Goal: Task Accomplishment & Management: Manage account settings

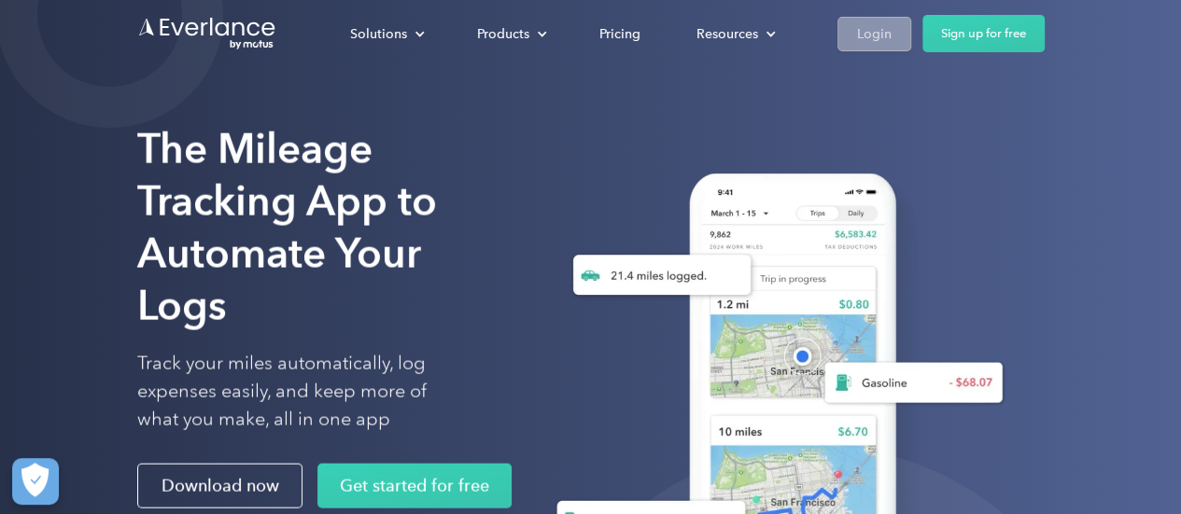
click at [863, 33] on div "Login" at bounding box center [874, 33] width 35 height 23
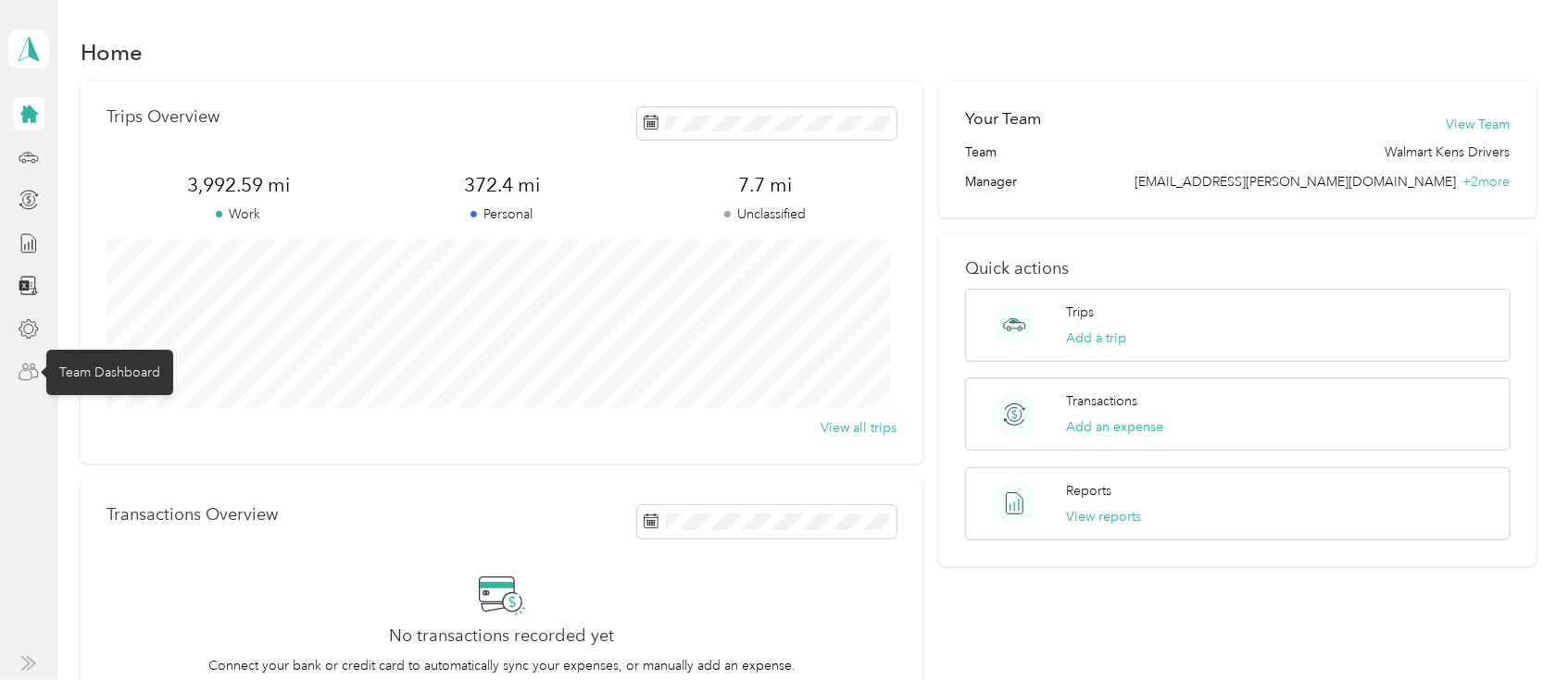
click at [27, 374] on icon at bounding box center [29, 372] width 21 height 21
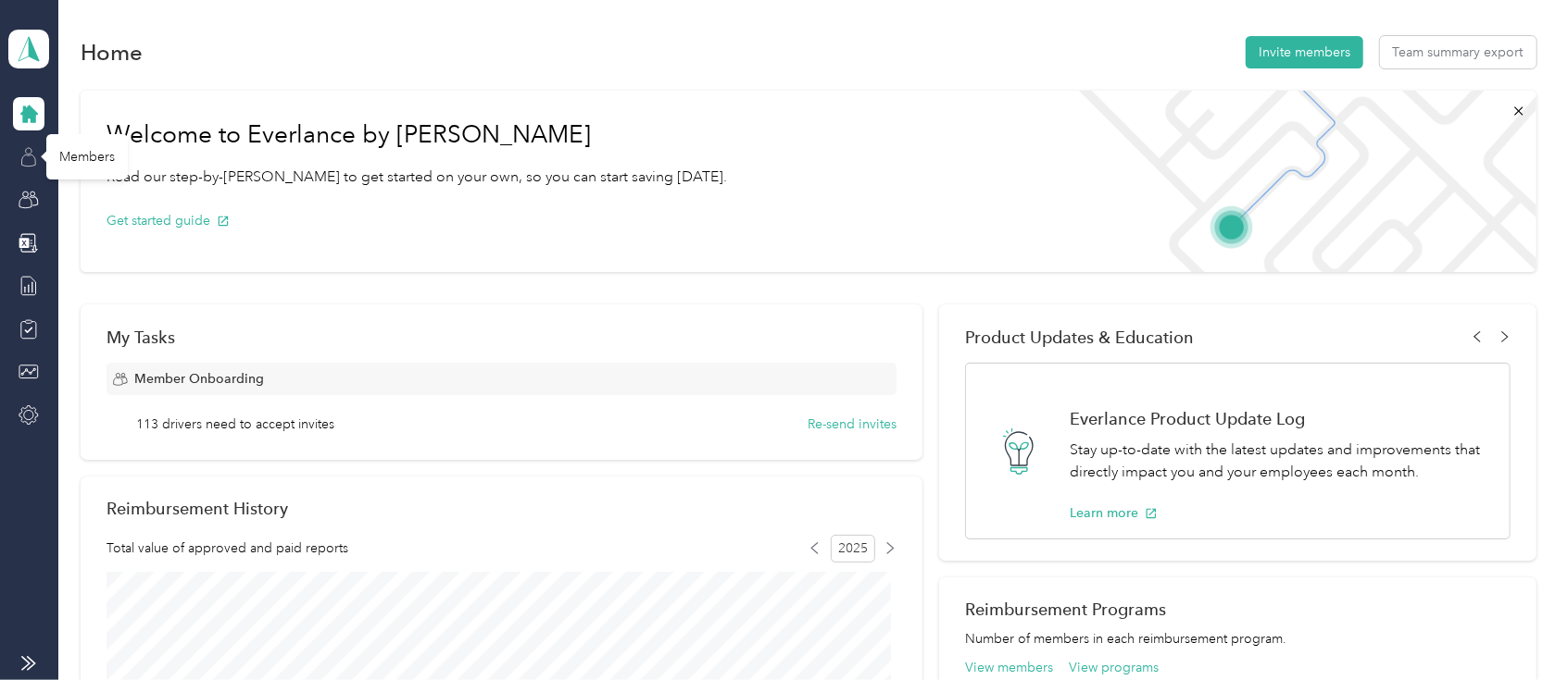
click at [28, 161] on icon at bounding box center [29, 157] width 21 height 21
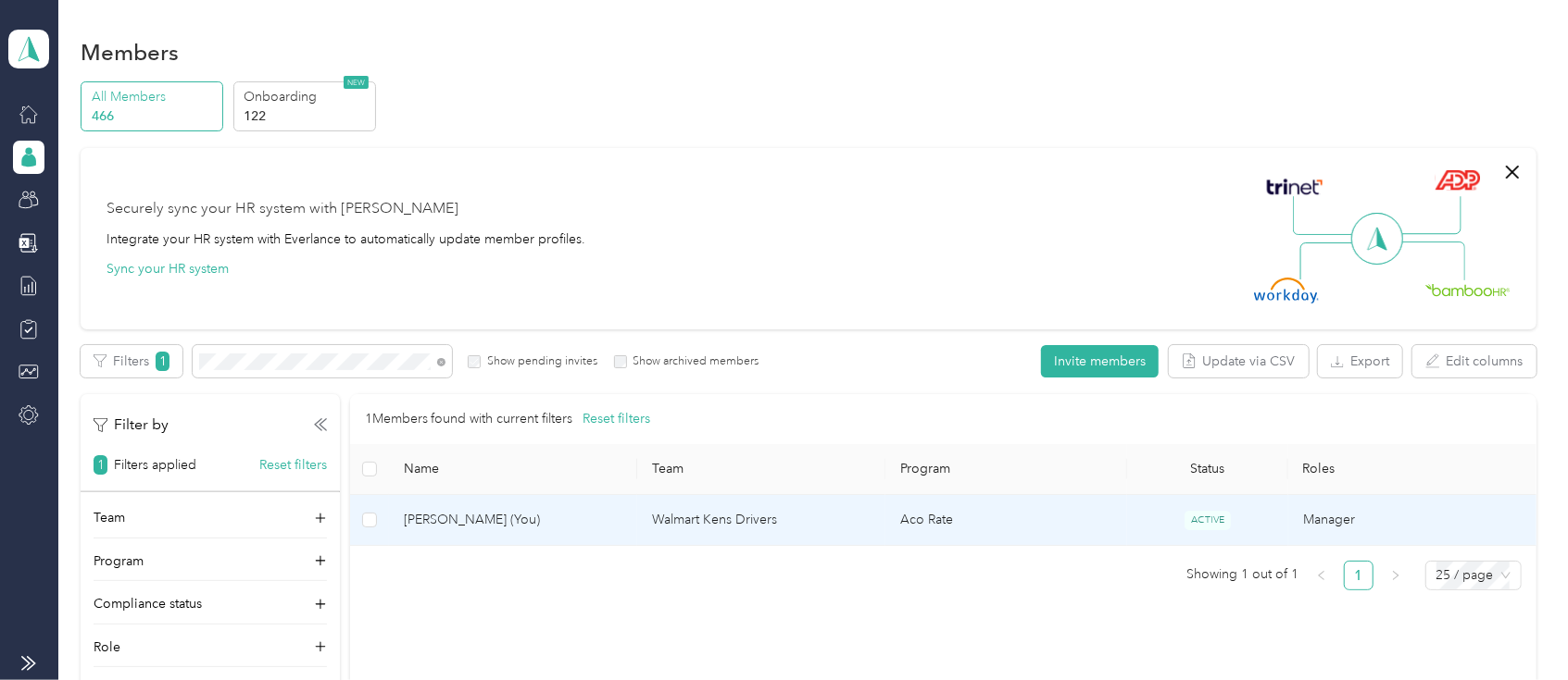
click at [378, 522] on td at bounding box center [370, 520] width 40 height 51
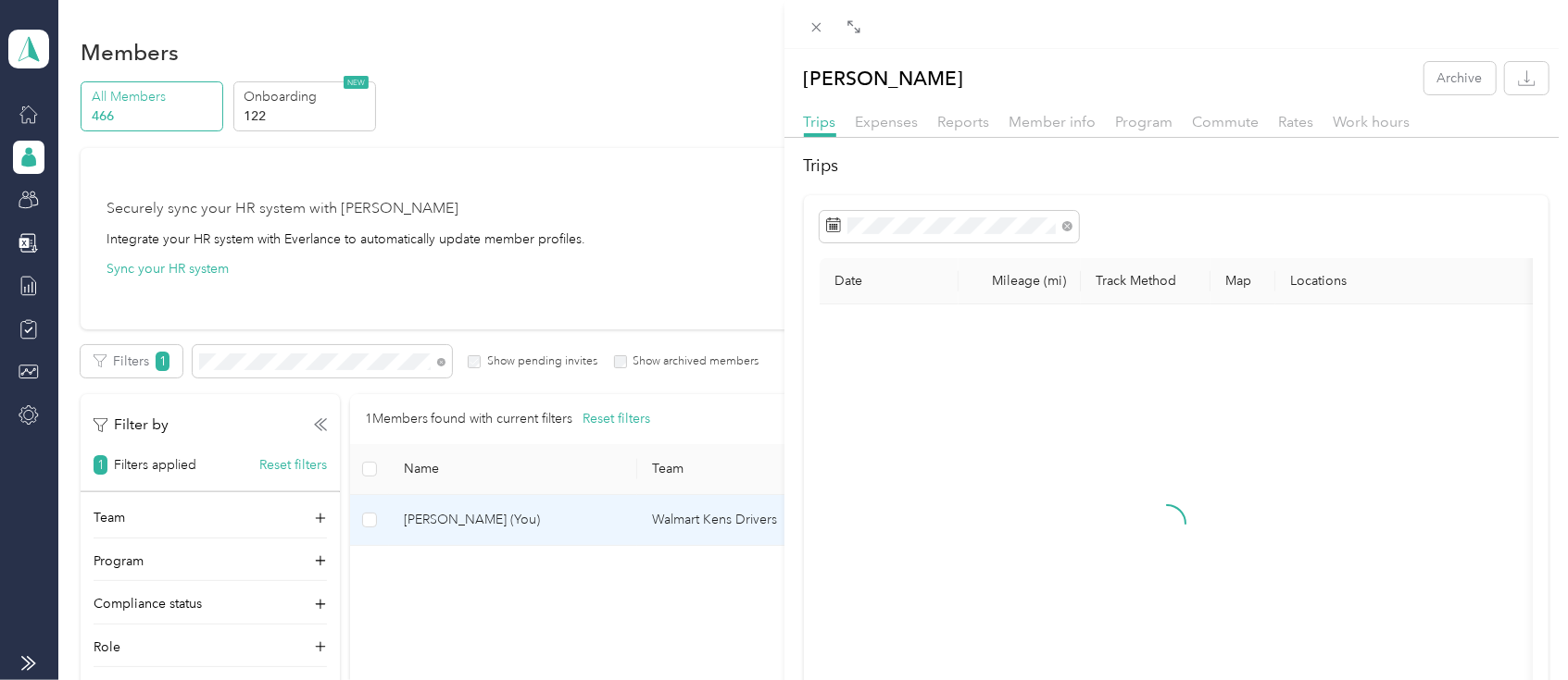
click at [363, 522] on div "Keith Oblenis Archive Trips Expenses Reports Member info Program Commute Rates …" at bounding box center [784, 340] width 1568 height 680
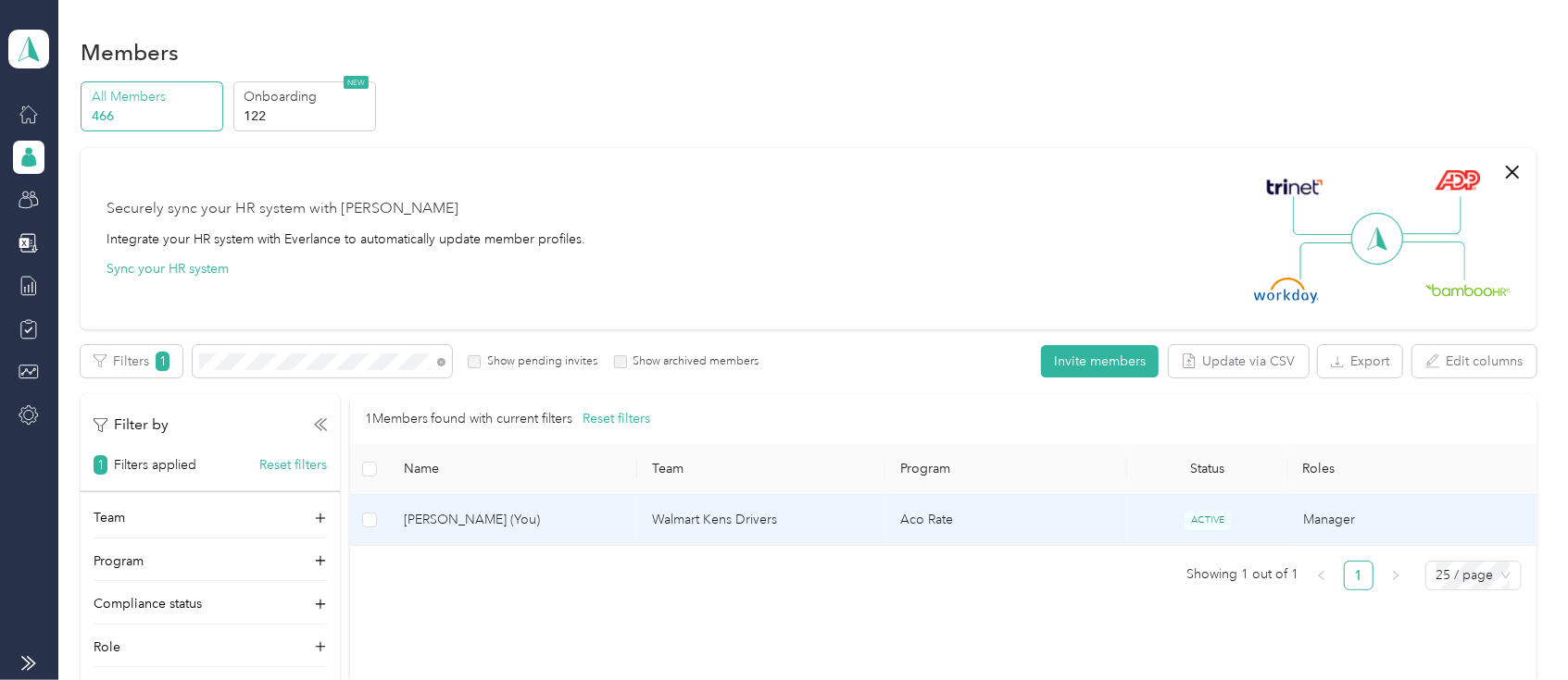
click at [425, 523] on span "[PERSON_NAME] (You)" at bounding box center [513, 519] width 218 height 21
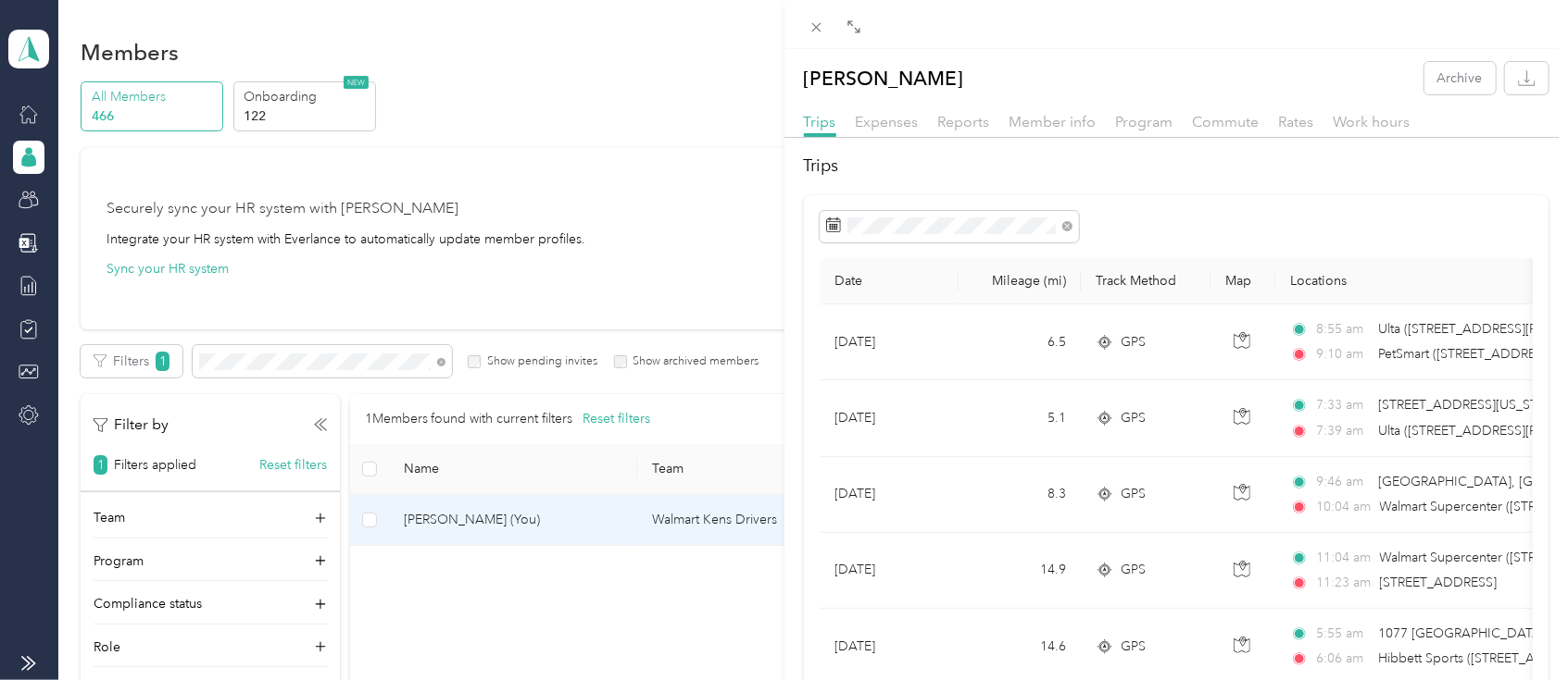
click at [687, 278] on div "Keith Oblenis Archive Trips Expenses Reports Member info Program Commute Rates …" at bounding box center [784, 340] width 1568 height 680
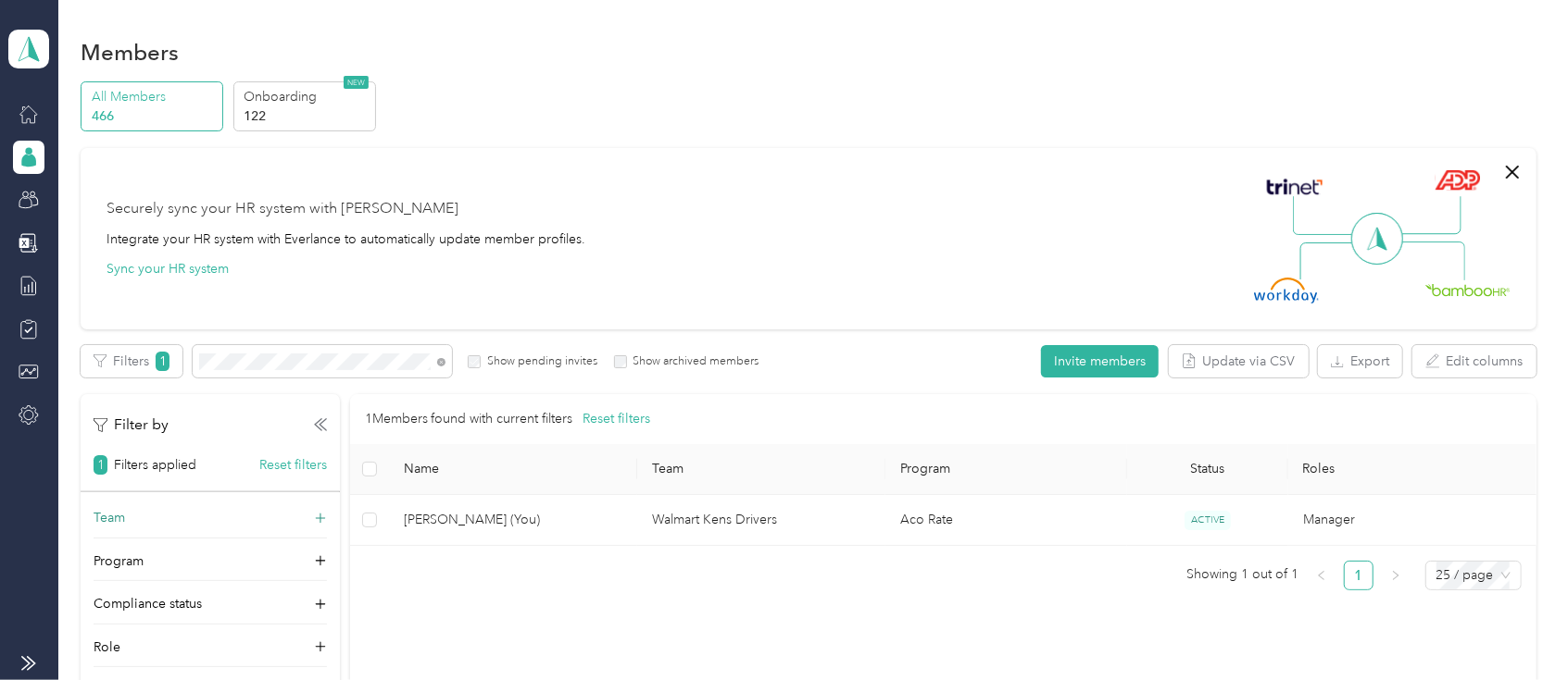
click at [163, 518] on div "Team" at bounding box center [209, 523] width 233 height 30
click at [227, 597] on body "Walmart Kens Drivers Team dashboard Members All Members 466 Onboarding 122 NEW …" at bounding box center [779, 340] width 1558 height 680
click at [462, 589] on ul "Showing 1 out of 1 1 25 / page" at bounding box center [935, 576] width 1171 height 30
click at [195, 595] on div "Walmart Kens Drivers Thomas Szeltner +2 more" at bounding box center [209, 600] width 207 height 43
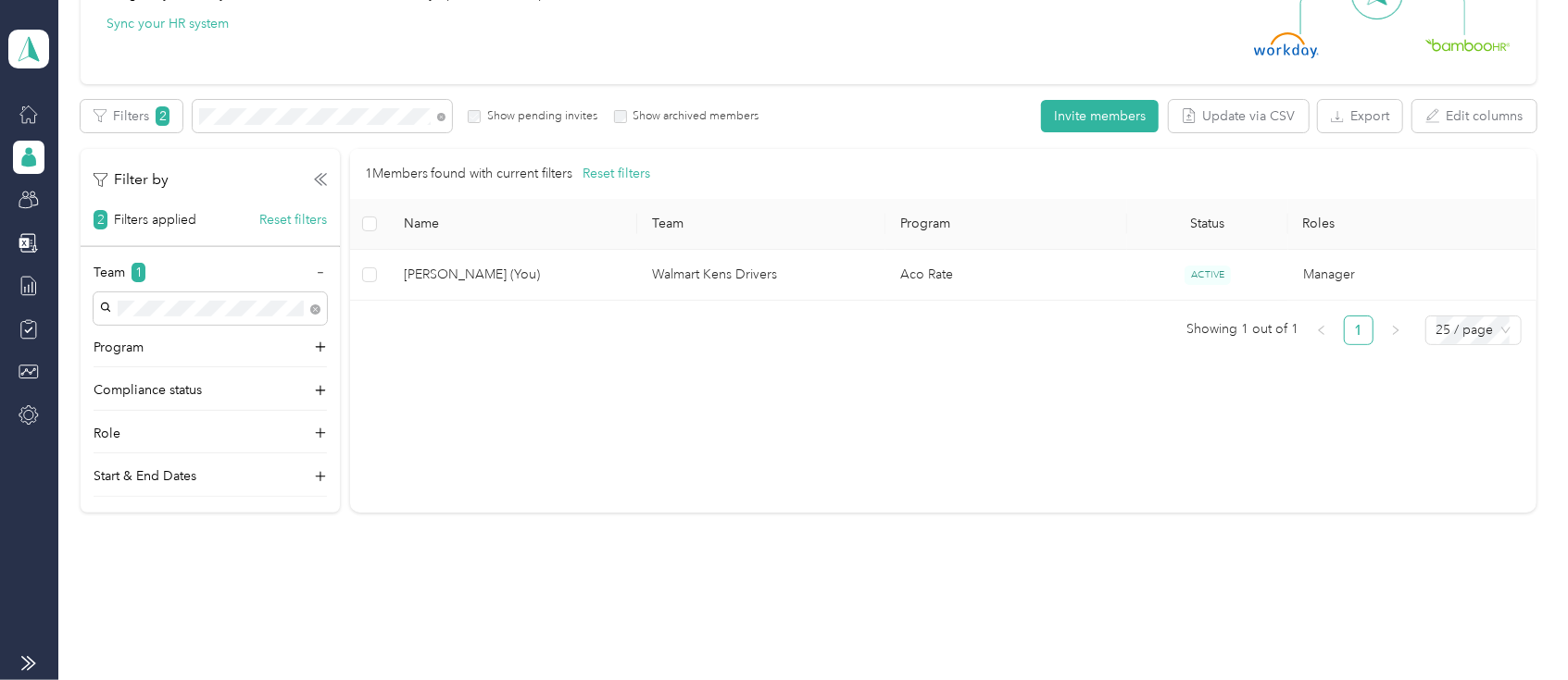
scroll to position [246, 0]
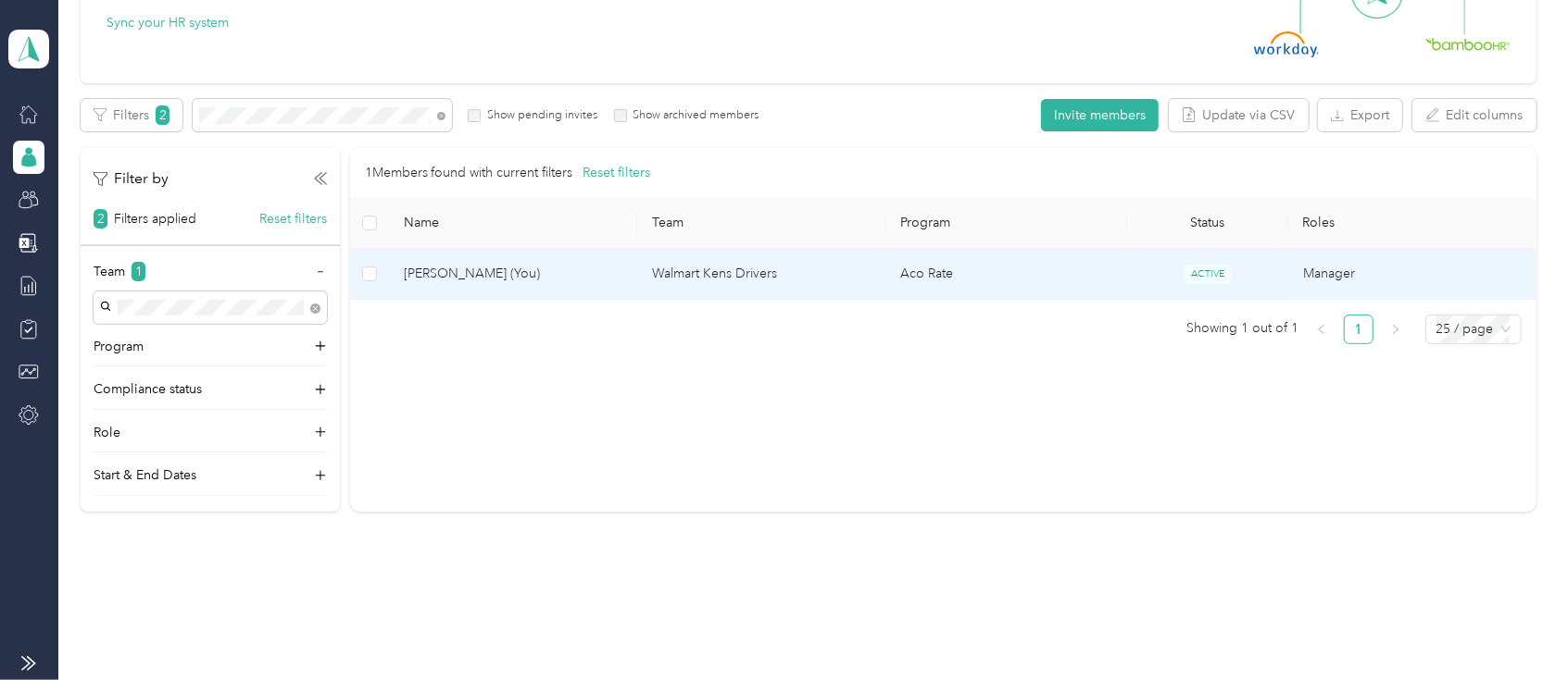
click at [437, 275] on span "[PERSON_NAME] (You)" at bounding box center [513, 274] width 218 height 21
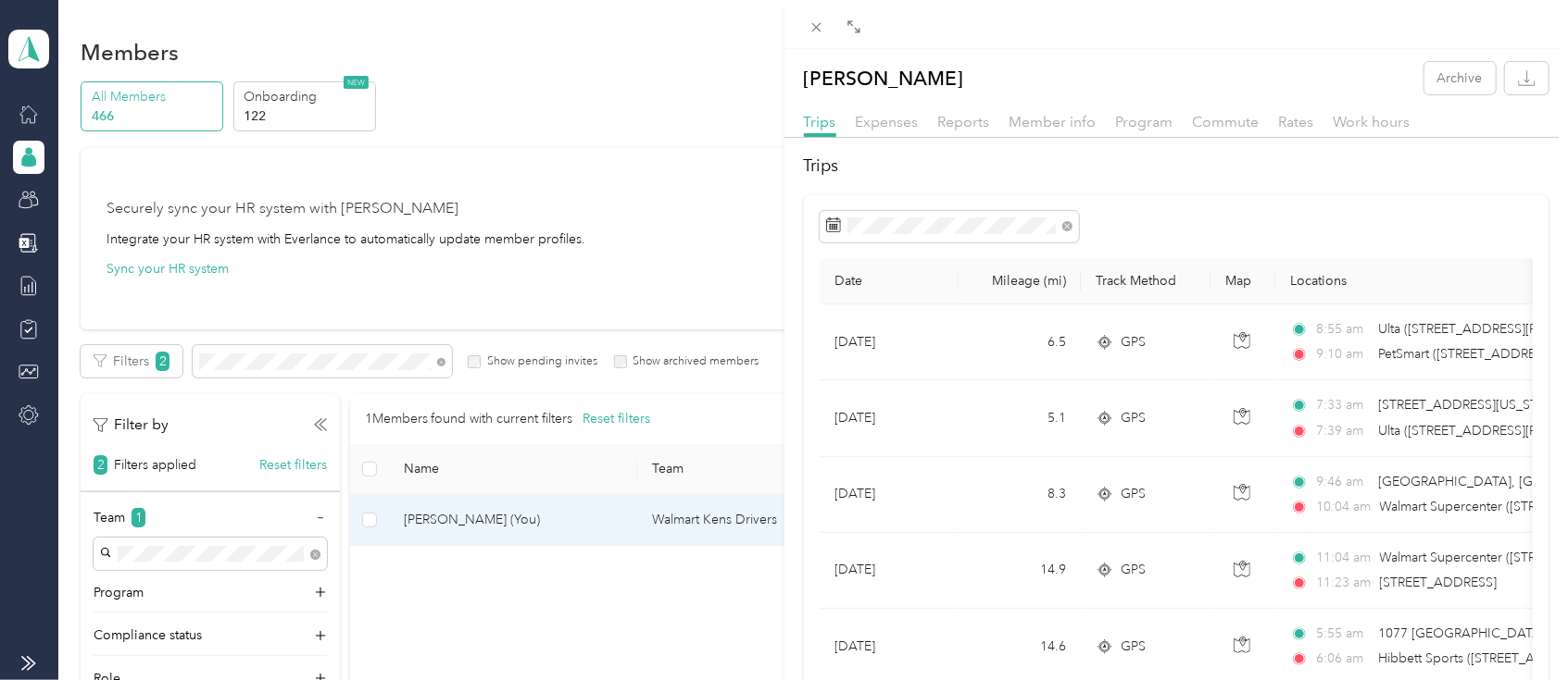
click at [254, 359] on div "Keith Oblenis Archive Trips Expenses Reports Member info Program Commute Rates …" at bounding box center [784, 340] width 1568 height 680
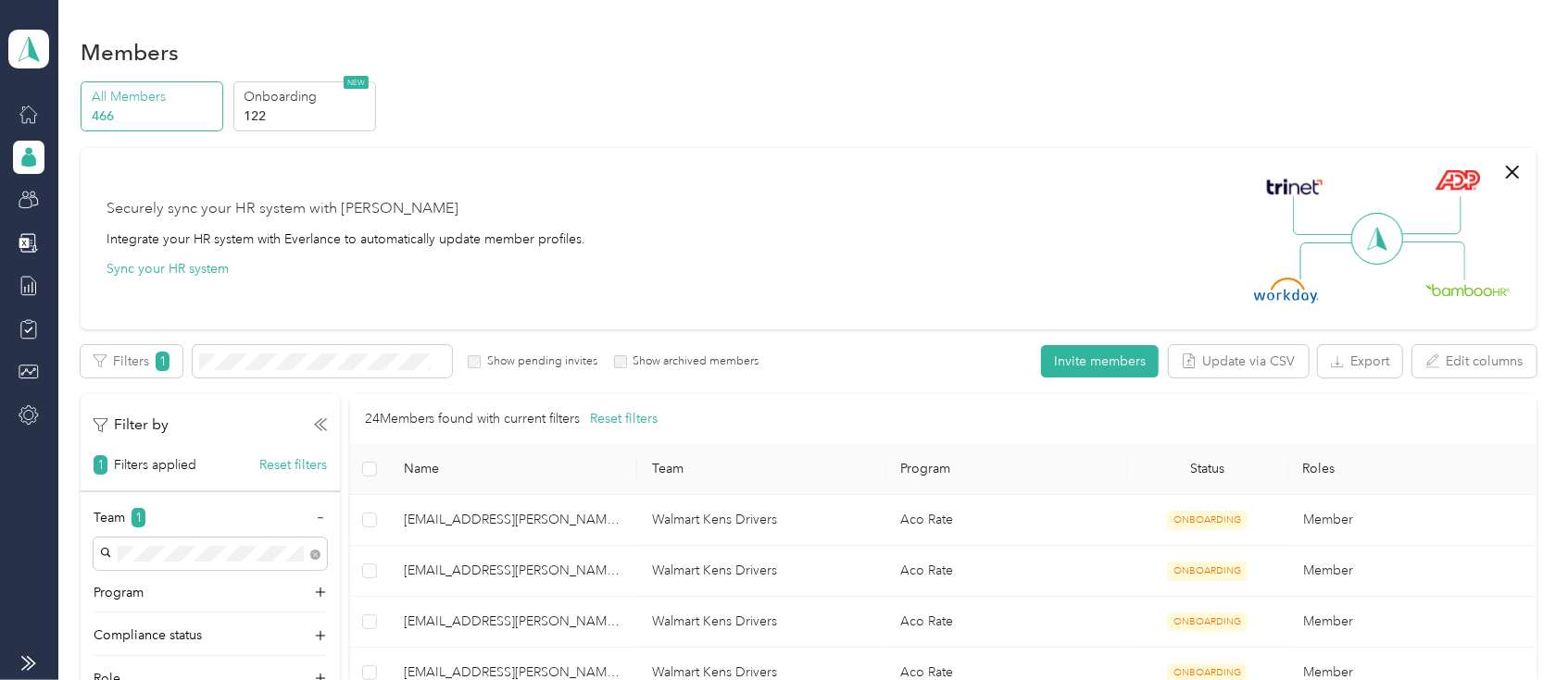
click at [233, 594] on div "Walmart Kens Drivers Thomas Szeltner +2 more" at bounding box center [199, 596] width 187 height 43
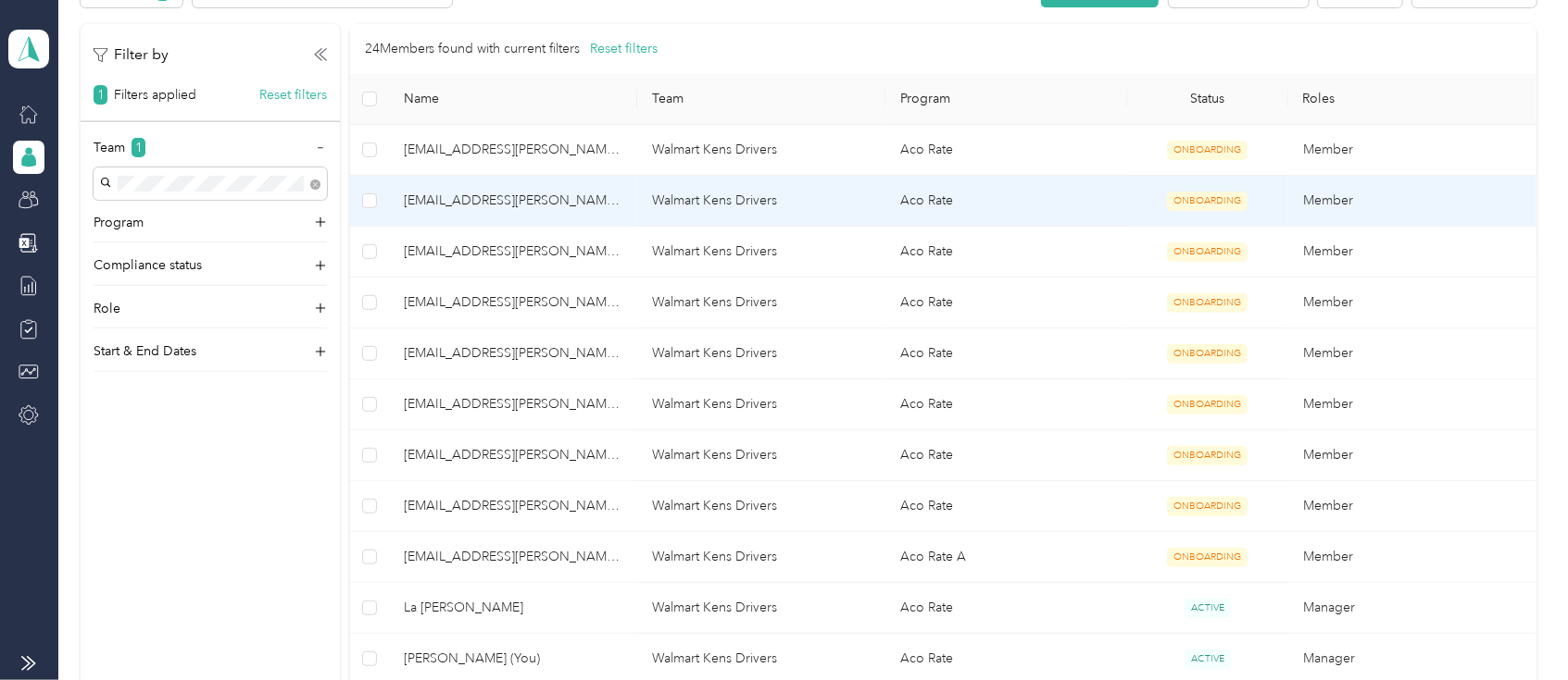
scroll to position [246, 0]
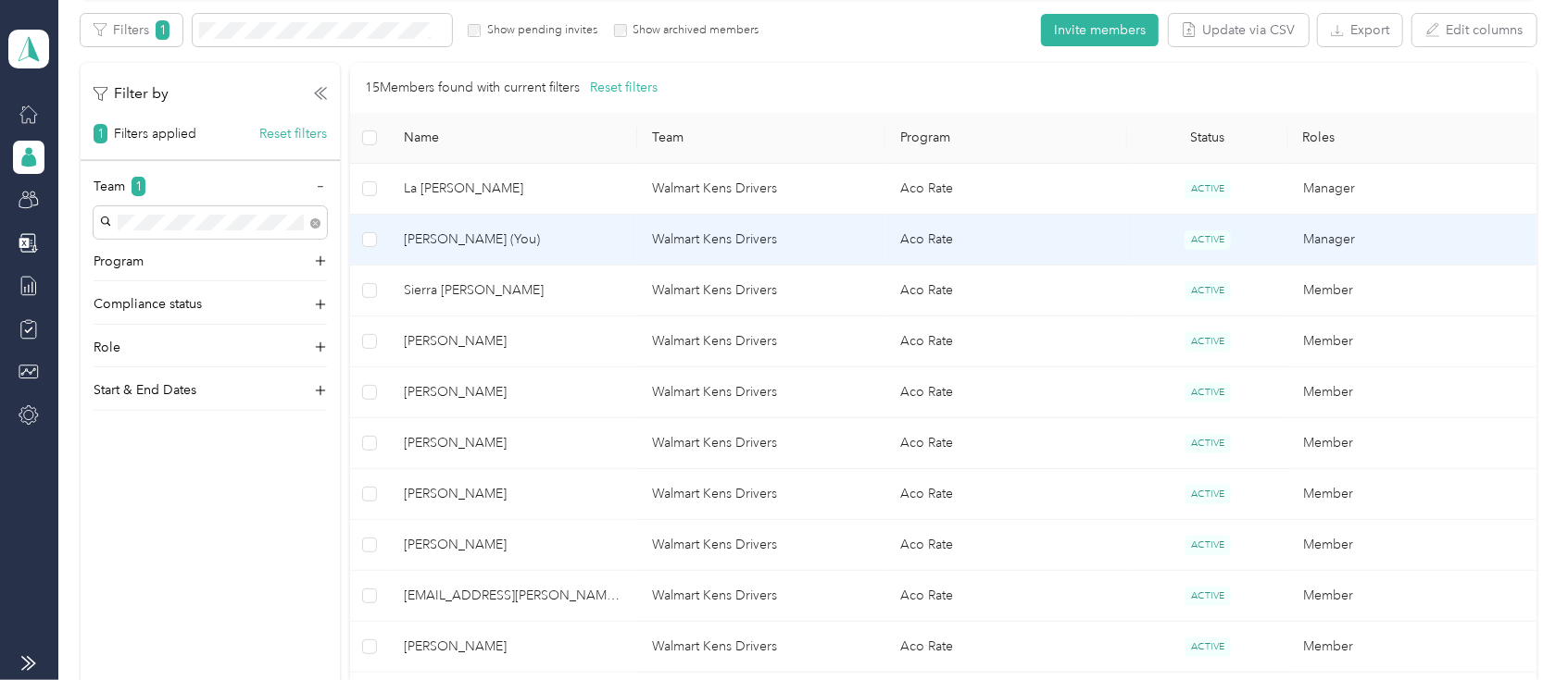
scroll to position [370, 0]
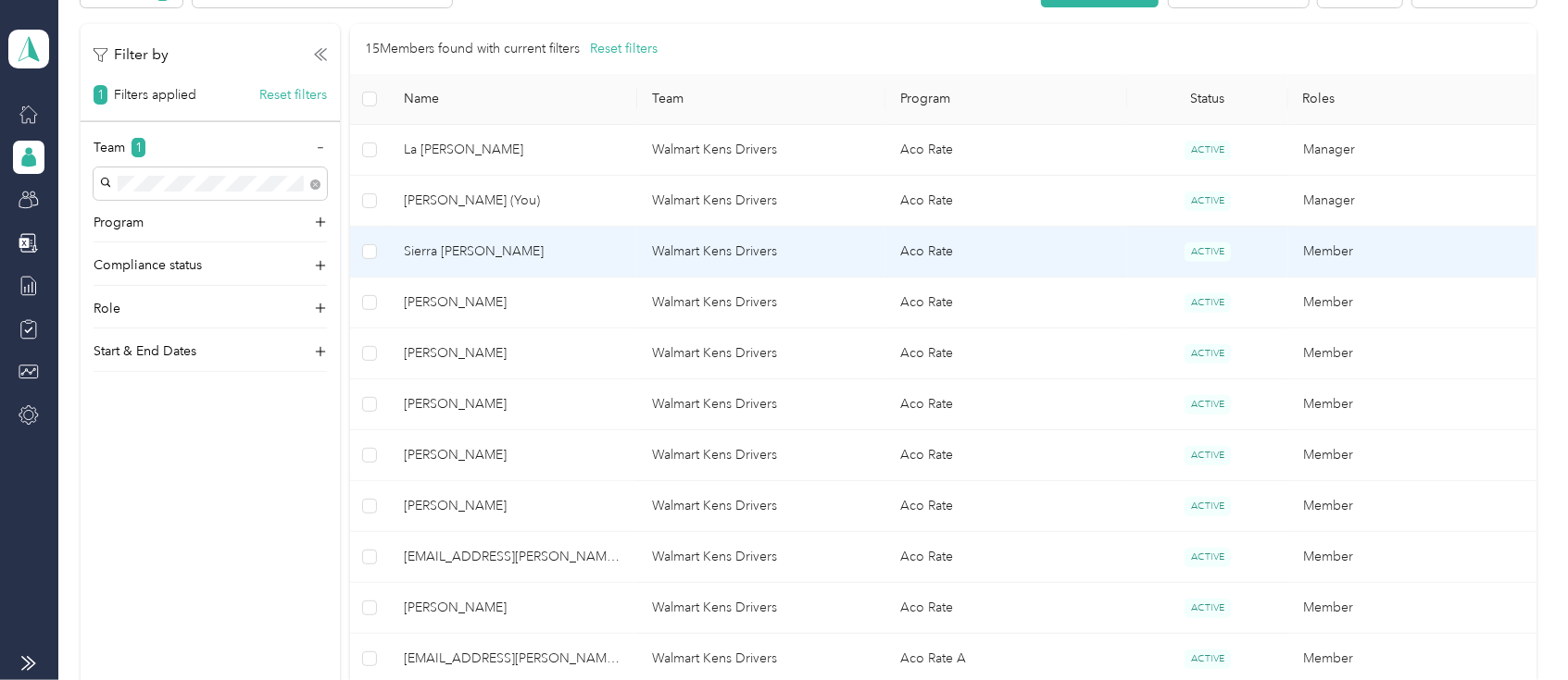
click at [443, 248] on span "Sierra [PERSON_NAME]" at bounding box center [513, 252] width 218 height 21
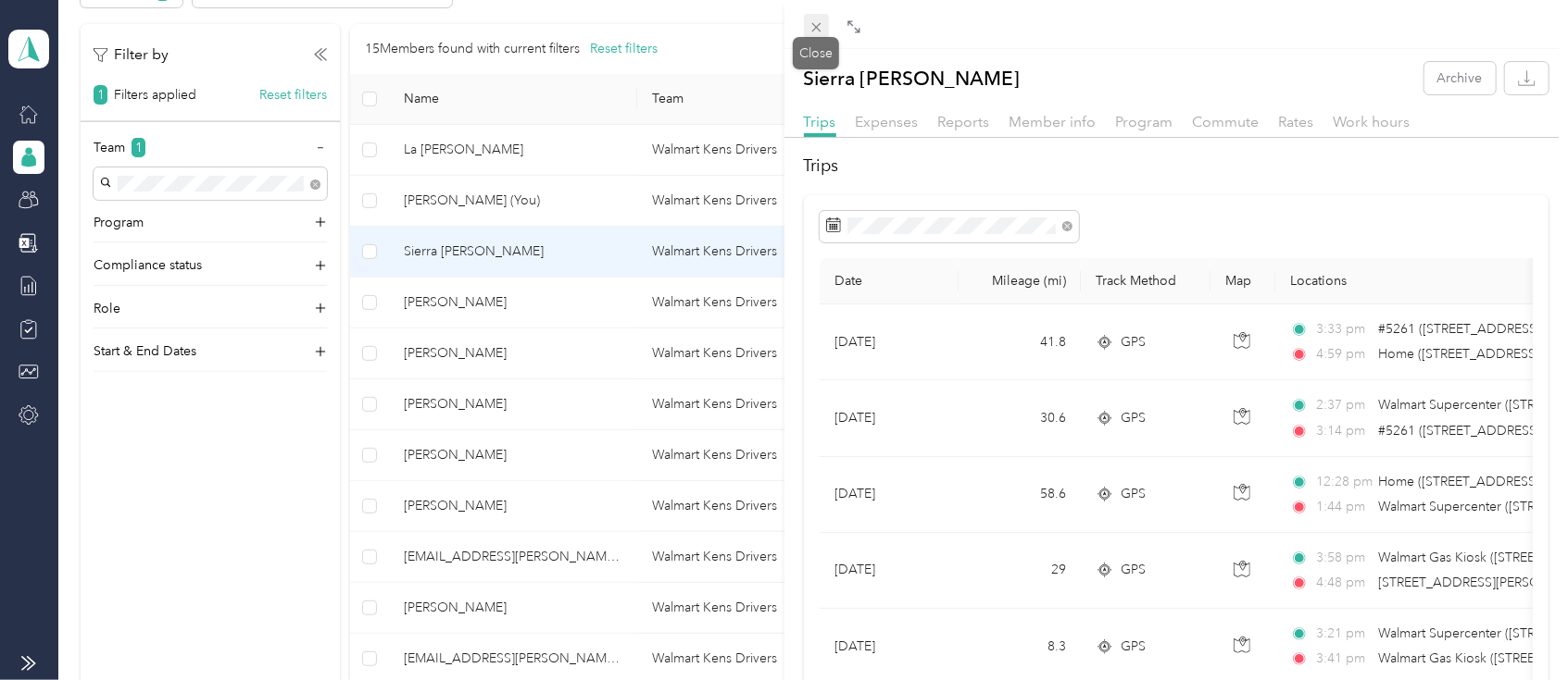
click at [817, 25] on icon at bounding box center [816, 28] width 16 height 16
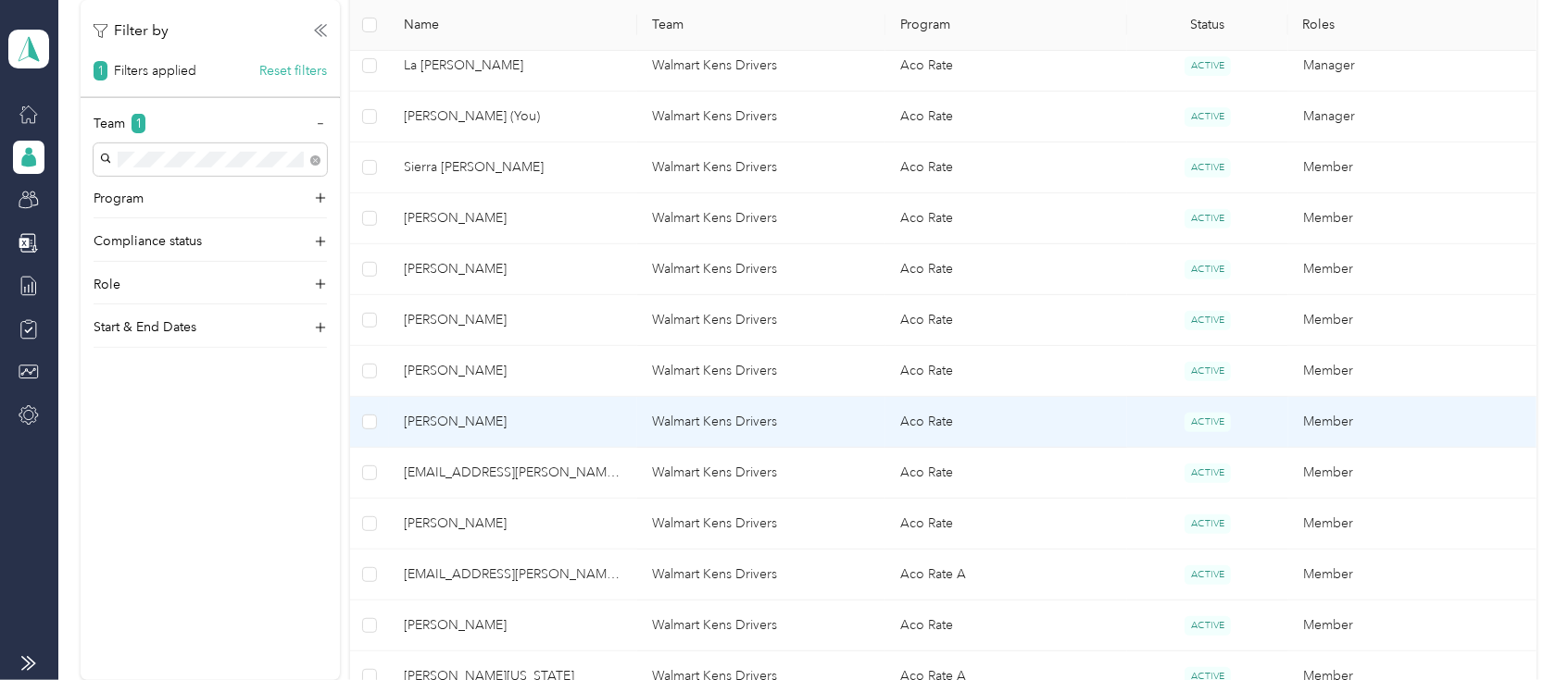
scroll to position [494, 0]
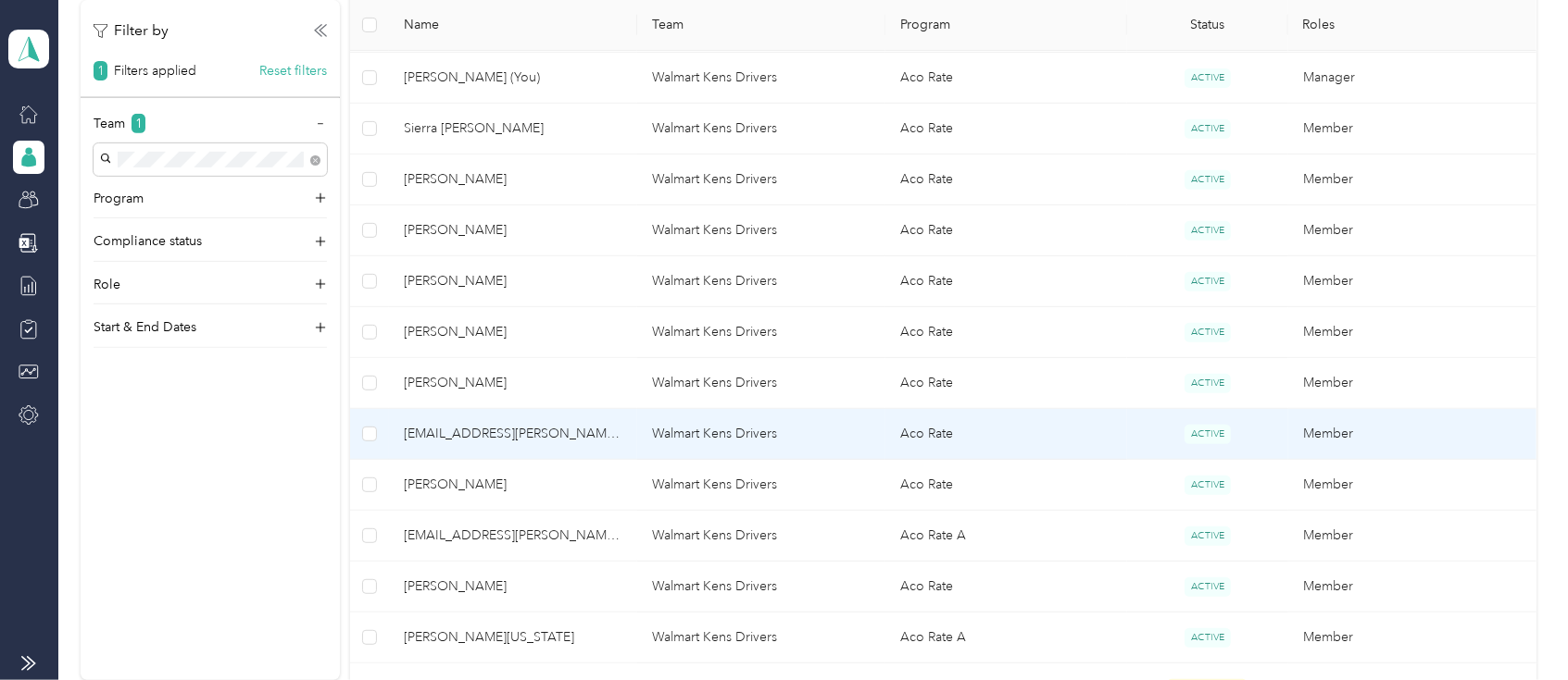
click at [443, 434] on span "afinucane@acosta.com" at bounding box center [513, 434] width 218 height 21
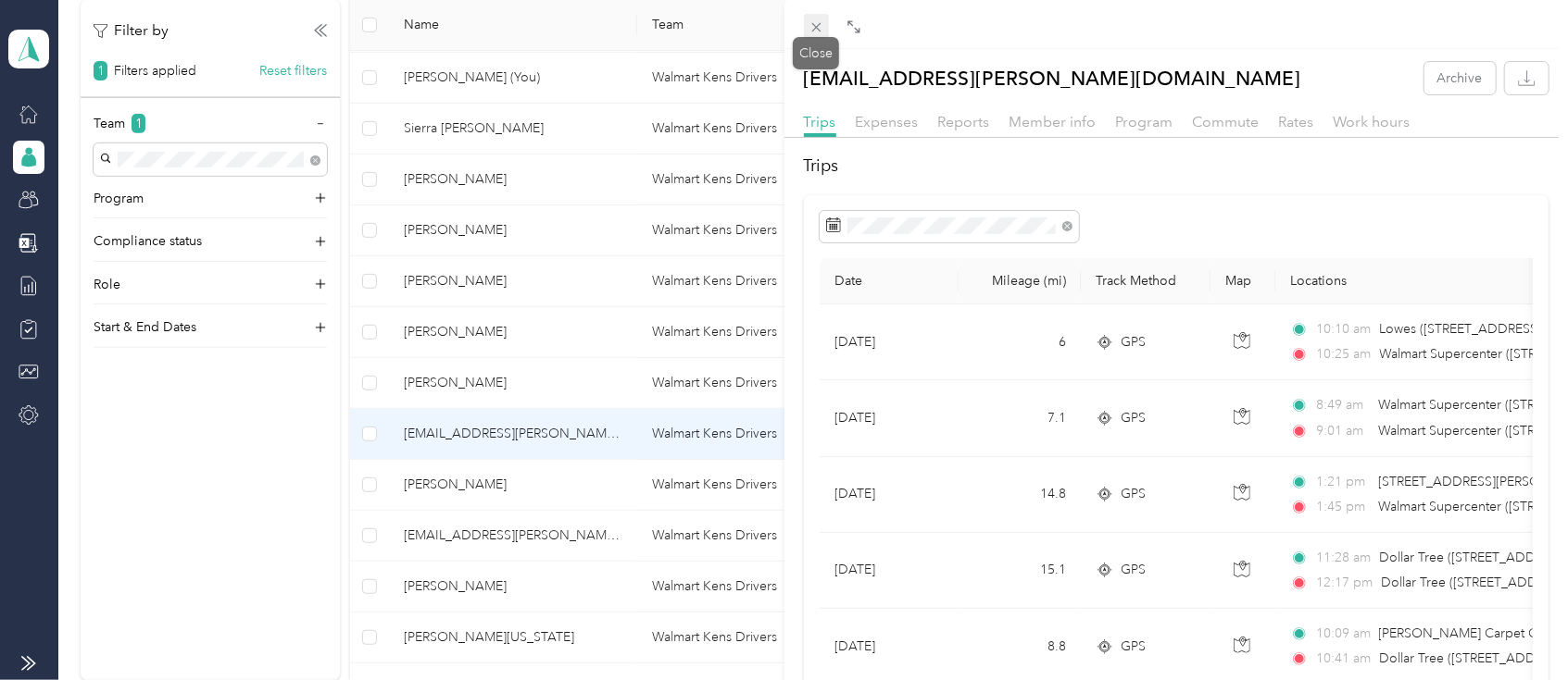
click at [812, 25] on icon at bounding box center [816, 28] width 16 height 16
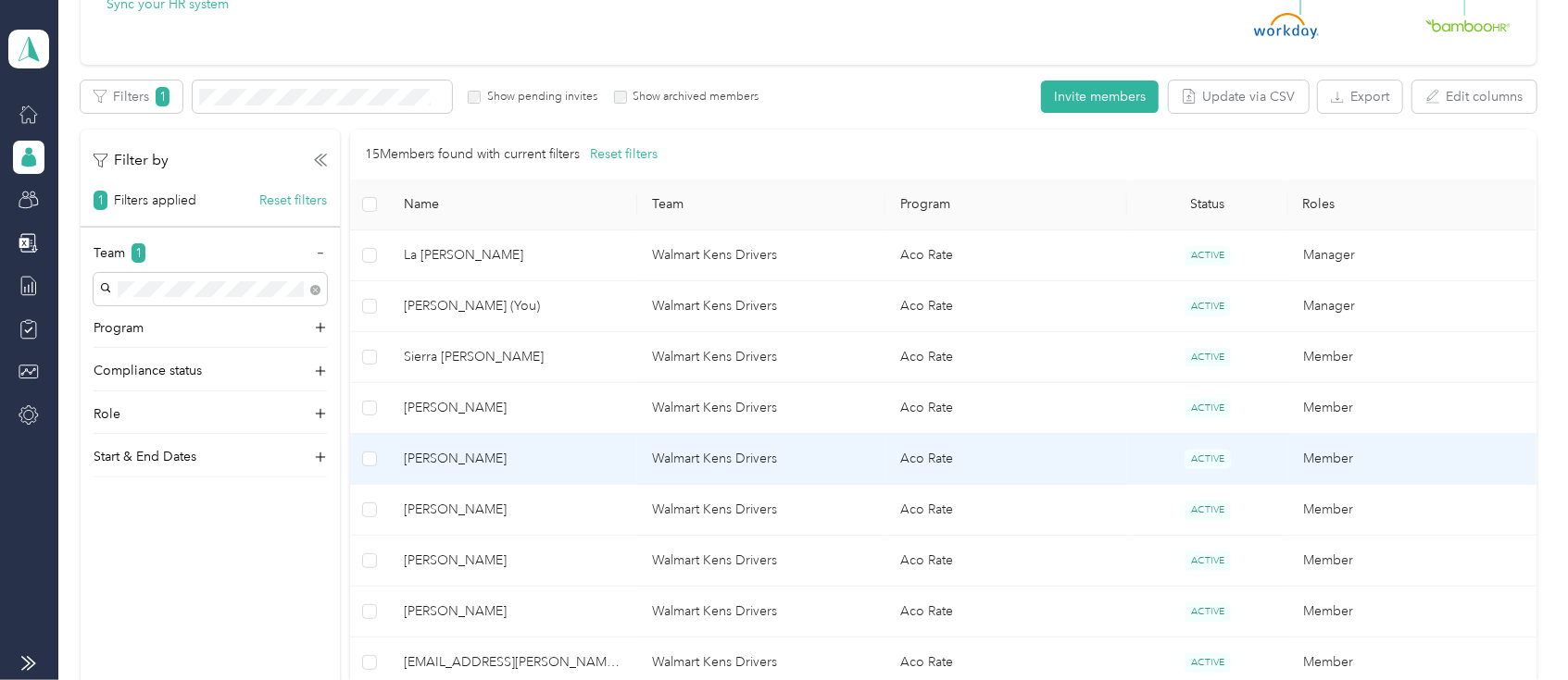
scroll to position [246, 0]
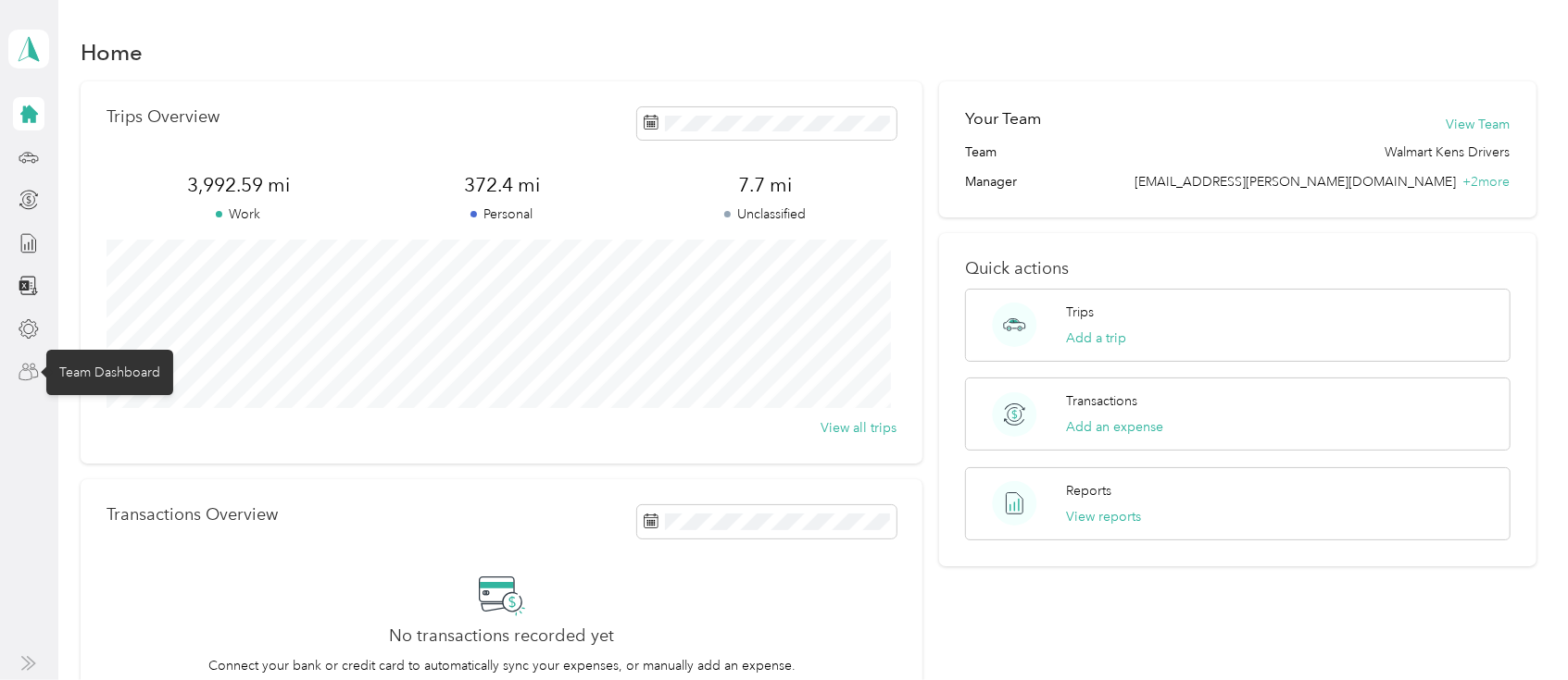
click at [37, 369] on icon at bounding box center [29, 372] width 21 height 21
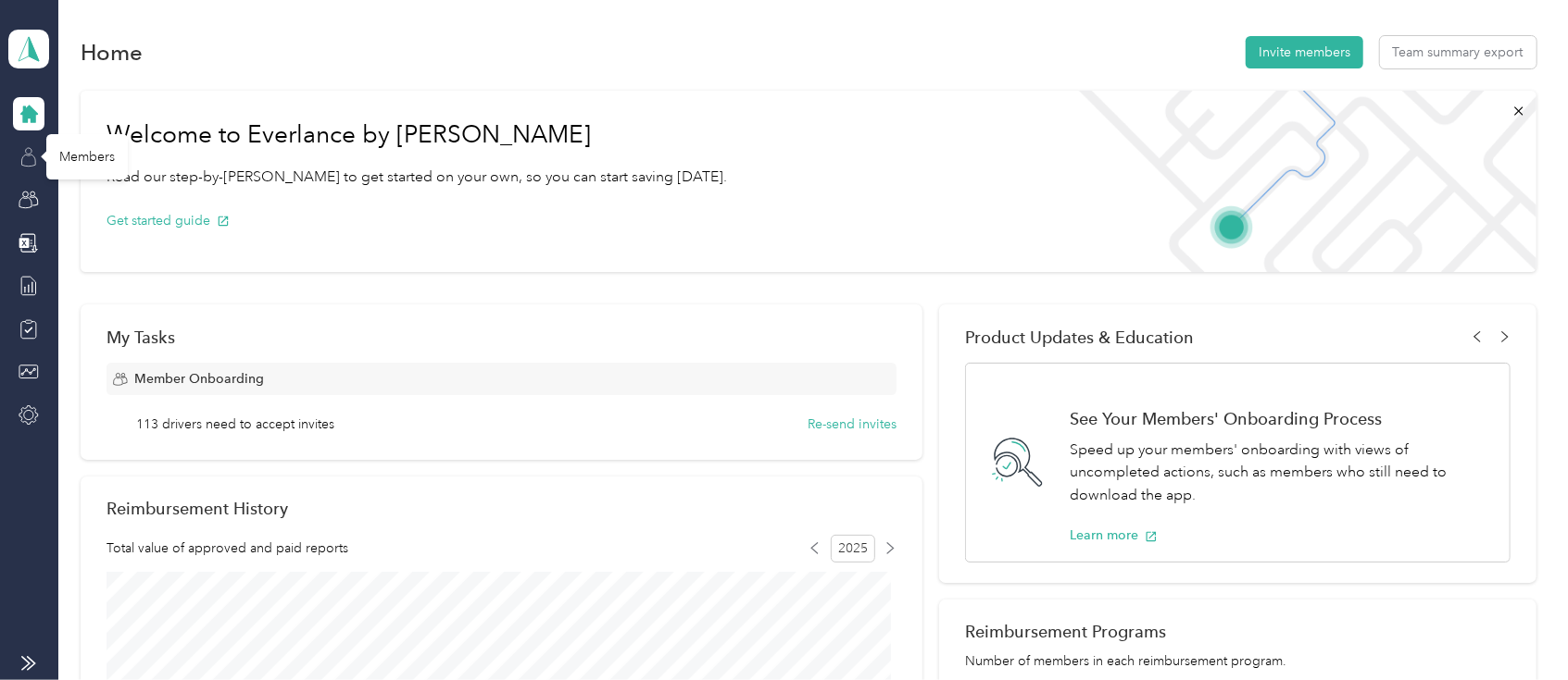
click at [30, 153] on icon at bounding box center [29, 150] width 7 height 7
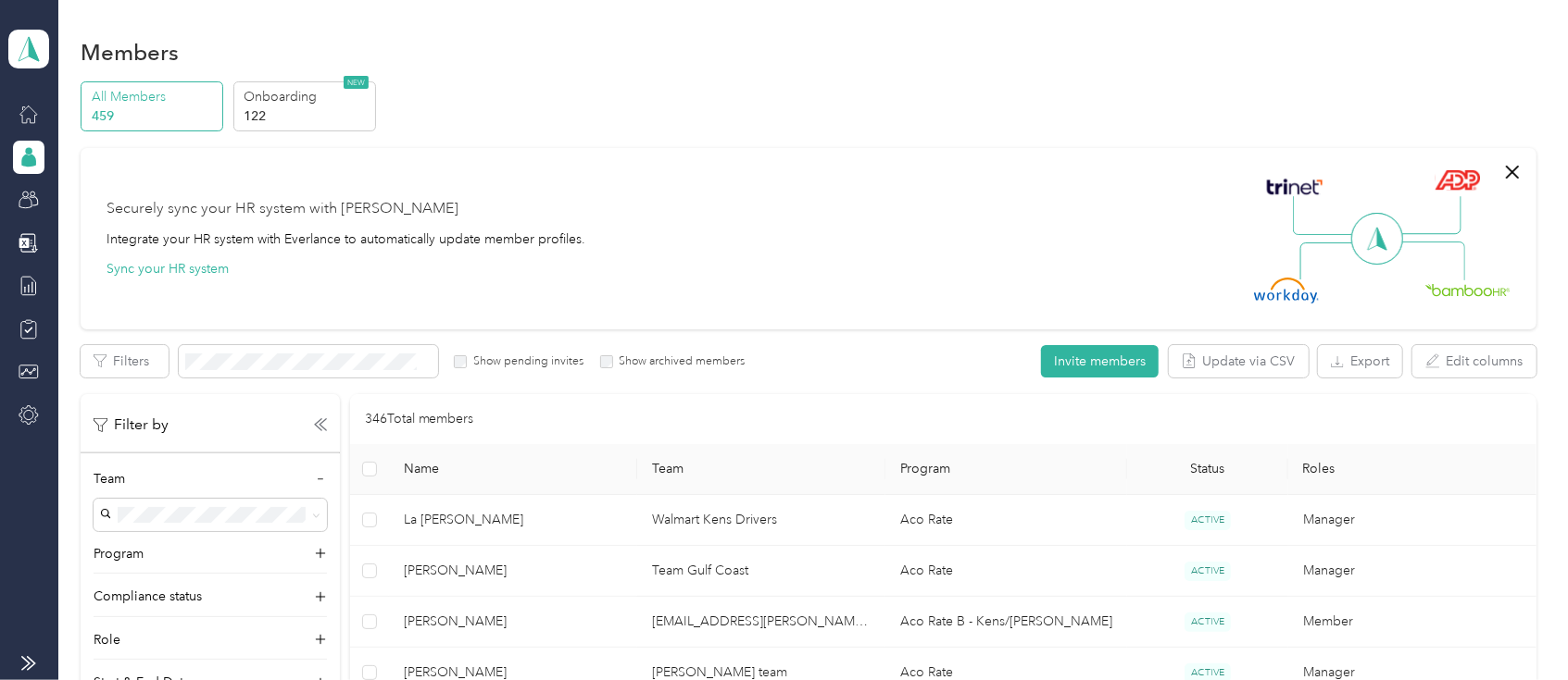
click at [200, 544] on span "Walmart Kens Drivers" at bounding box center [169, 540] width 125 height 16
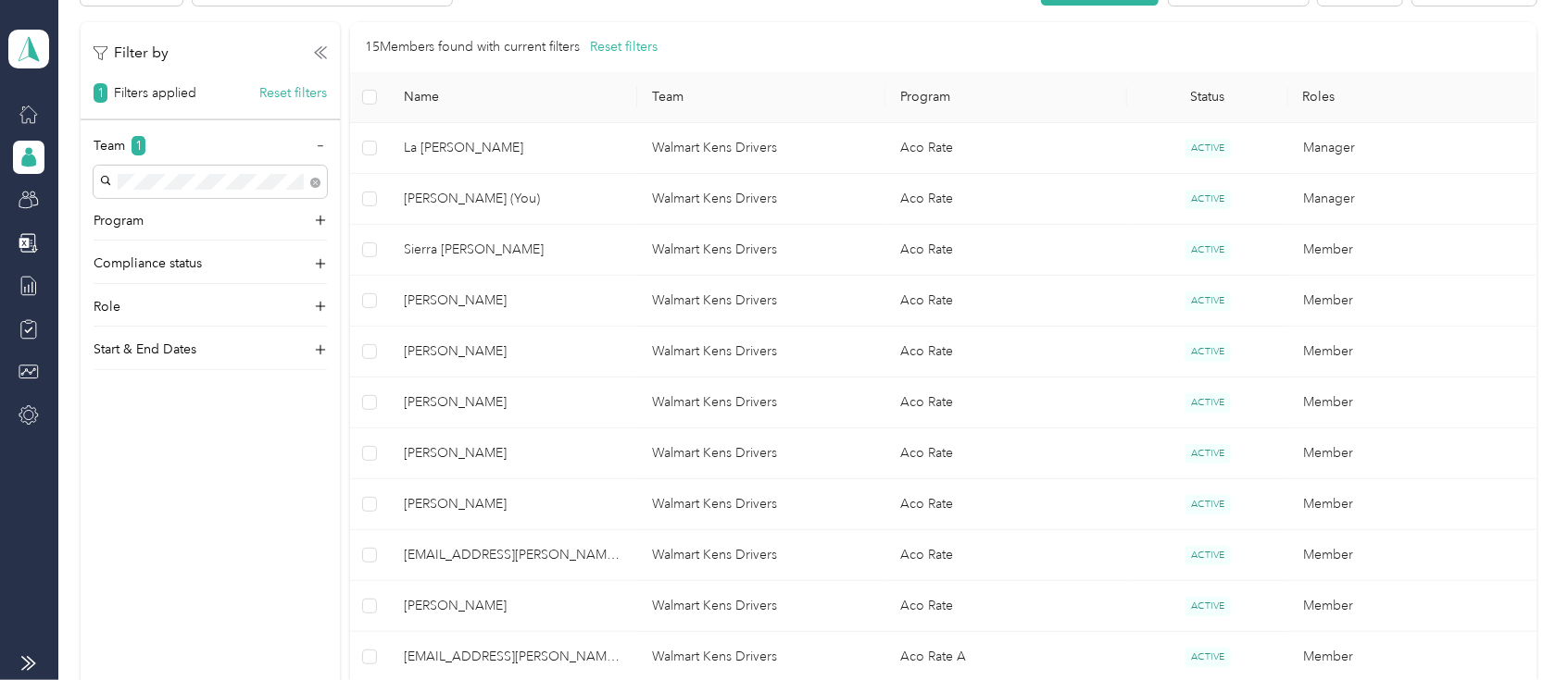
scroll to position [370, 0]
click at [255, 480] on div "Filter by 1 Filters applied Reset filters Team 1 Program Compliance status Role…" at bounding box center [209, 364] width 259 height 680
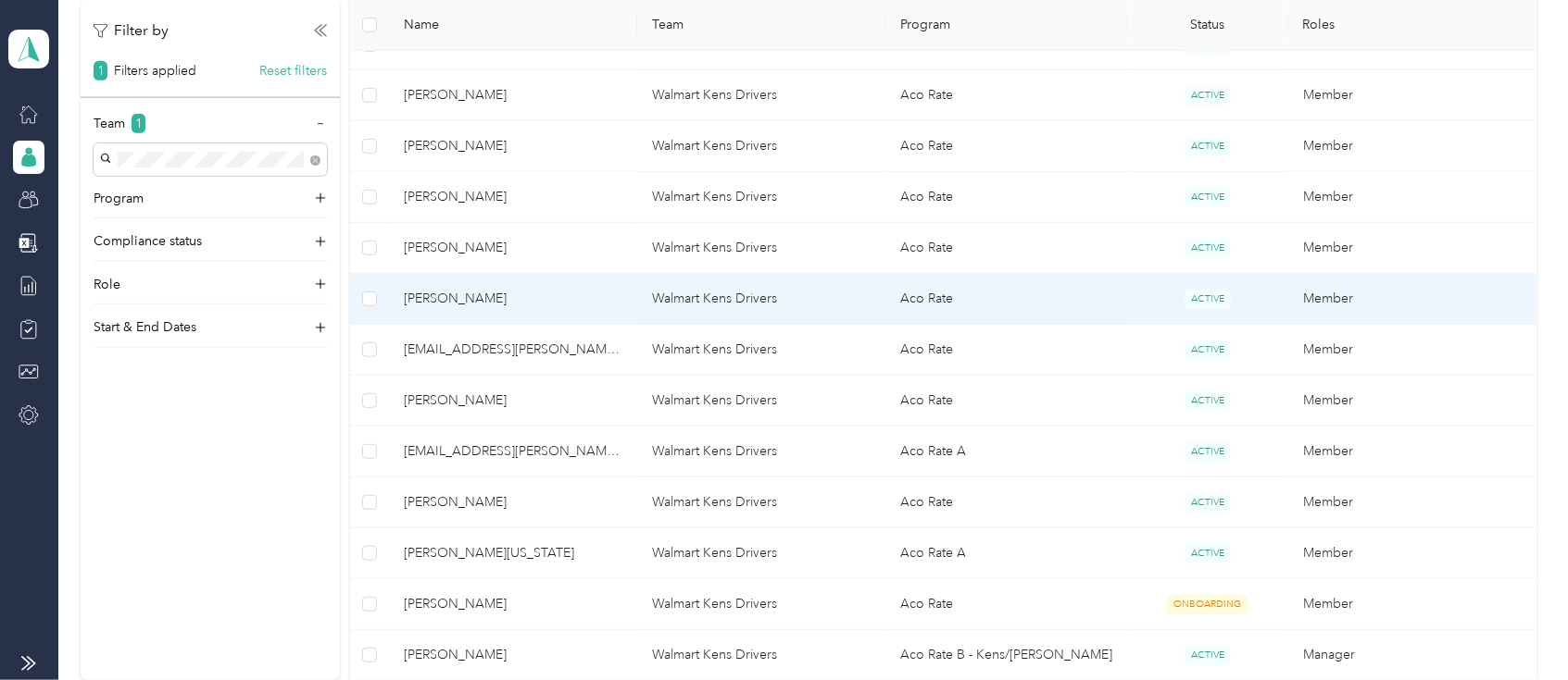
scroll to position [617, 0]
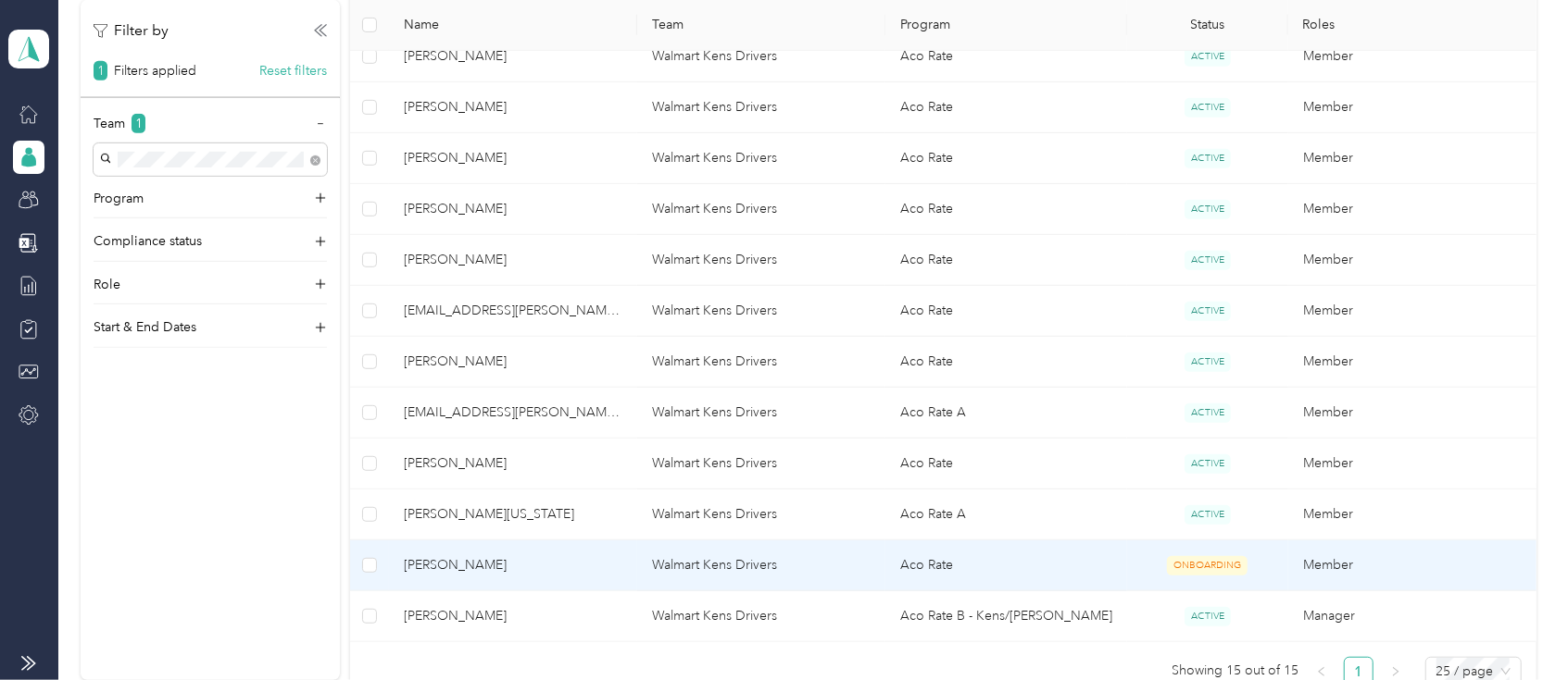
click at [1195, 567] on span "ONBOARDING" at bounding box center [1207, 566] width 80 height 20
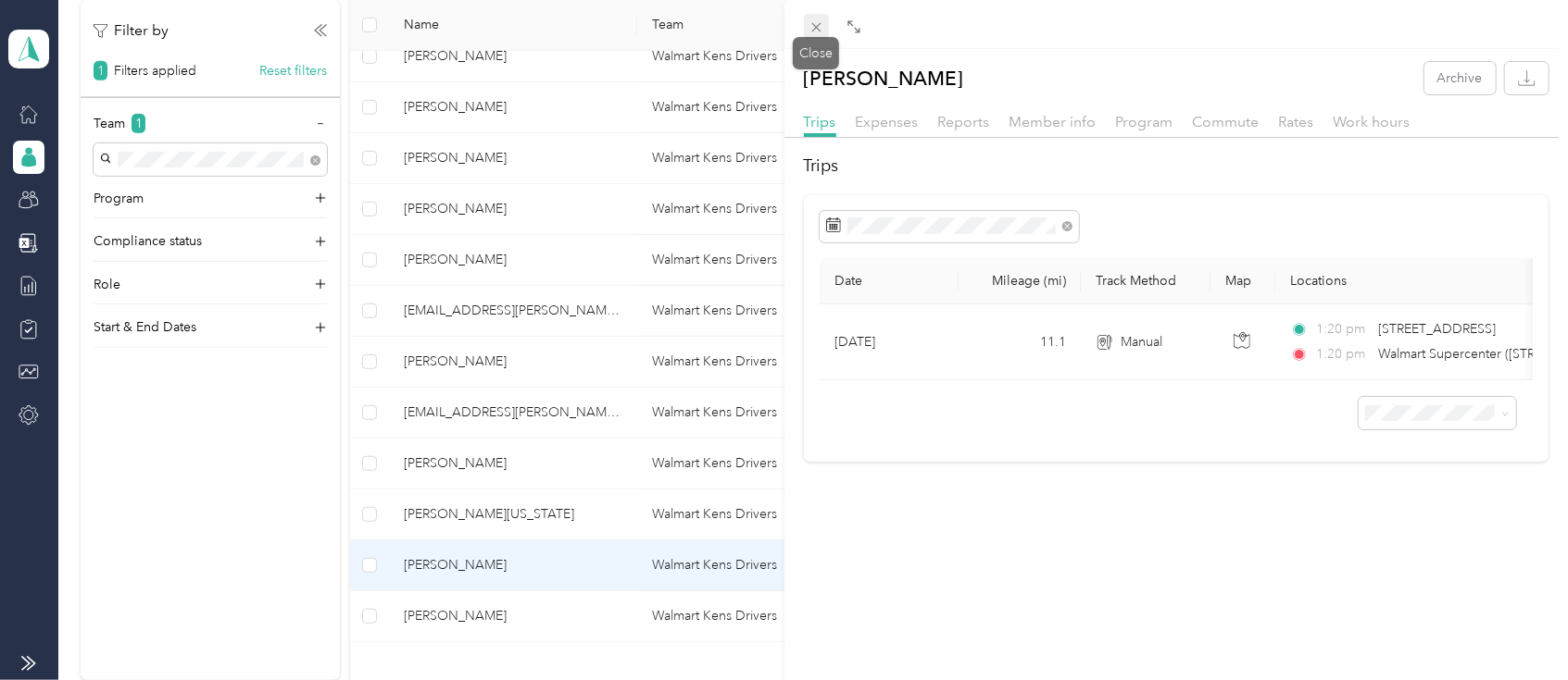
click at [815, 30] on icon at bounding box center [816, 28] width 16 height 16
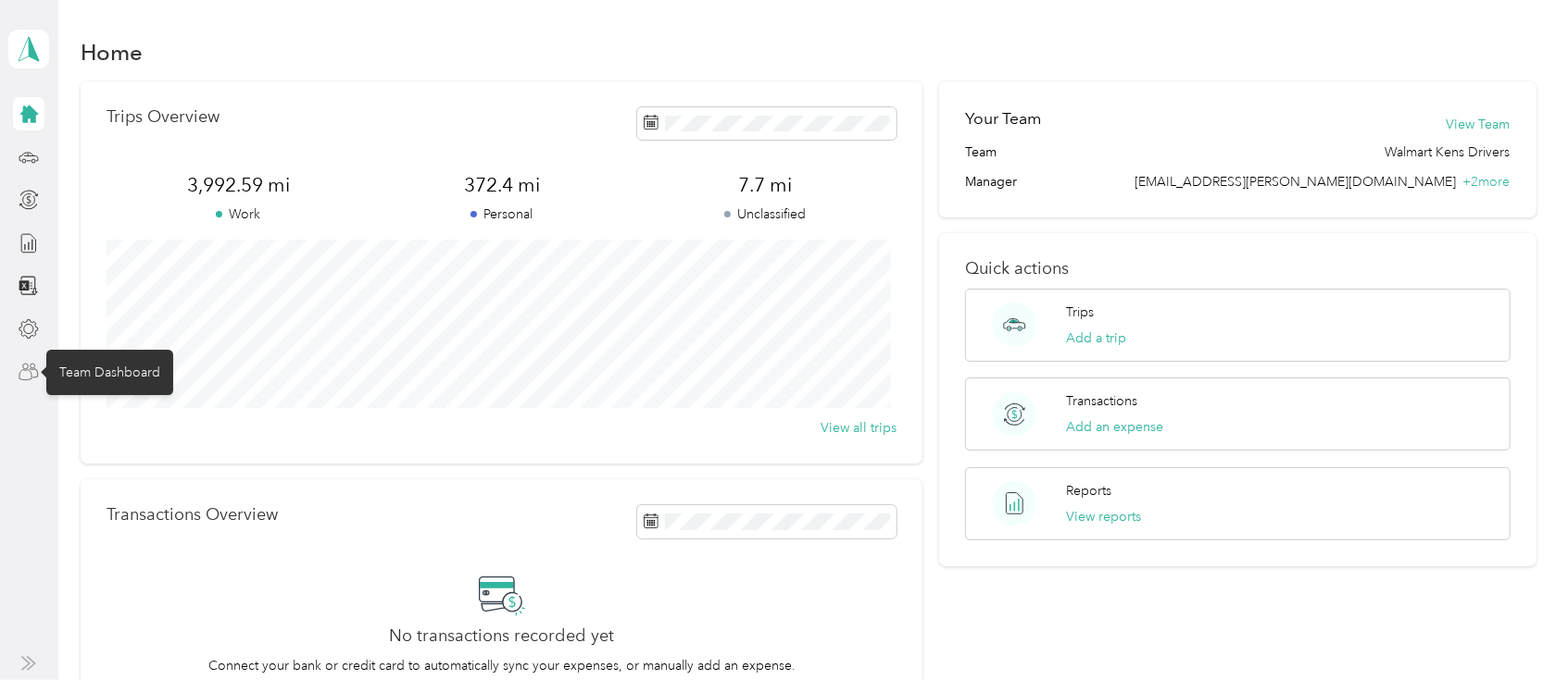
click at [32, 370] on icon at bounding box center [29, 372] width 21 height 21
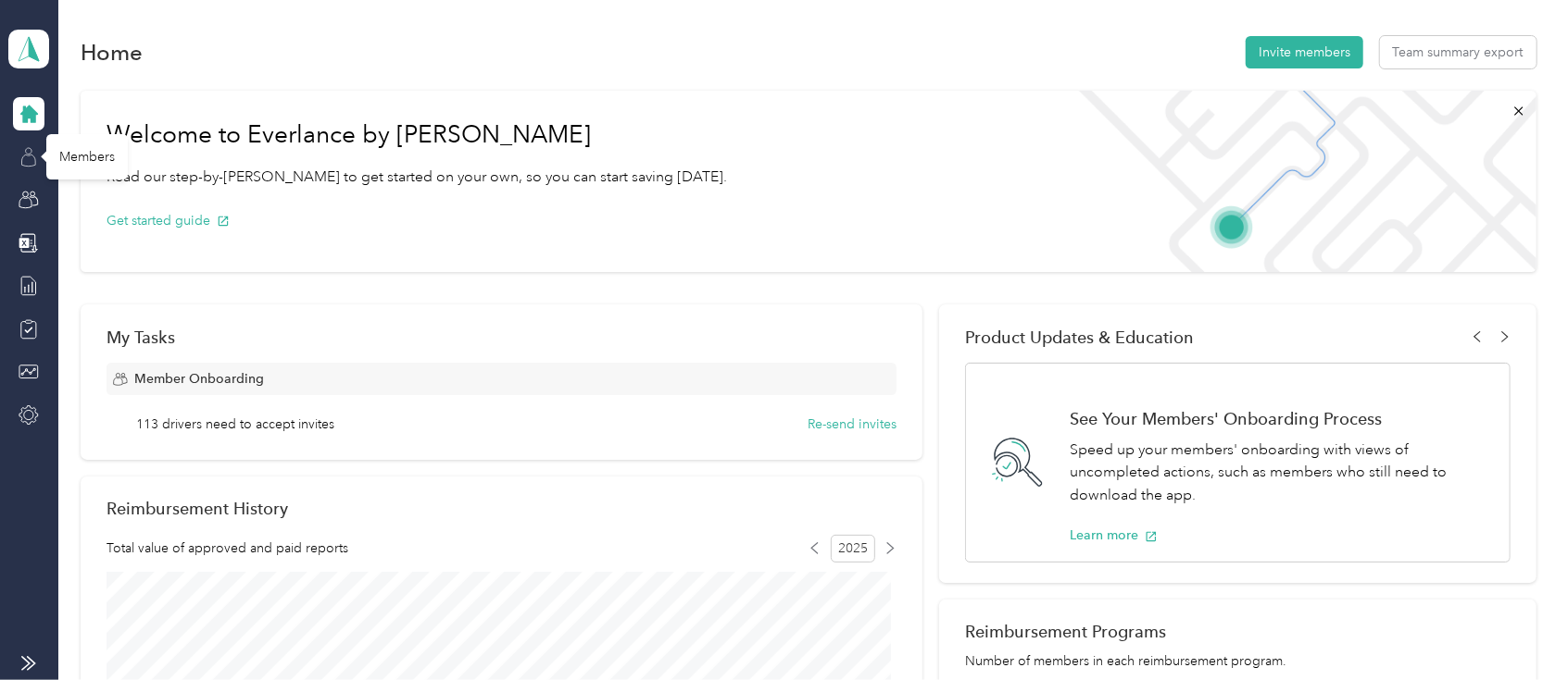
click at [31, 151] on icon at bounding box center [29, 157] width 21 height 21
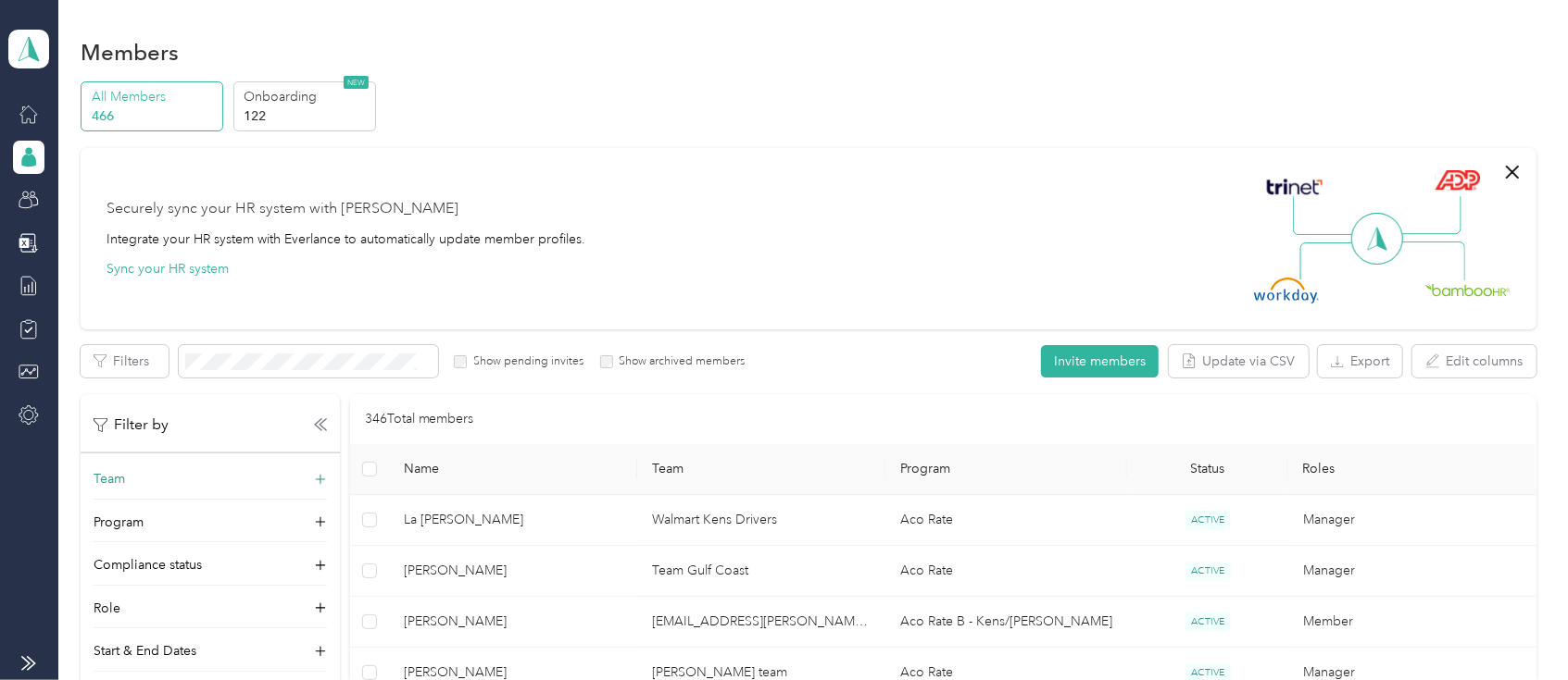
click at [122, 484] on p "Team" at bounding box center [109, 479] width 32 height 20
click at [156, 563] on p "[PERSON_NAME] +2 more" at bounding box center [209, 572] width 207 height 20
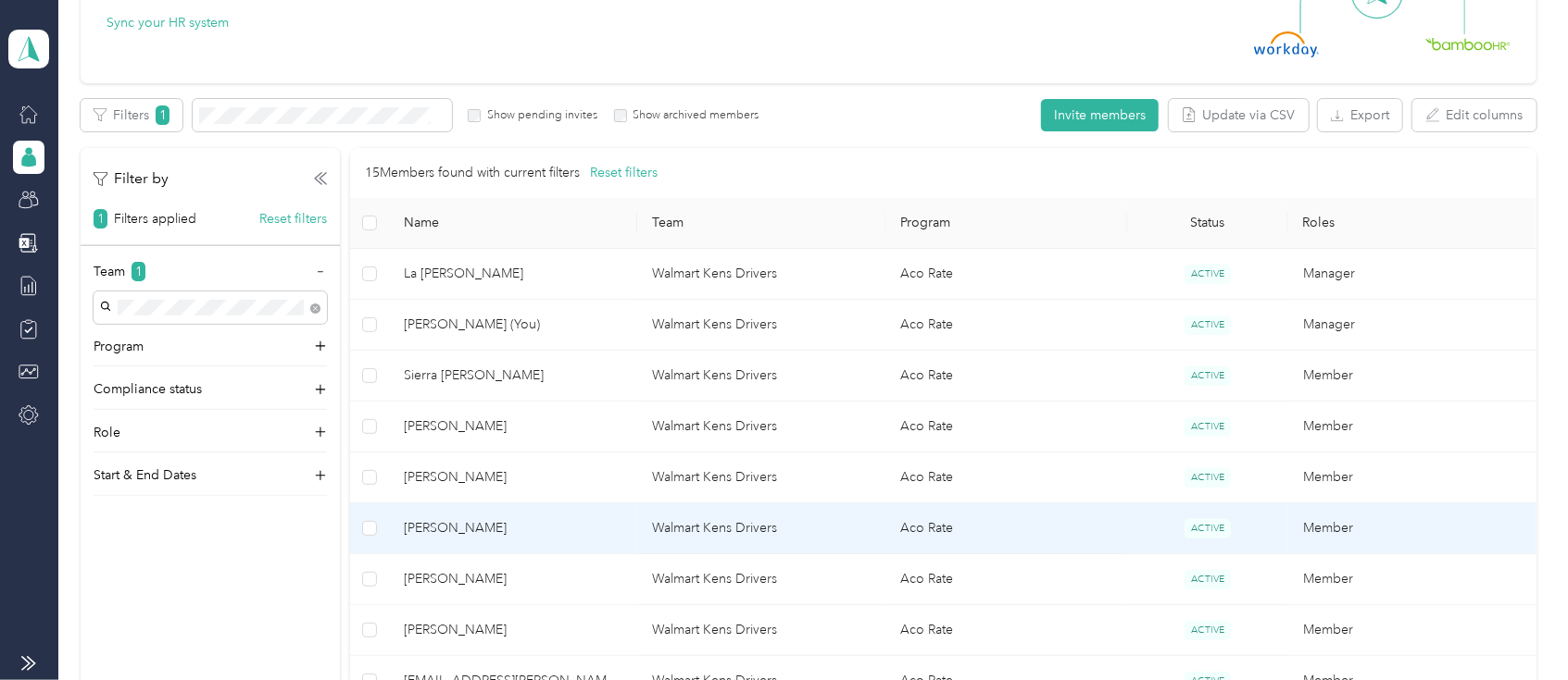
scroll to position [370, 0]
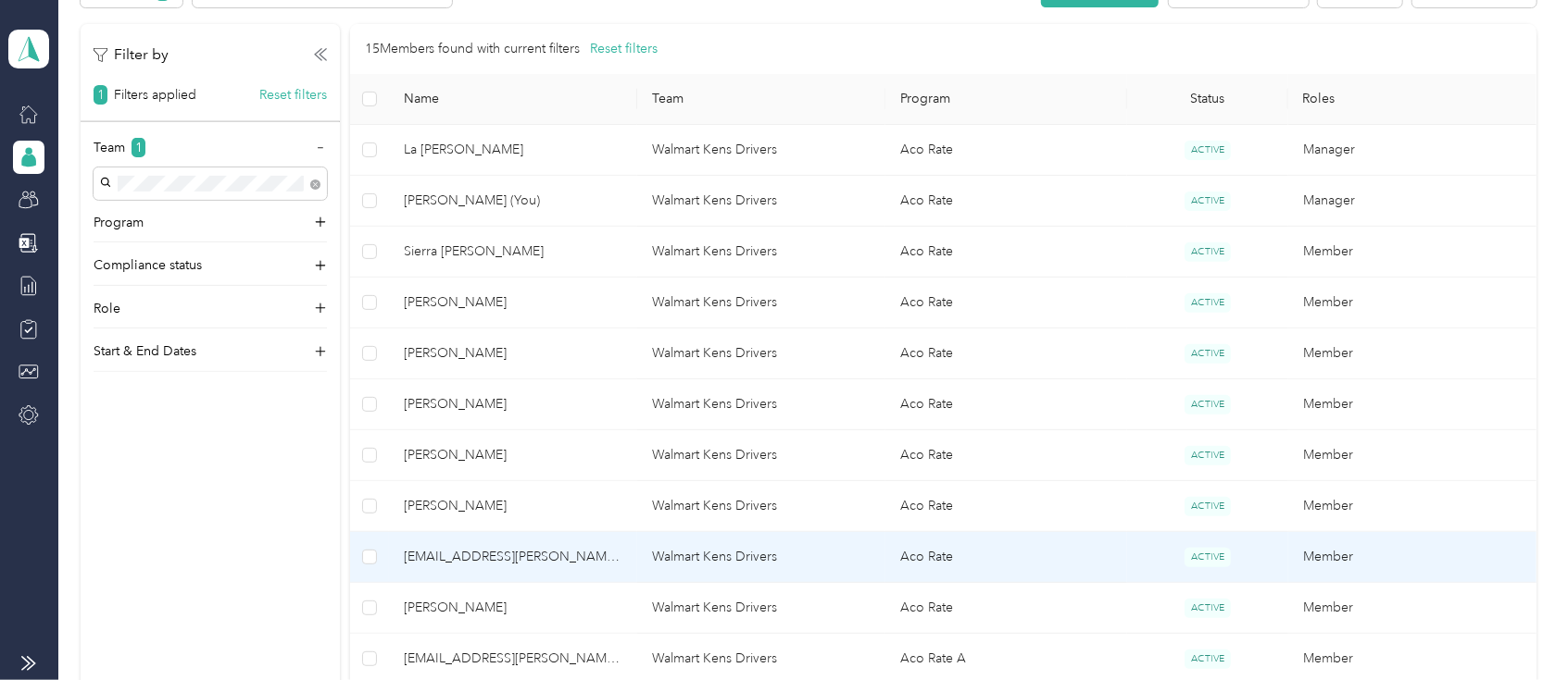
click at [471, 561] on span "afinucane@acosta.com" at bounding box center [513, 557] width 218 height 21
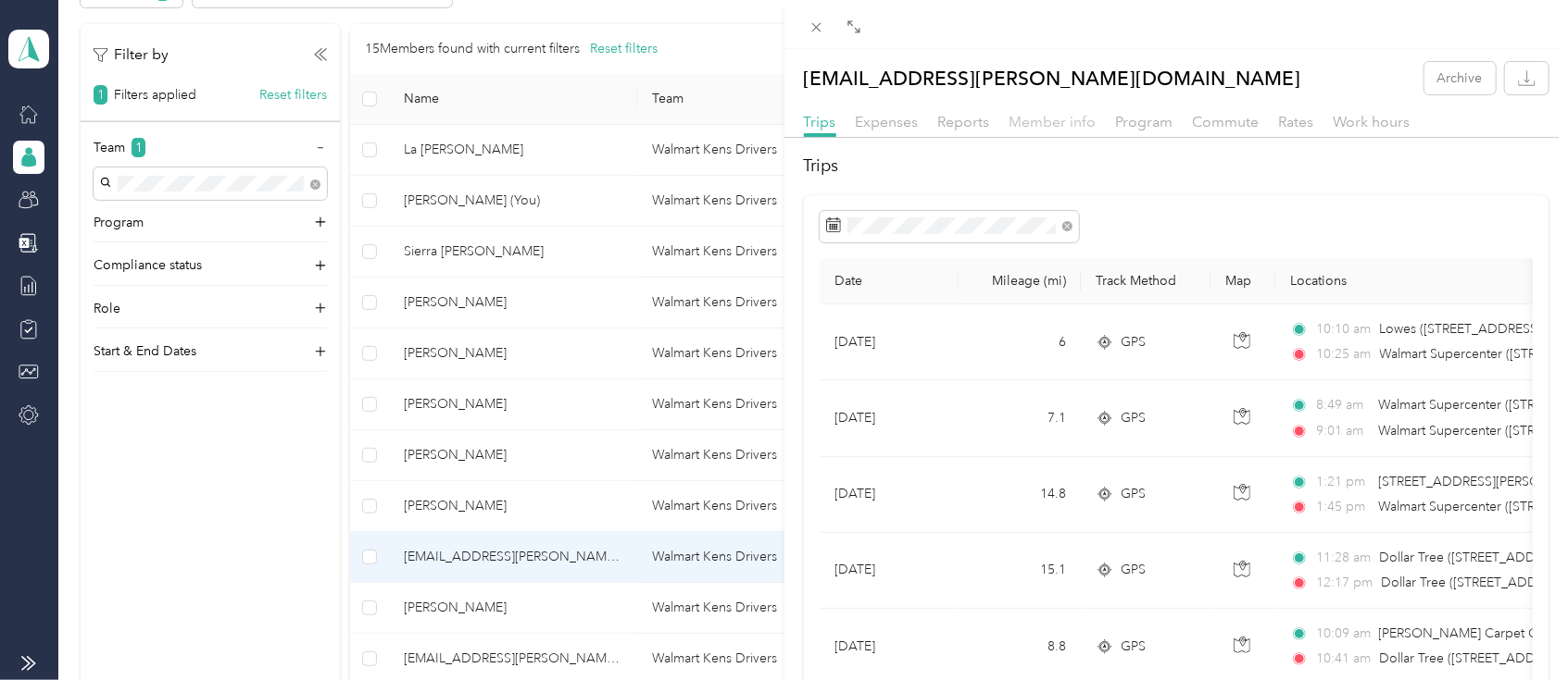
click at [1046, 122] on span "Member info" at bounding box center [1053, 122] width 87 height 18
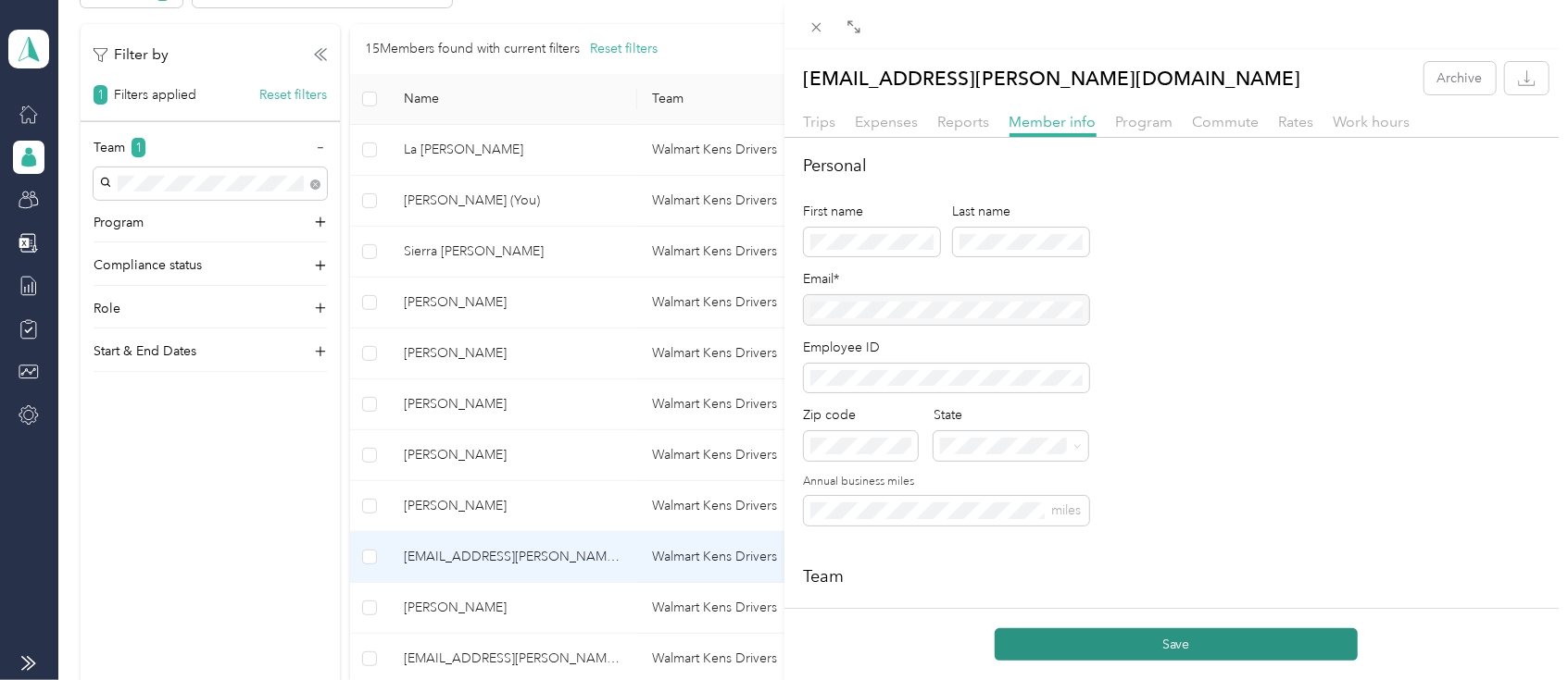
click at [1124, 647] on button "Save" at bounding box center [1176, 644] width 363 height 33
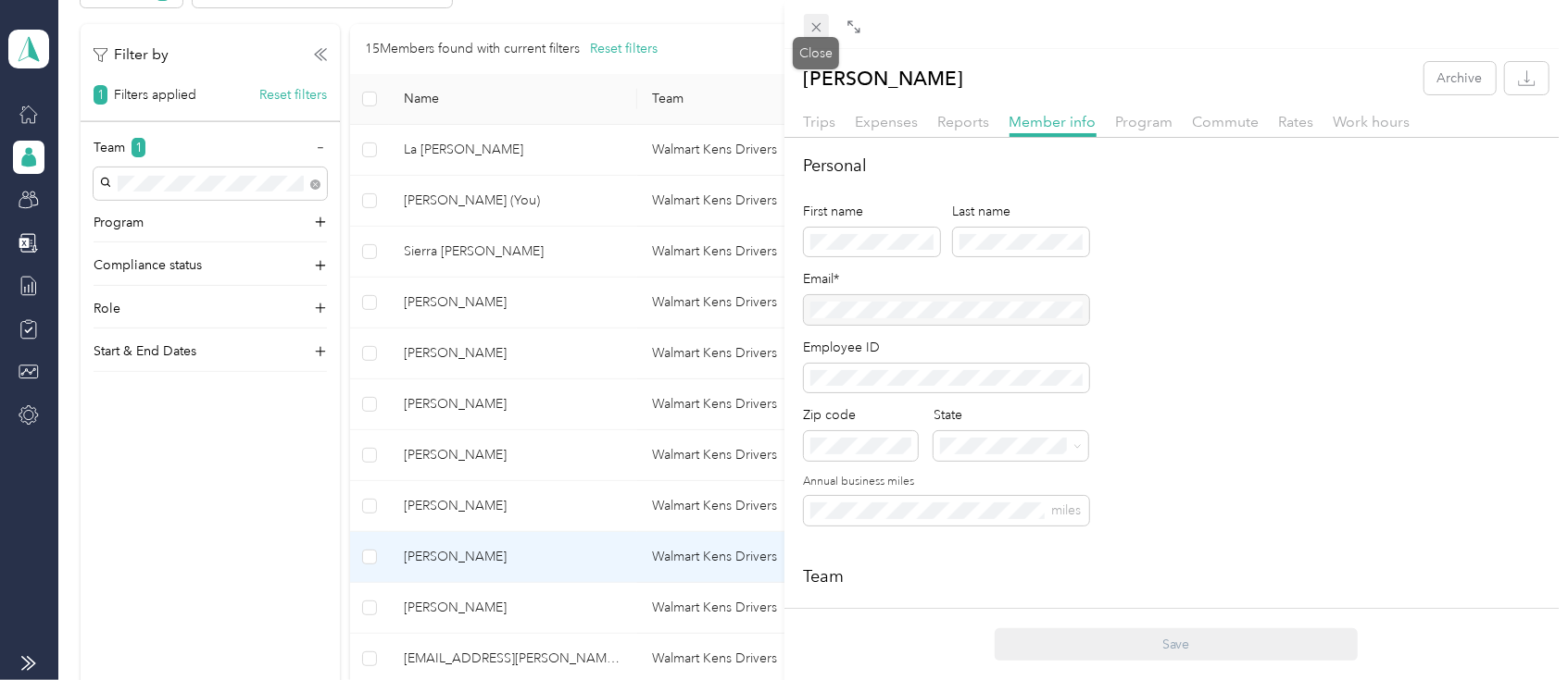
click at [815, 22] on icon at bounding box center [816, 28] width 16 height 16
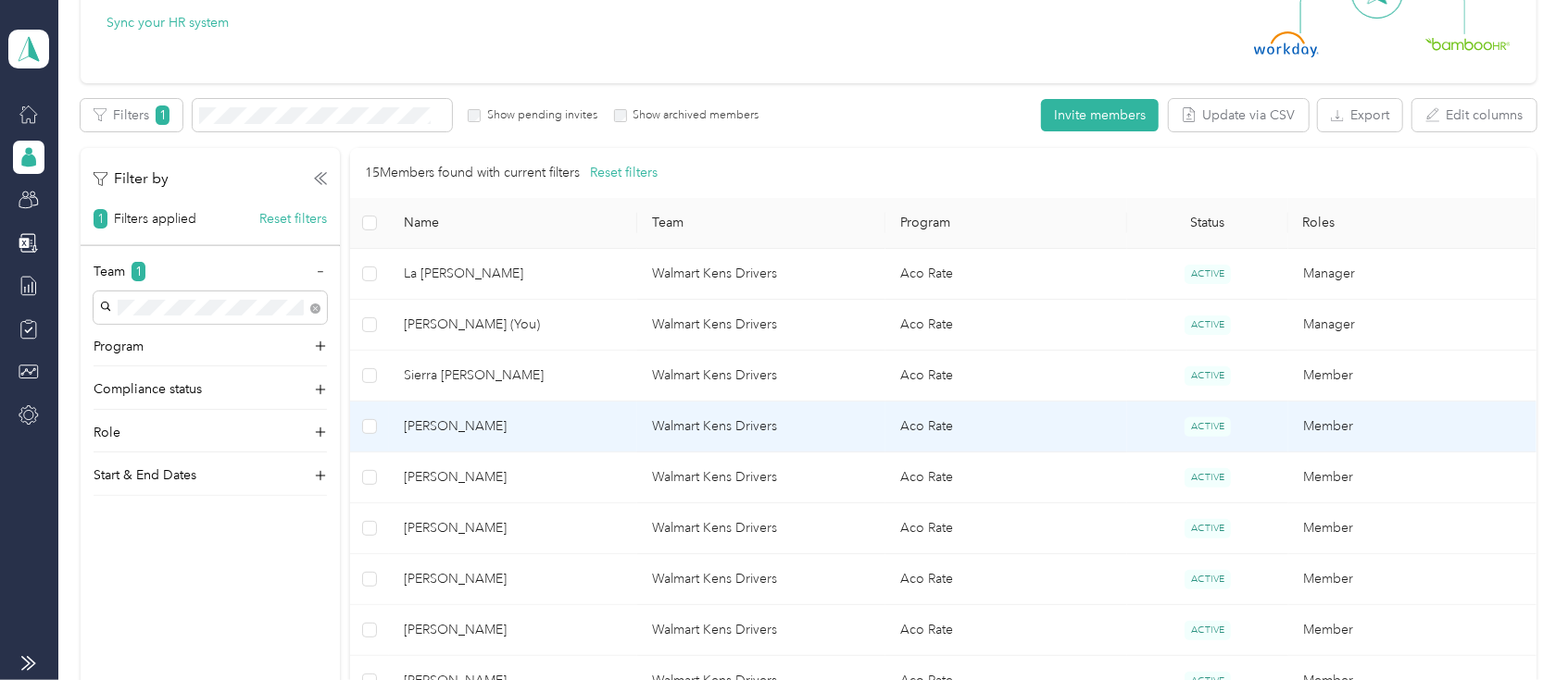
scroll to position [370, 0]
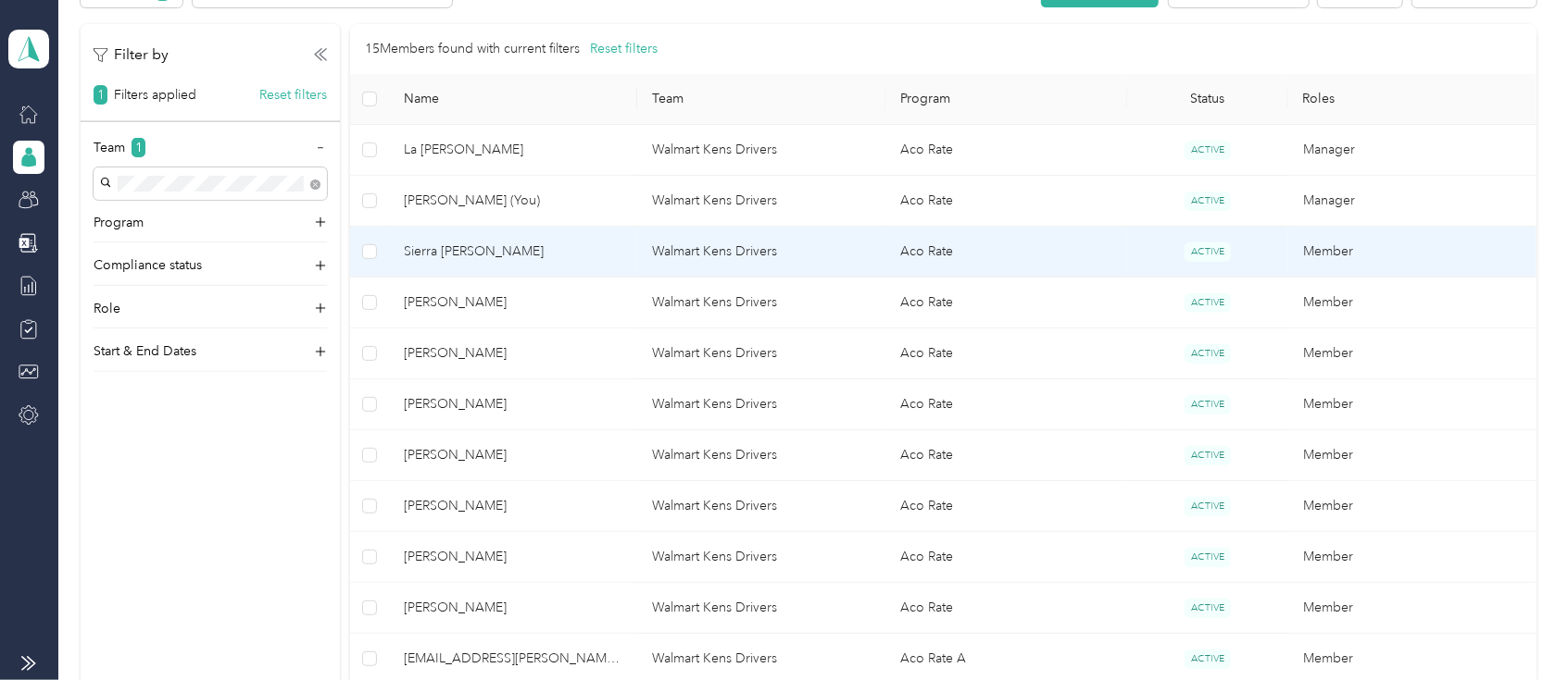
click at [447, 252] on span "Sierra [PERSON_NAME]" at bounding box center [513, 252] width 218 height 21
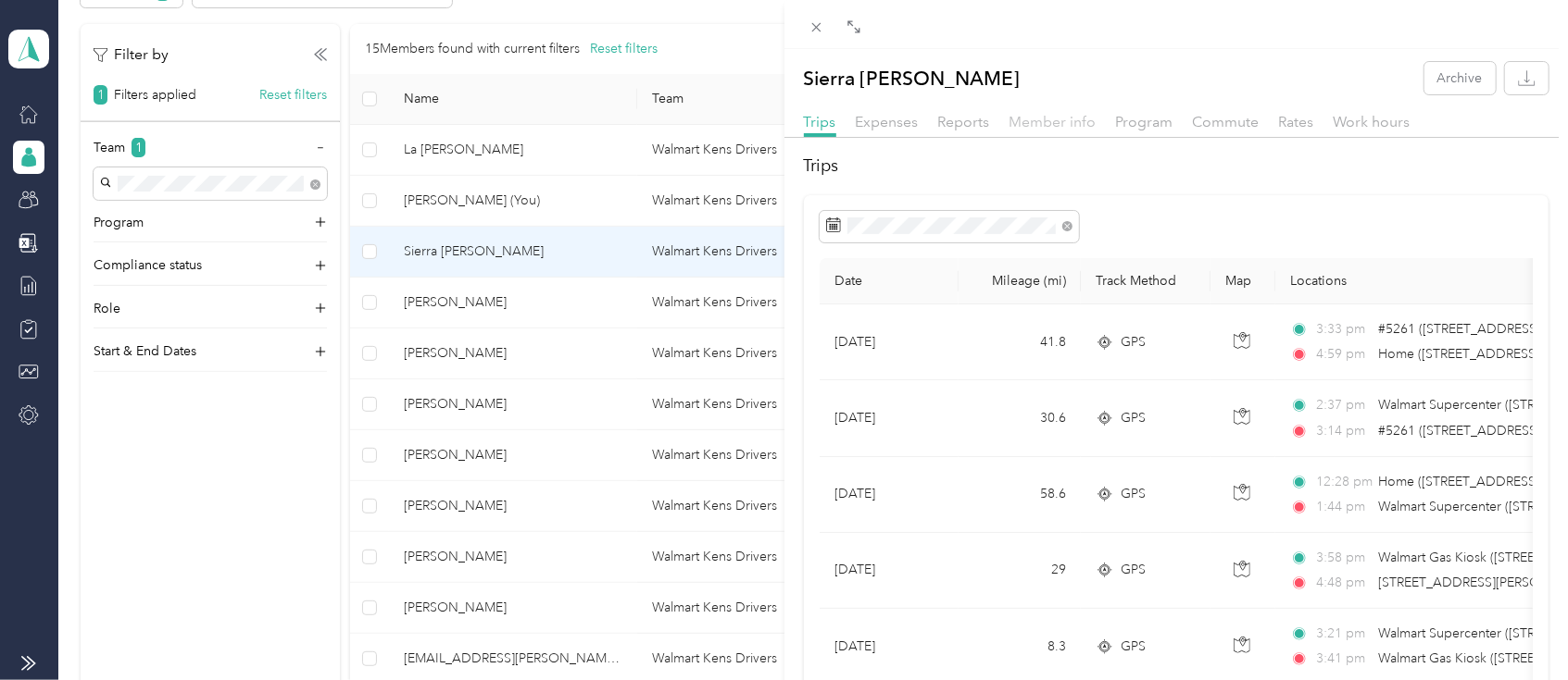
click at [1044, 127] on span "Member info" at bounding box center [1053, 122] width 87 height 18
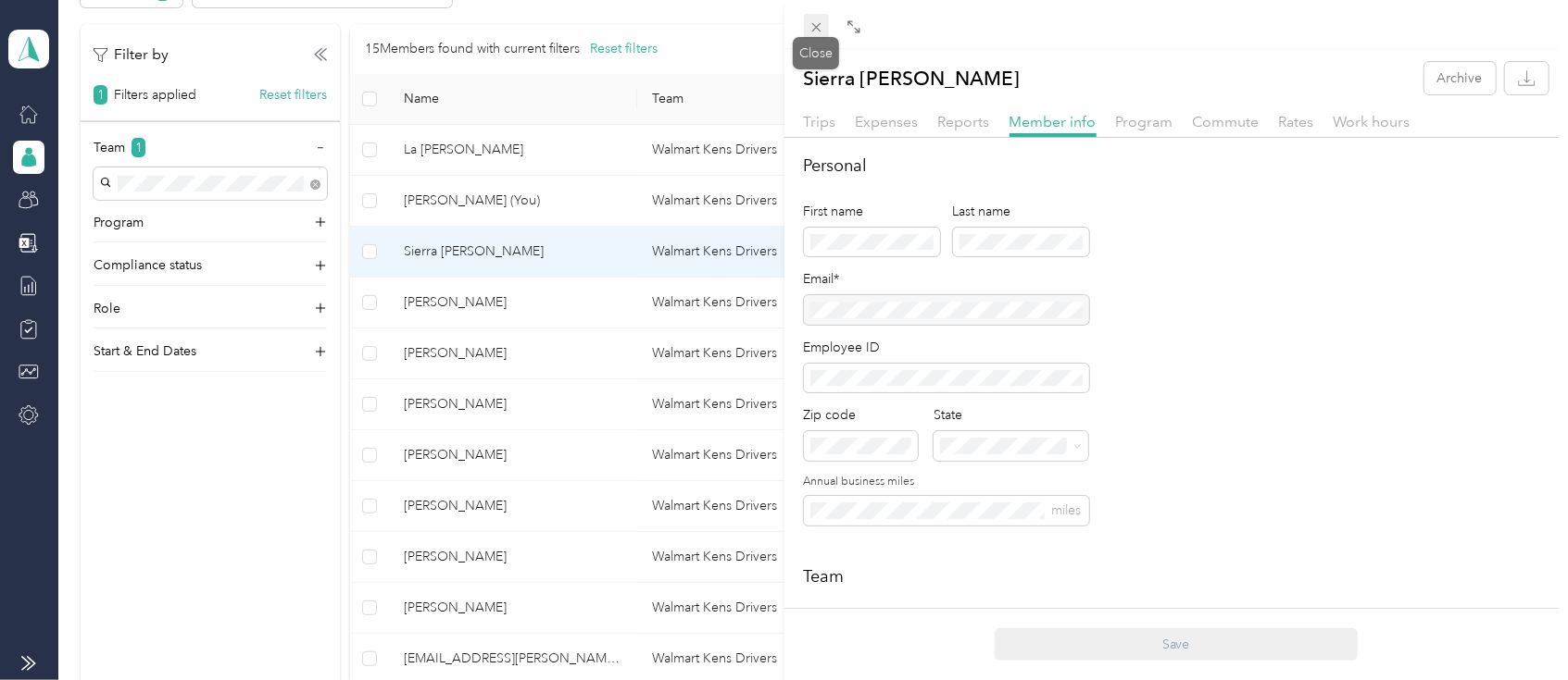
click at [815, 29] on icon at bounding box center [816, 28] width 16 height 16
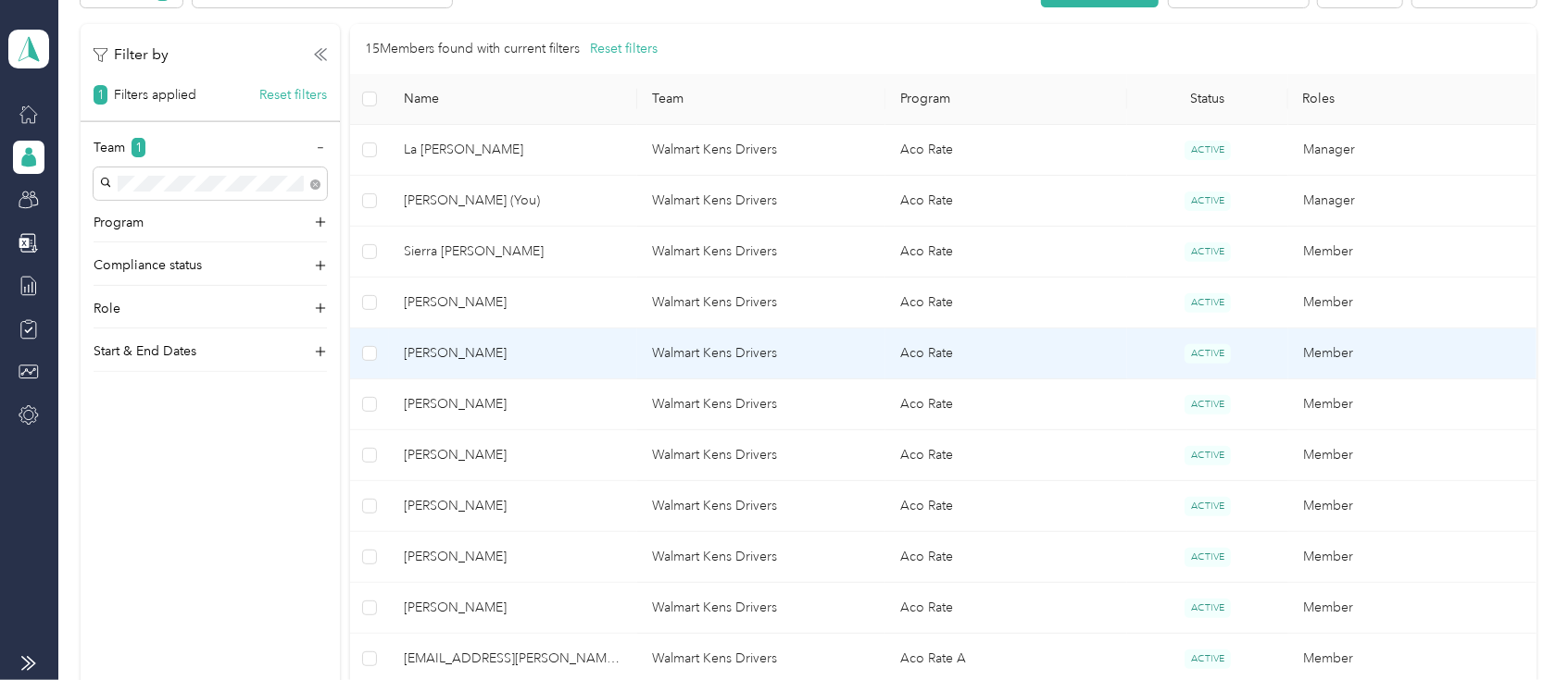
click at [436, 355] on span "[PERSON_NAME]" at bounding box center [513, 353] width 218 height 21
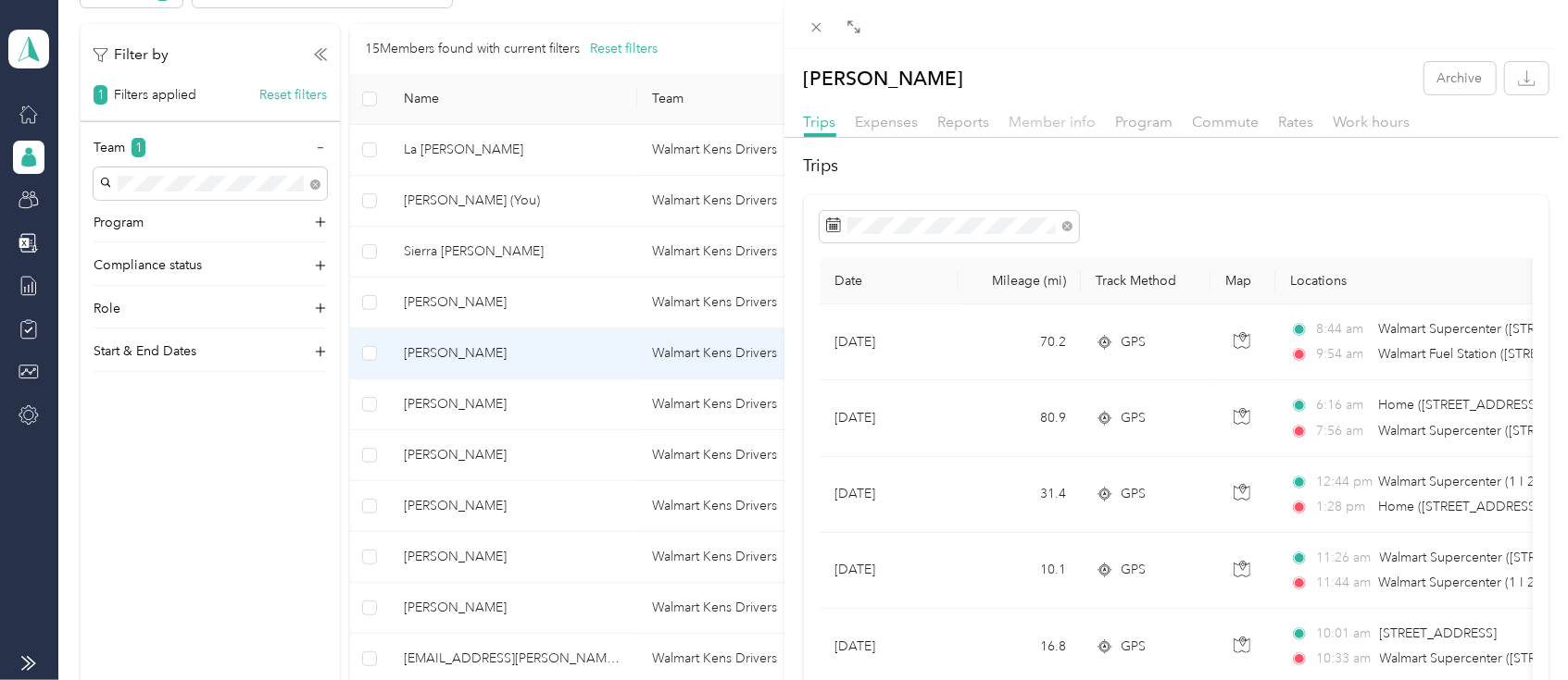
click at [1072, 123] on span "Member info" at bounding box center [1053, 122] width 87 height 18
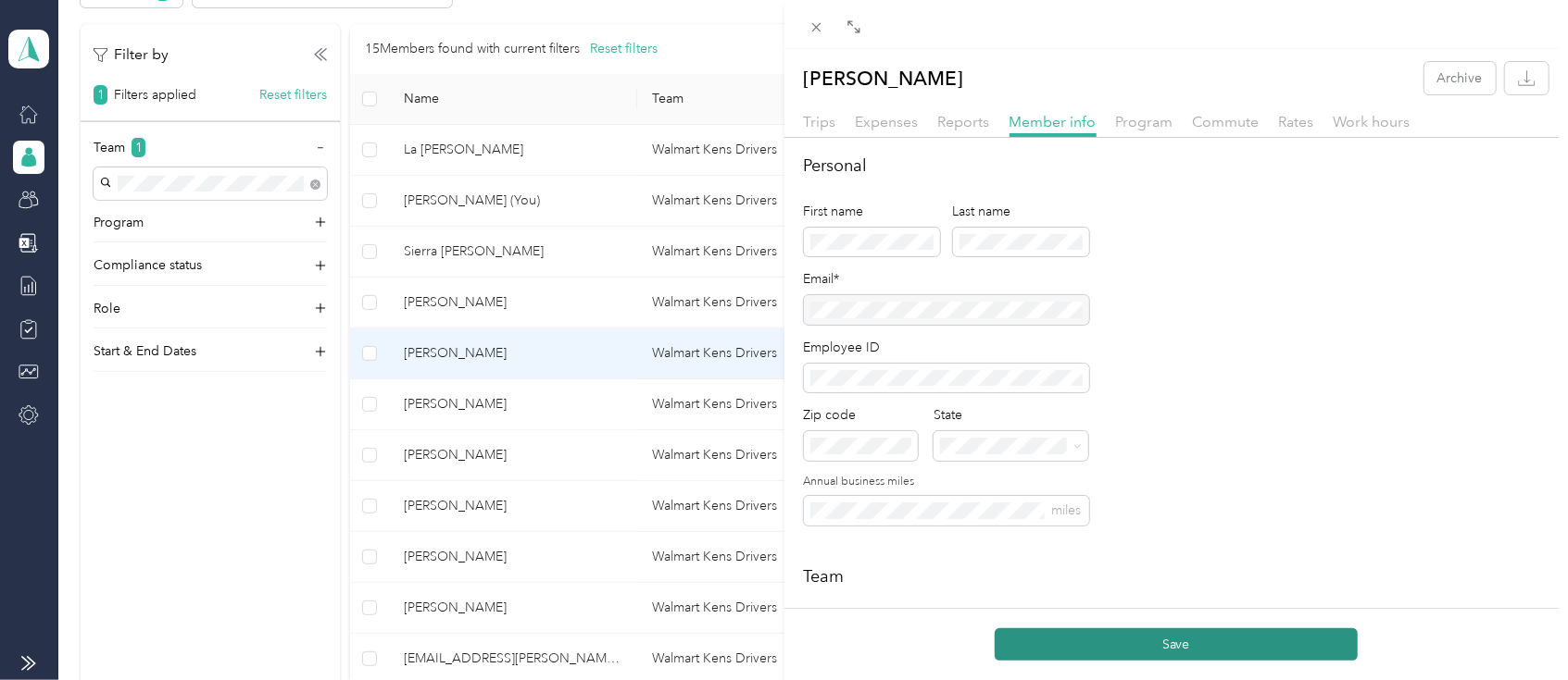
click at [1053, 655] on button "Save" at bounding box center [1176, 644] width 363 height 33
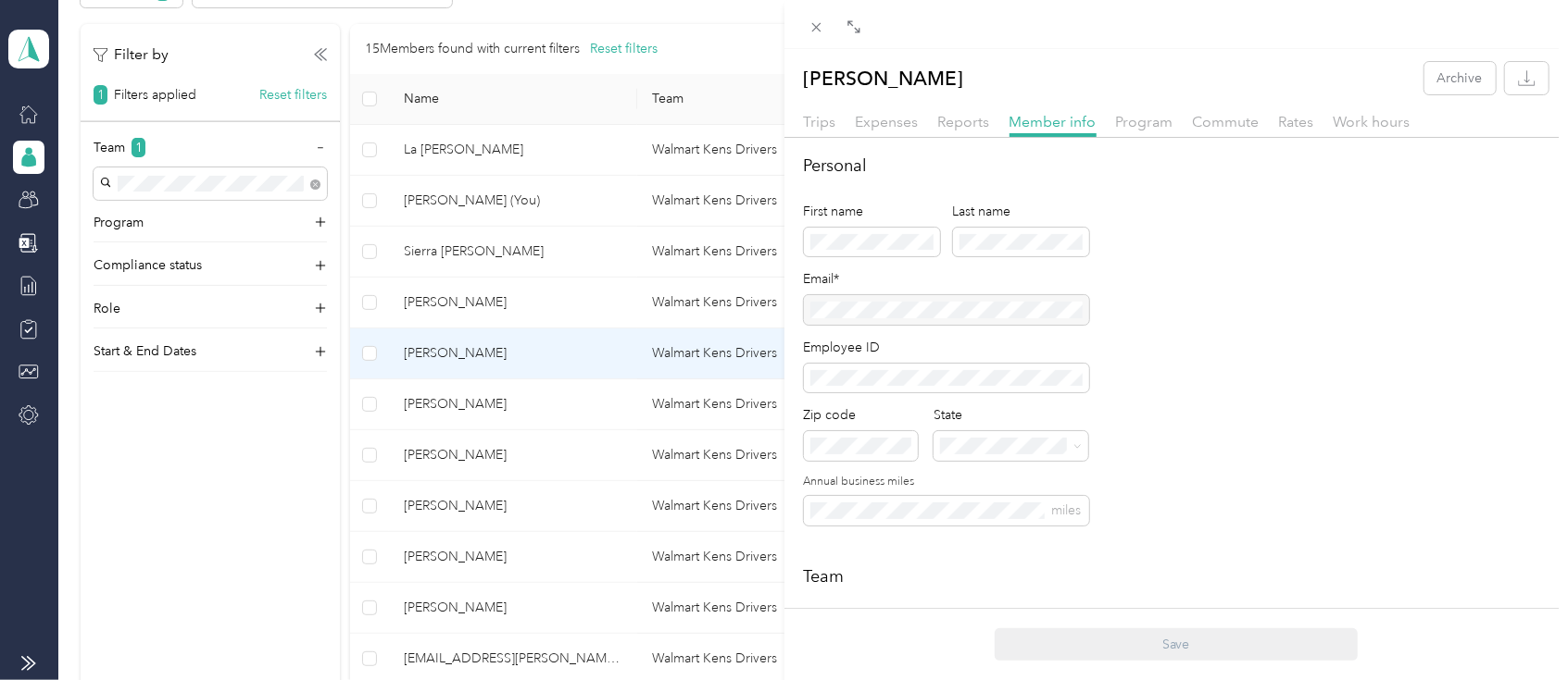
click at [452, 408] on div "[PERSON_NAME] Archive Trips Expenses Reports Member info Program Commute Rates …" at bounding box center [784, 340] width 1568 height 680
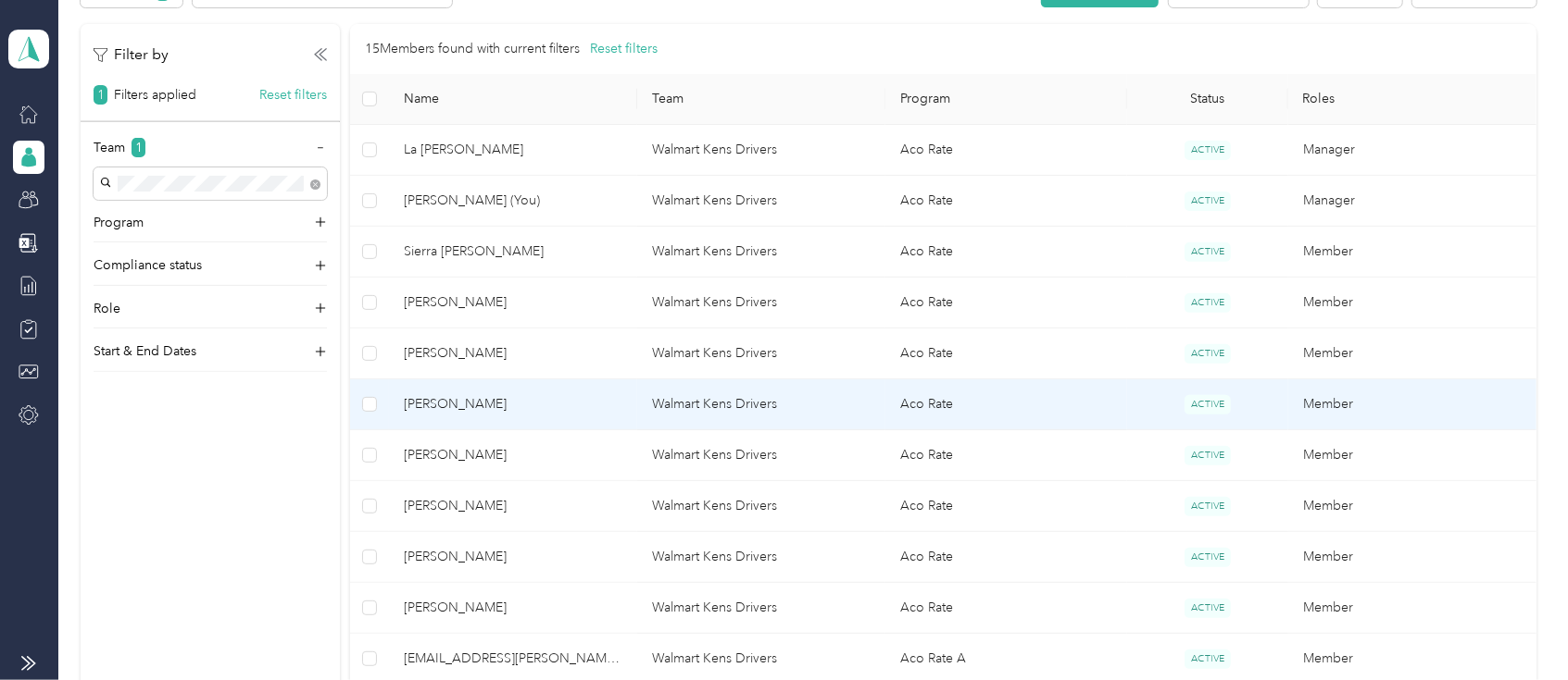
click at [435, 403] on span "[PERSON_NAME]" at bounding box center [513, 404] width 218 height 21
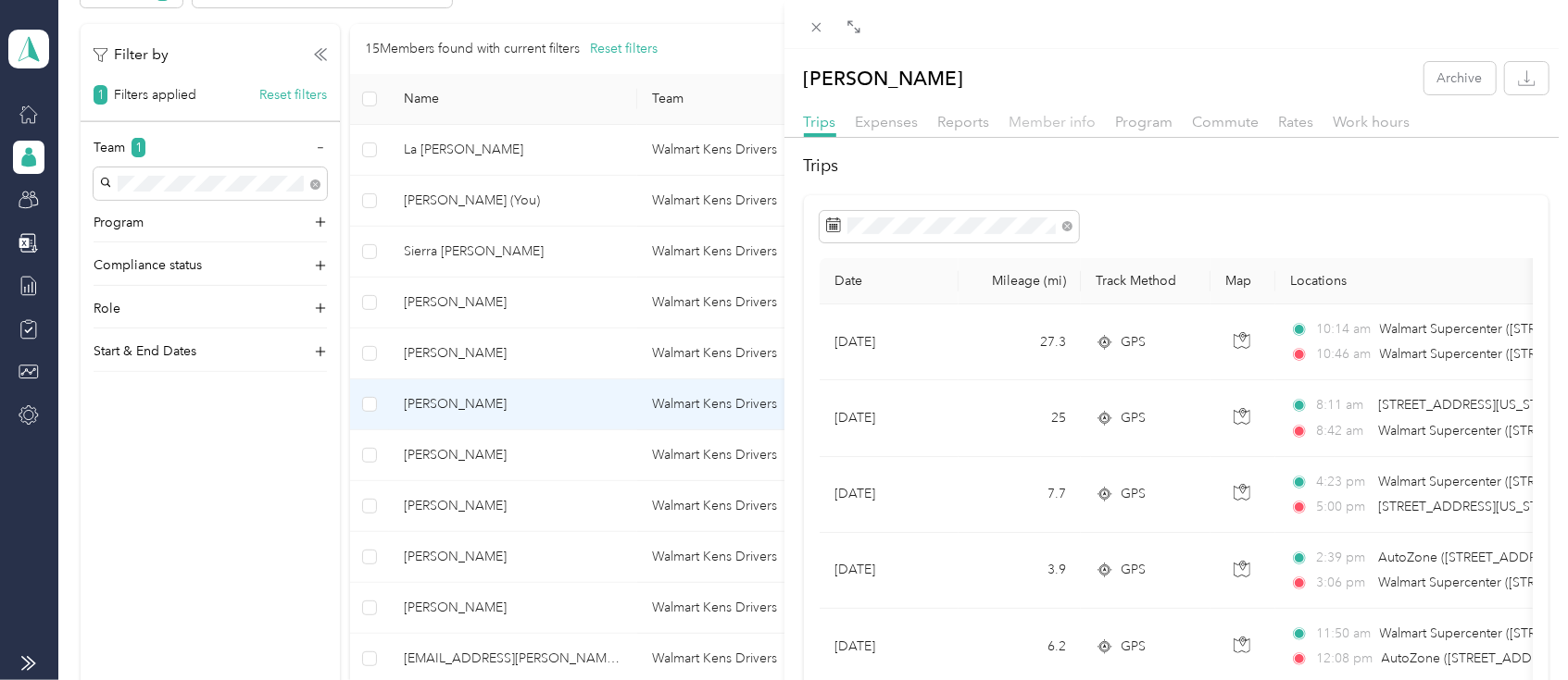
click at [1026, 124] on span "Member info" at bounding box center [1053, 122] width 87 height 18
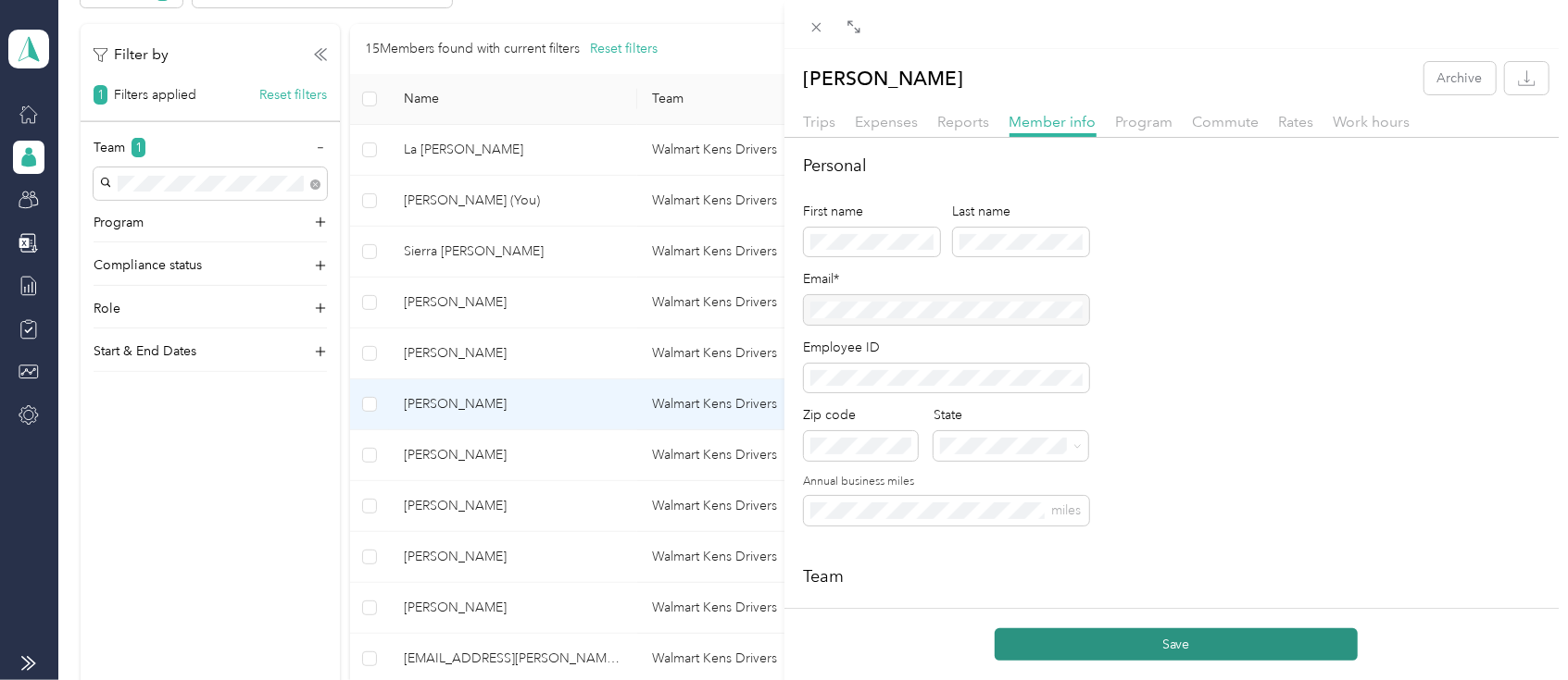
click at [1082, 648] on button "Save" at bounding box center [1176, 644] width 363 height 33
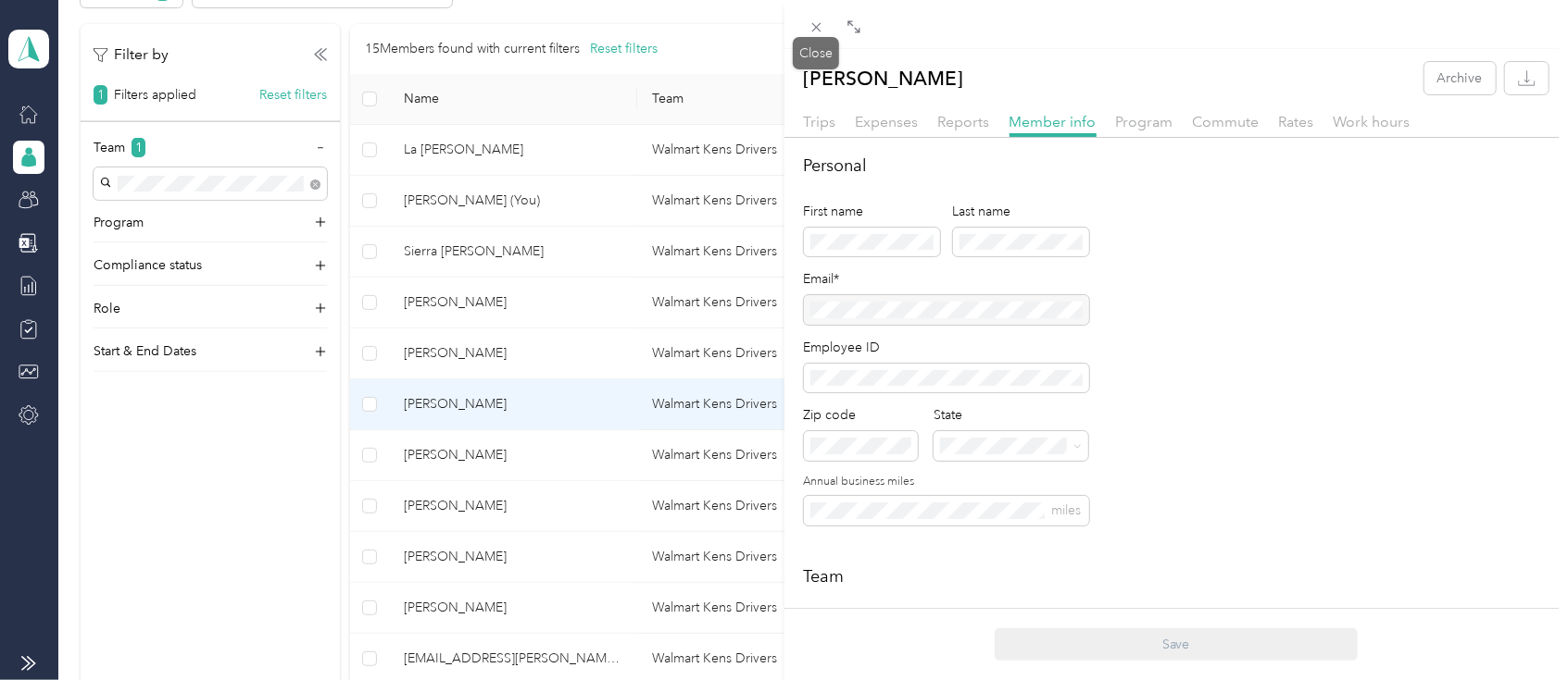
click at [816, 37] on div "Close" at bounding box center [815, 53] width 47 height 33
click at [816, 29] on icon at bounding box center [816, 28] width 16 height 16
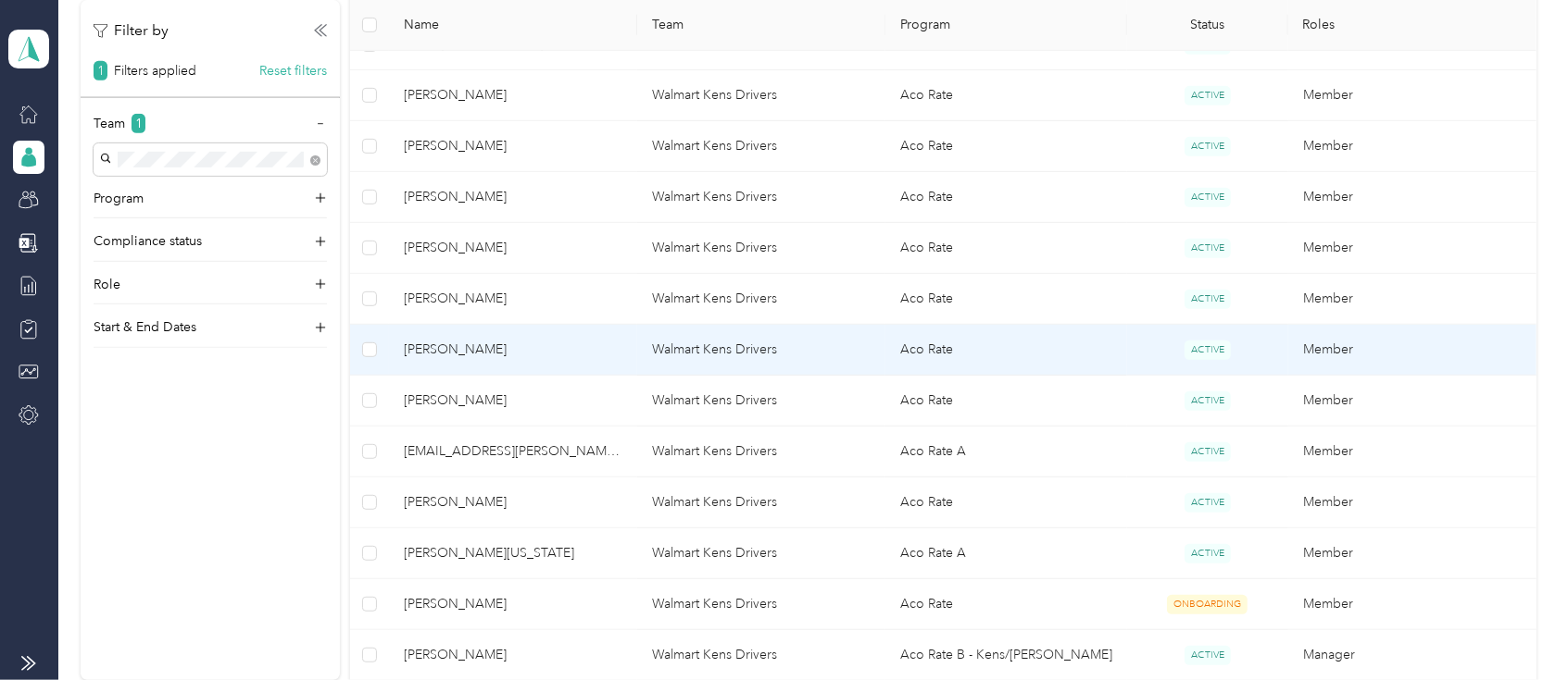
scroll to position [617, 0]
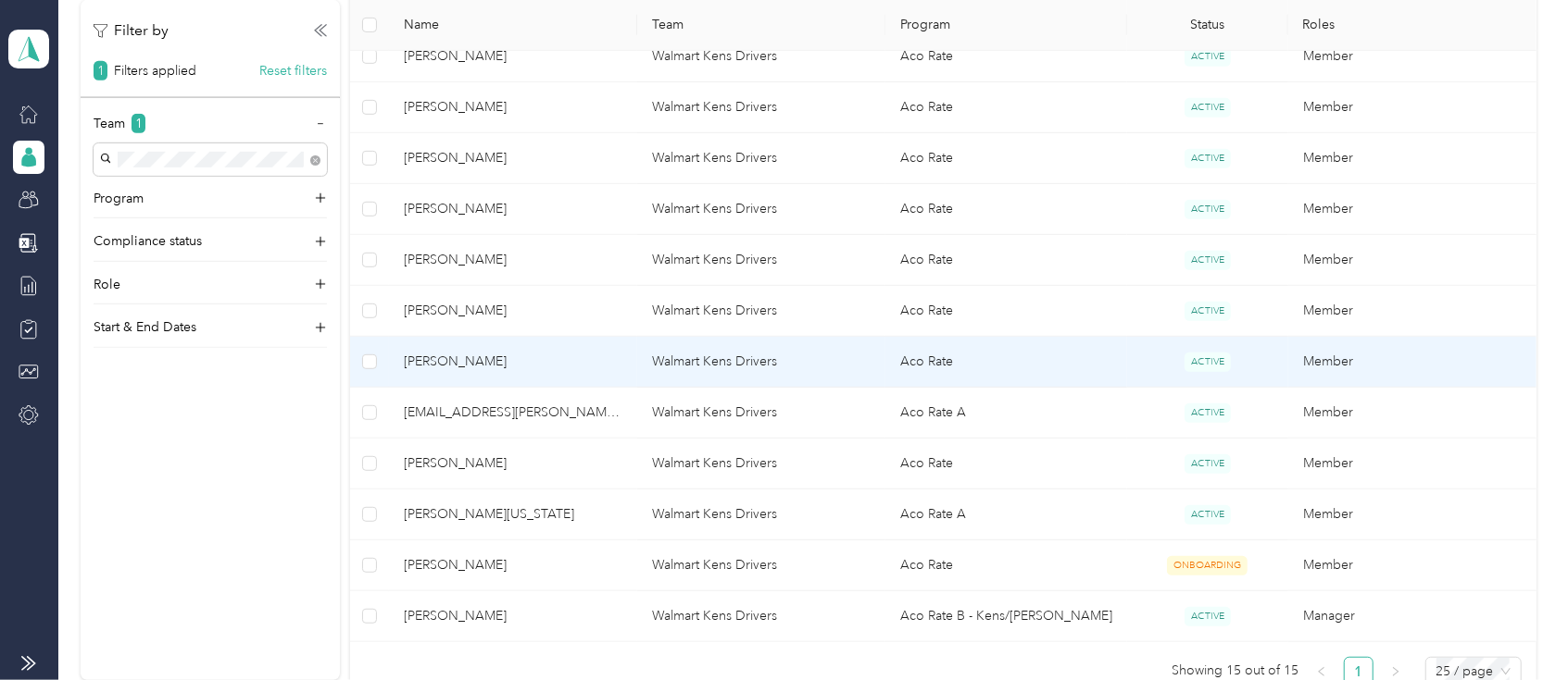
click at [417, 359] on span "[PERSON_NAME]" at bounding box center [513, 362] width 218 height 21
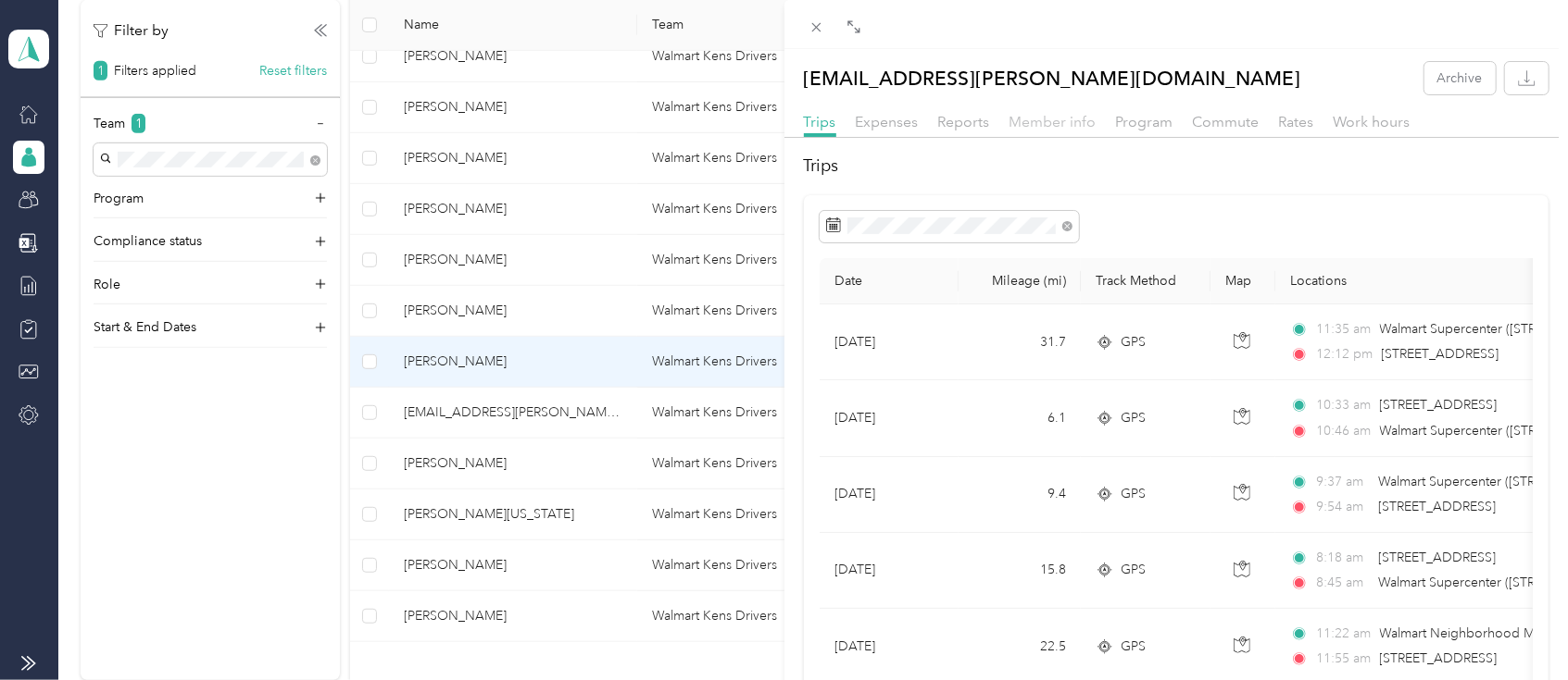
click at [1082, 124] on span "Member info" at bounding box center [1053, 122] width 87 height 18
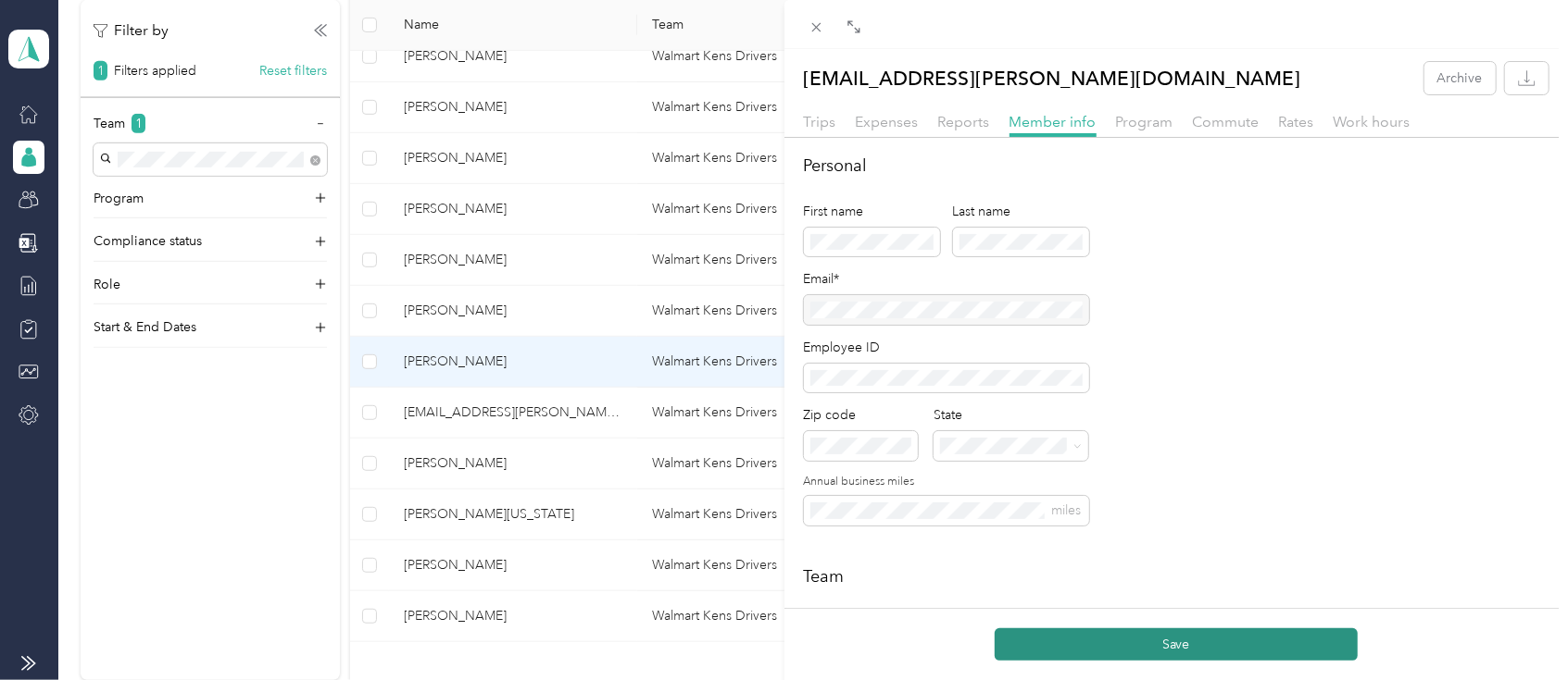
click at [1141, 650] on button "Save" at bounding box center [1176, 644] width 363 height 33
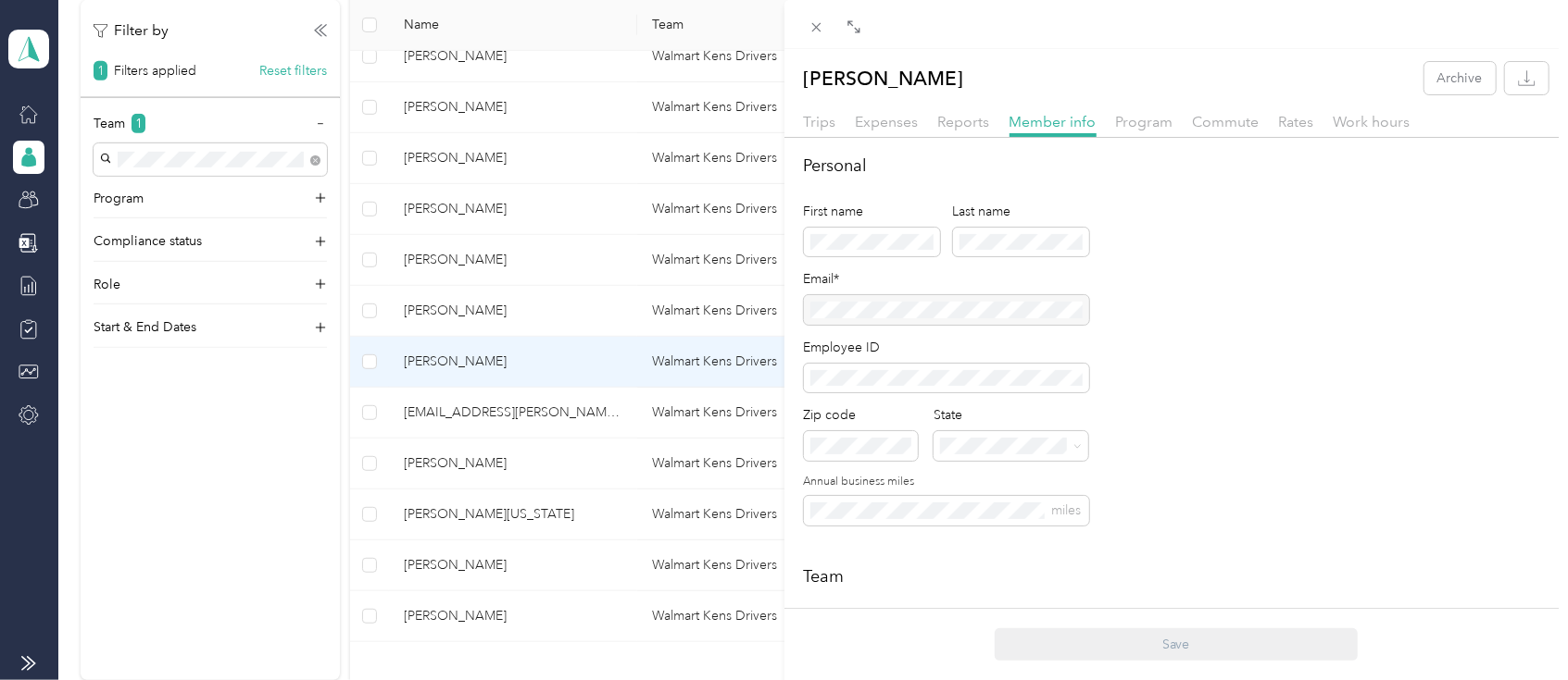
click at [443, 413] on div "[PERSON_NAME] Archive Trips Expenses Reports Member info Program Commute Rates …" at bounding box center [784, 340] width 1568 height 680
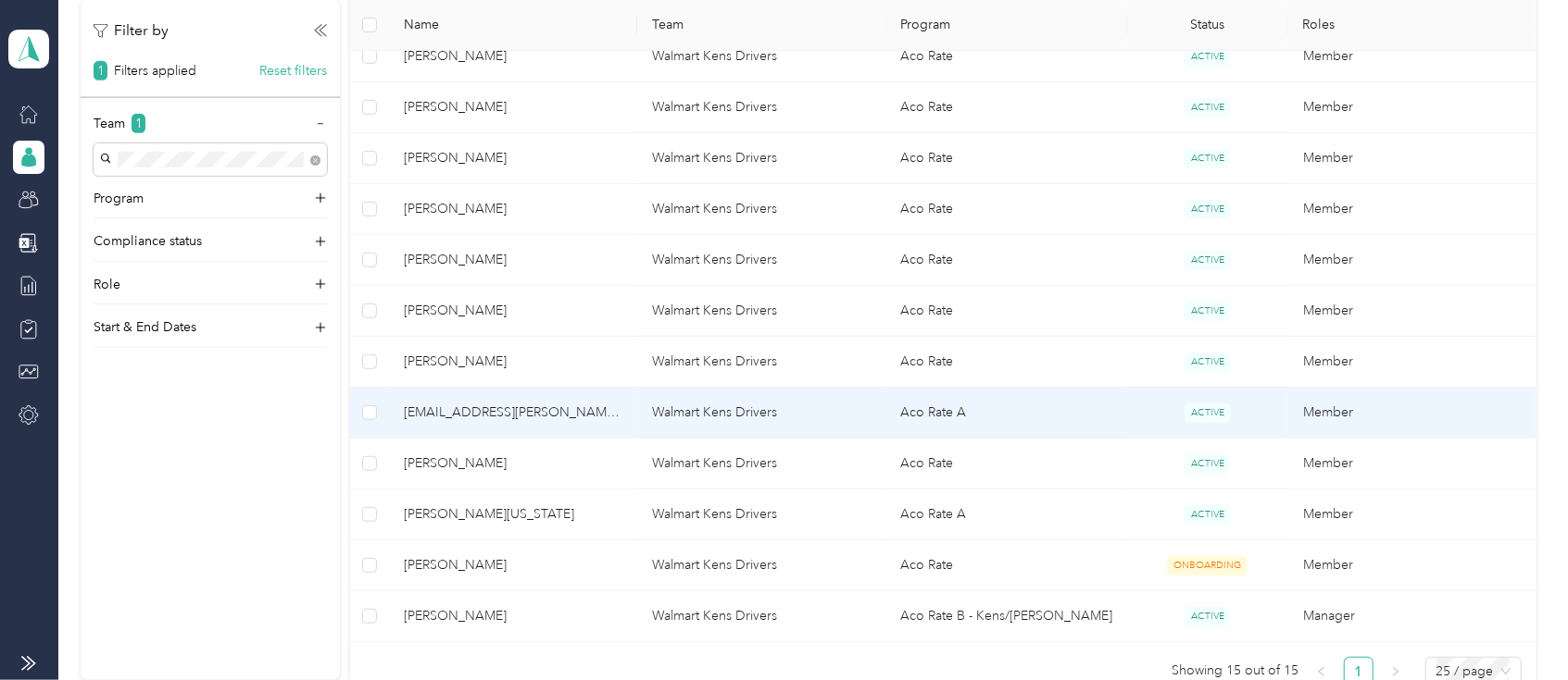
click at [482, 412] on span "[EMAIL_ADDRESS][PERSON_NAME][DOMAIN_NAME]" at bounding box center [513, 412] width 218 height 21
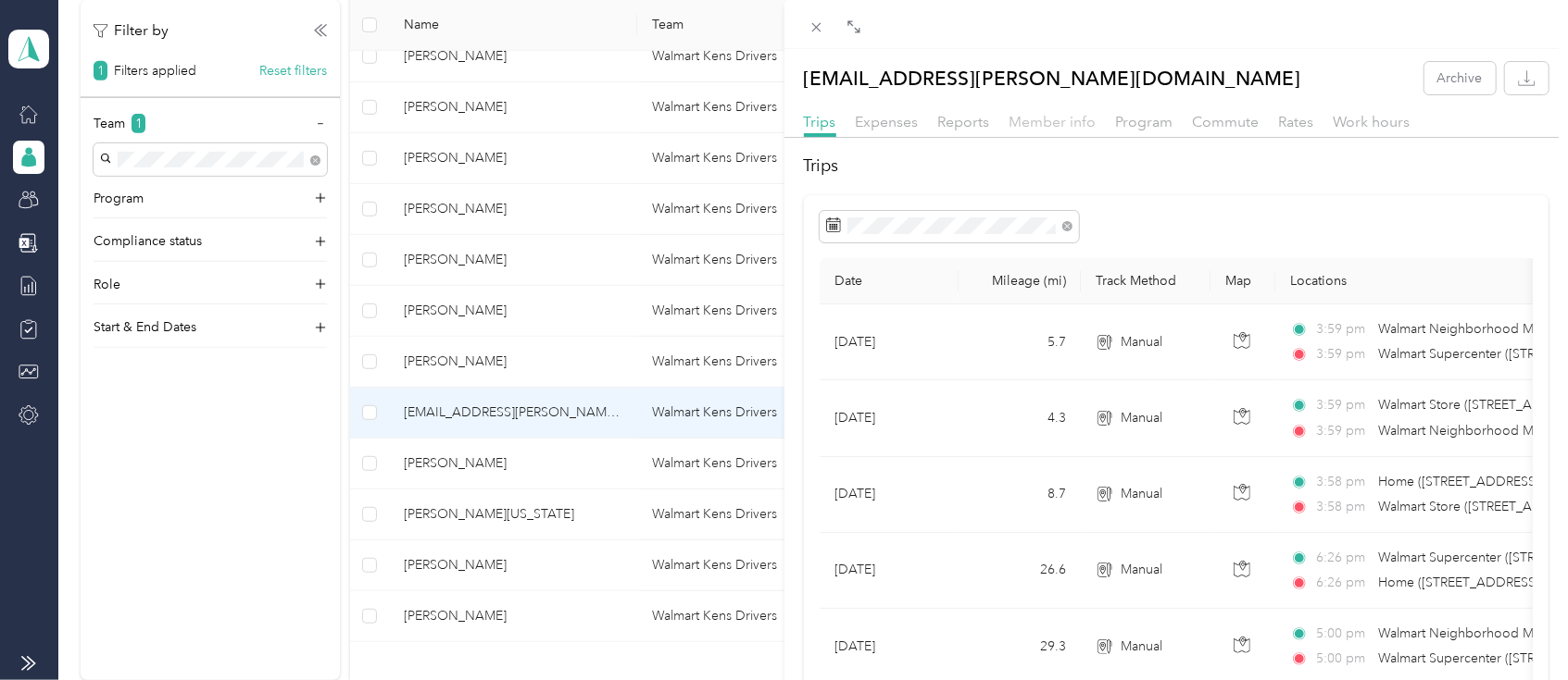
click at [1058, 122] on span "Member info" at bounding box center [1053, 122] width 87 height 18
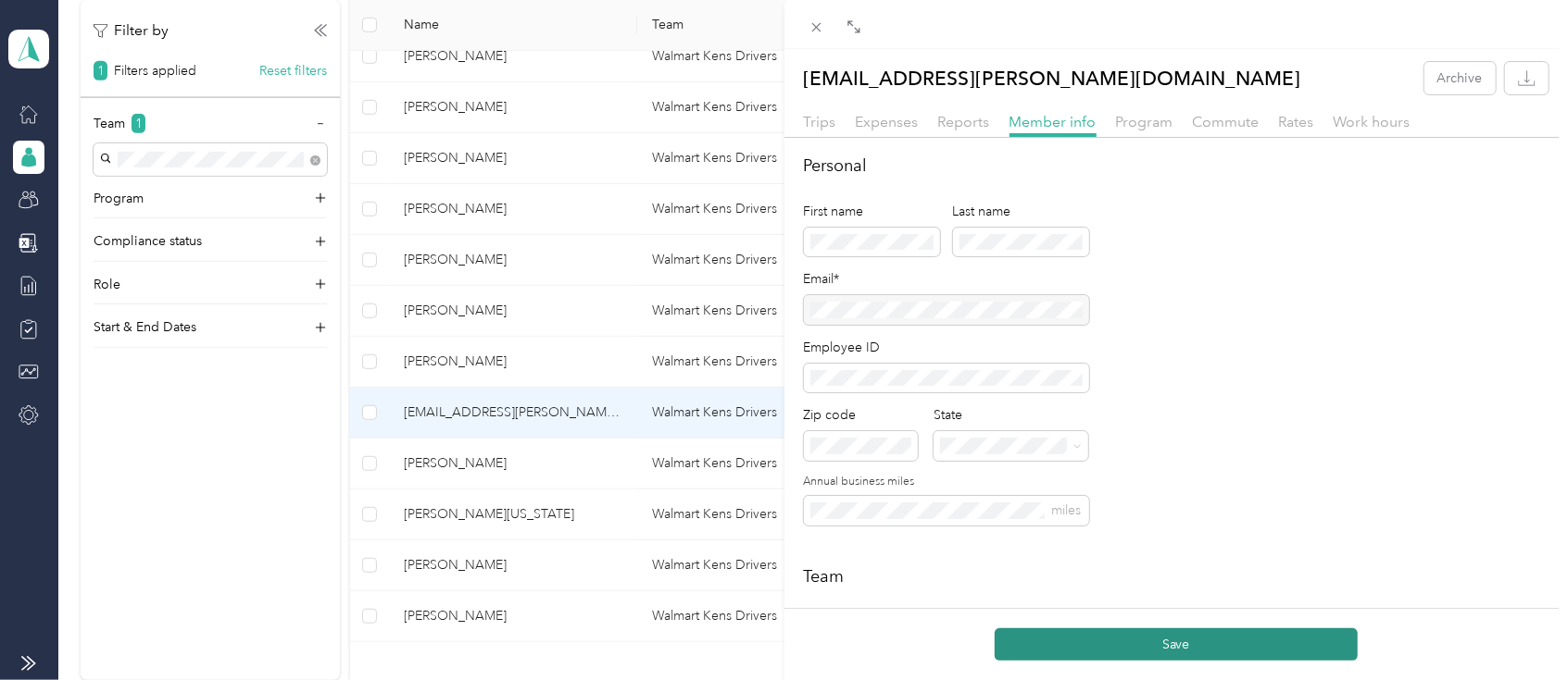
click at [1090, 638] on button "Save" at bounding box center [1176, 644] width 363 height 33
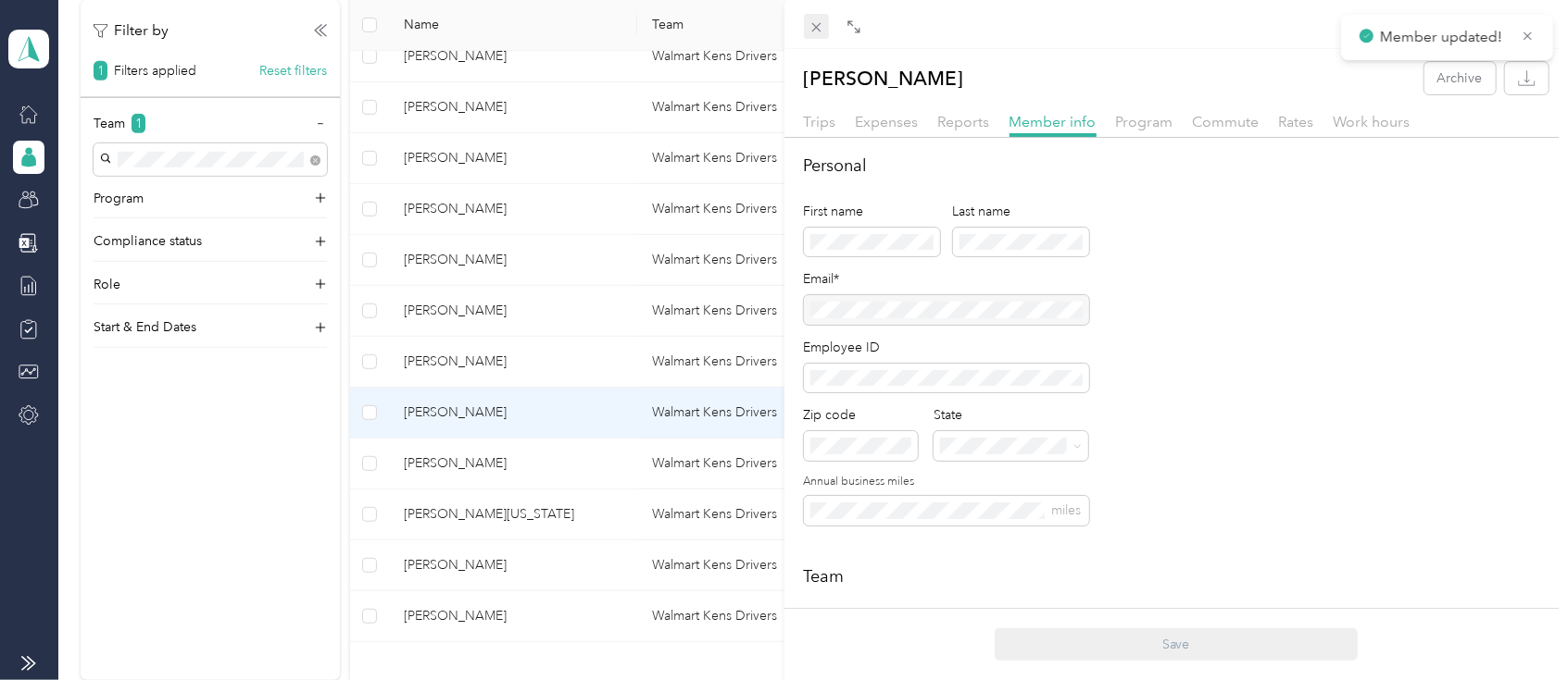
click at [817, 29] on icon at bounding box center [815, 27] width 9 height 9
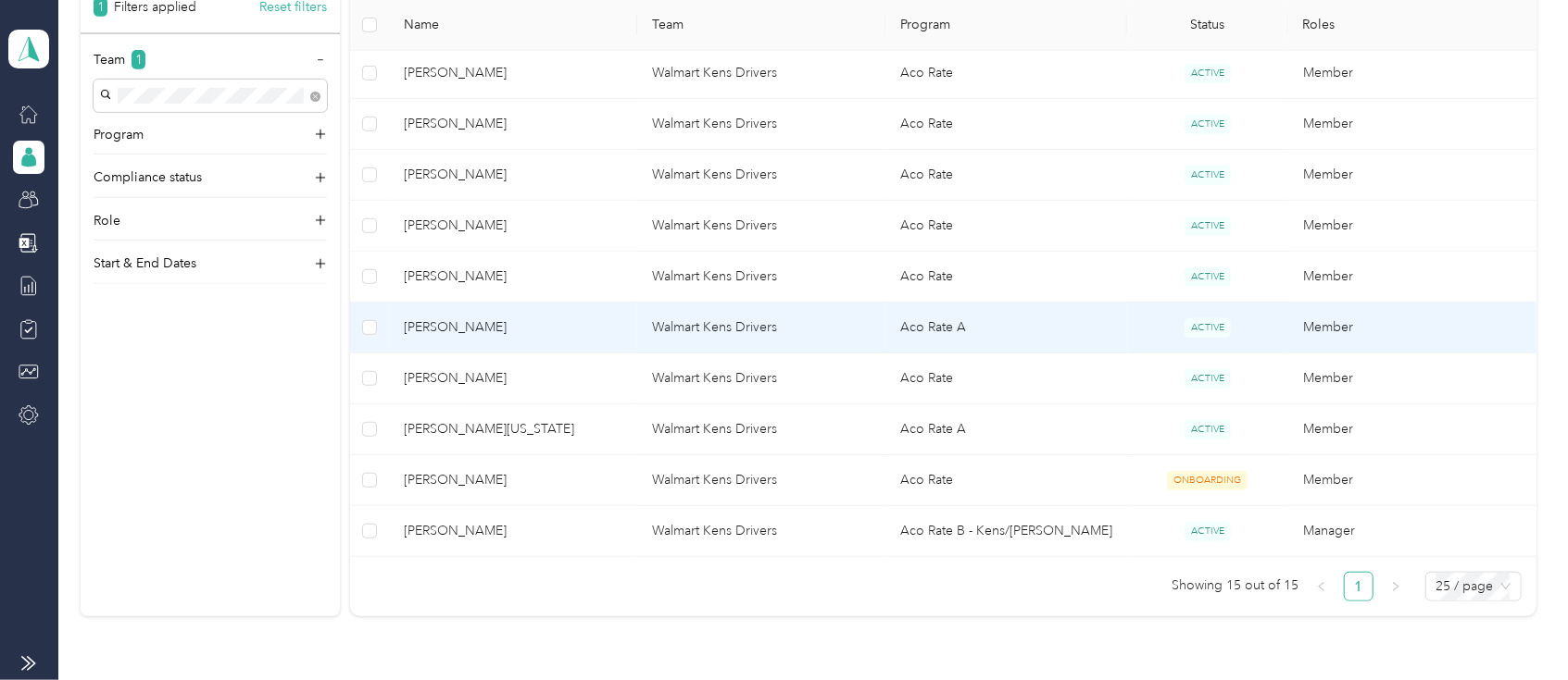
scroll to position [740, 0]
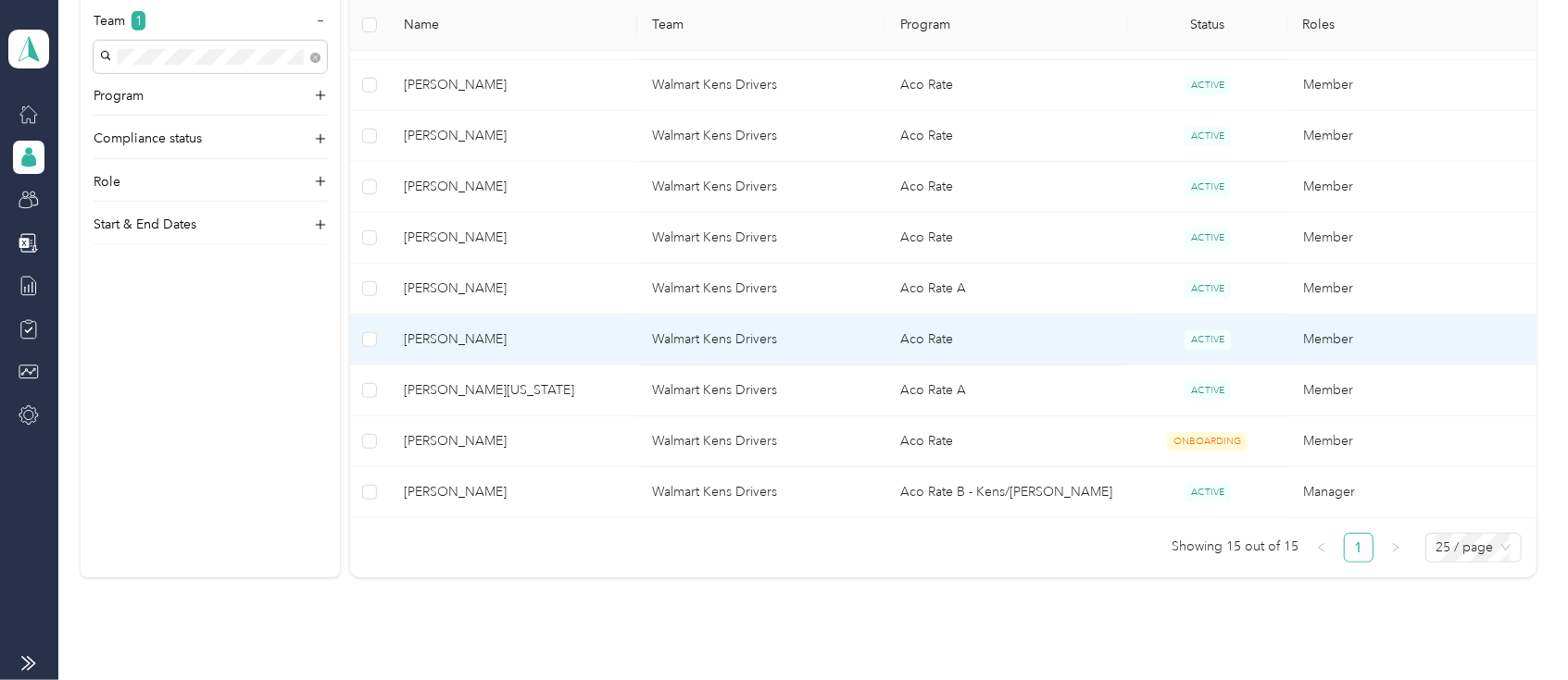
click at [1206, 333] on span "ACTIVE" at bounding box center [1207, 340] width 47 height 20
click at [1205, 333] on span "ACTIVE" at bounding box center [1207, 340] width 47 height 20
click at [1209, 333] on span "ACTIVE" at bounding box center [1207, 340] width 47 height 20
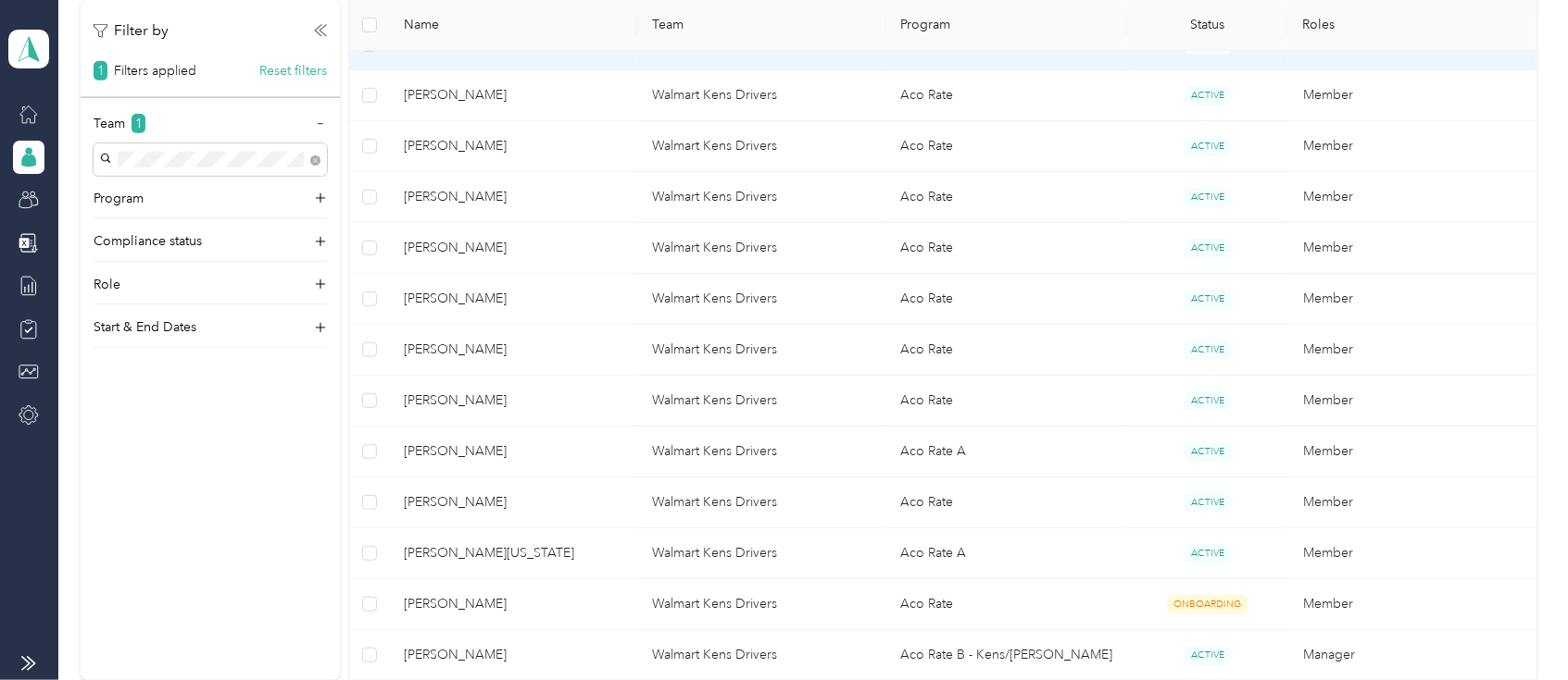
scroll to position [617, 0]
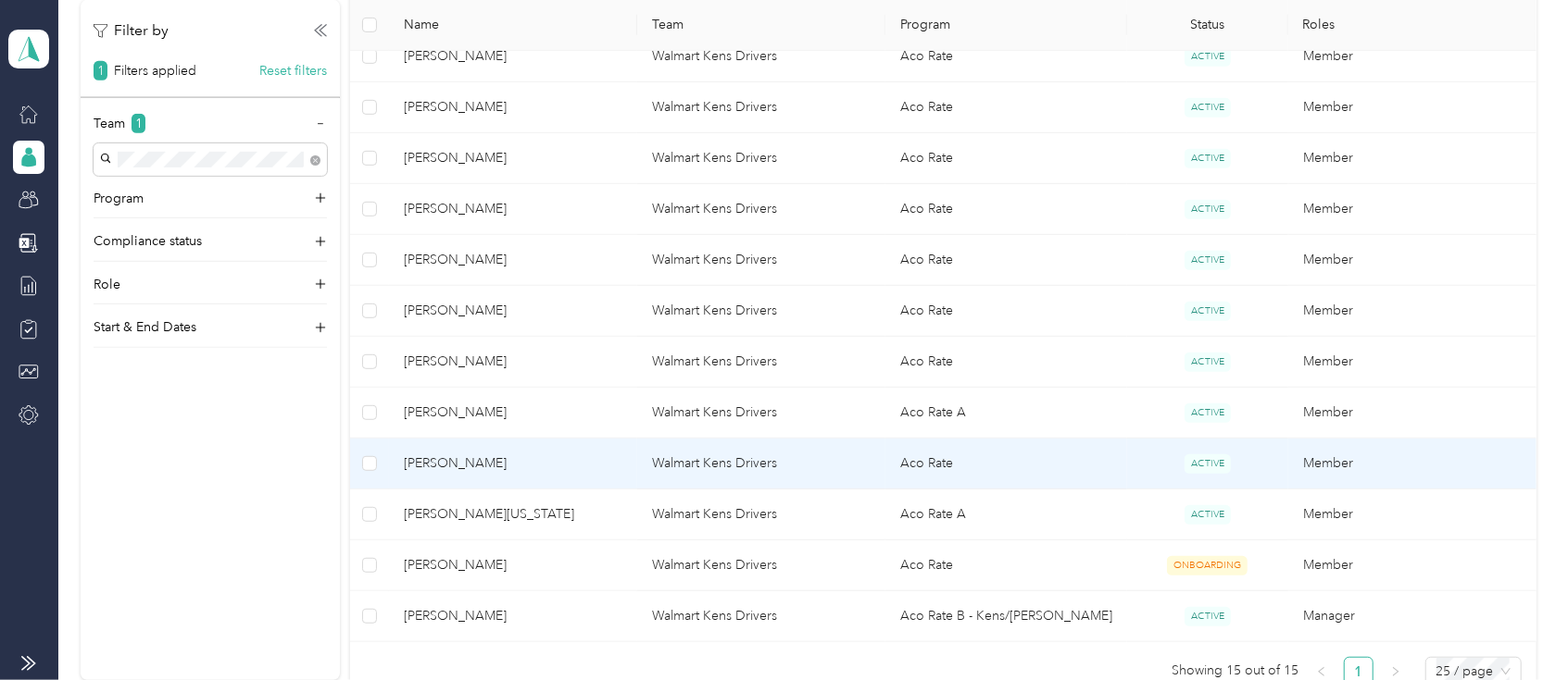
click at [435, 462] on span "[PERSON_NAME]" at bounding box center [513, 464] width 218 height 21
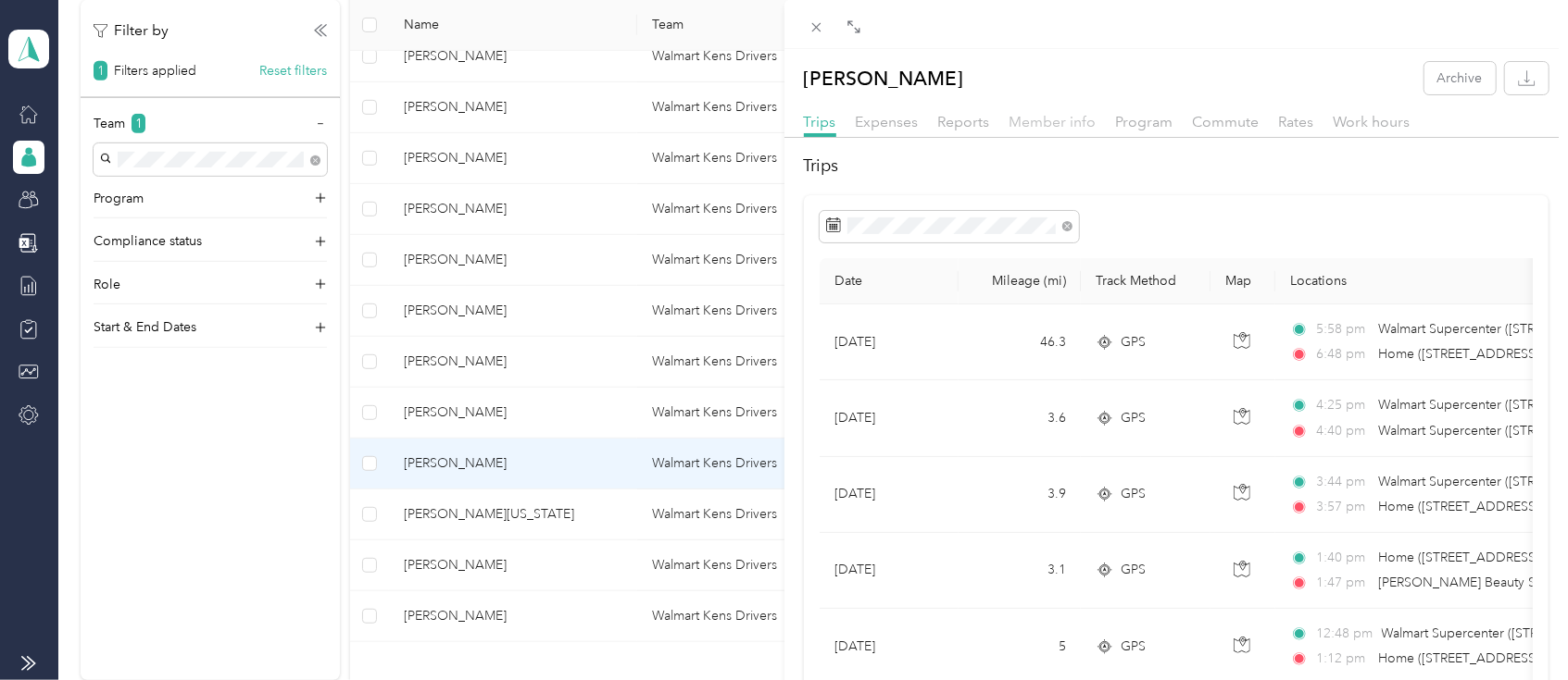
click at [1040, 123] on span "Member info" at bounding box center [1053, 122] width 87 height 18
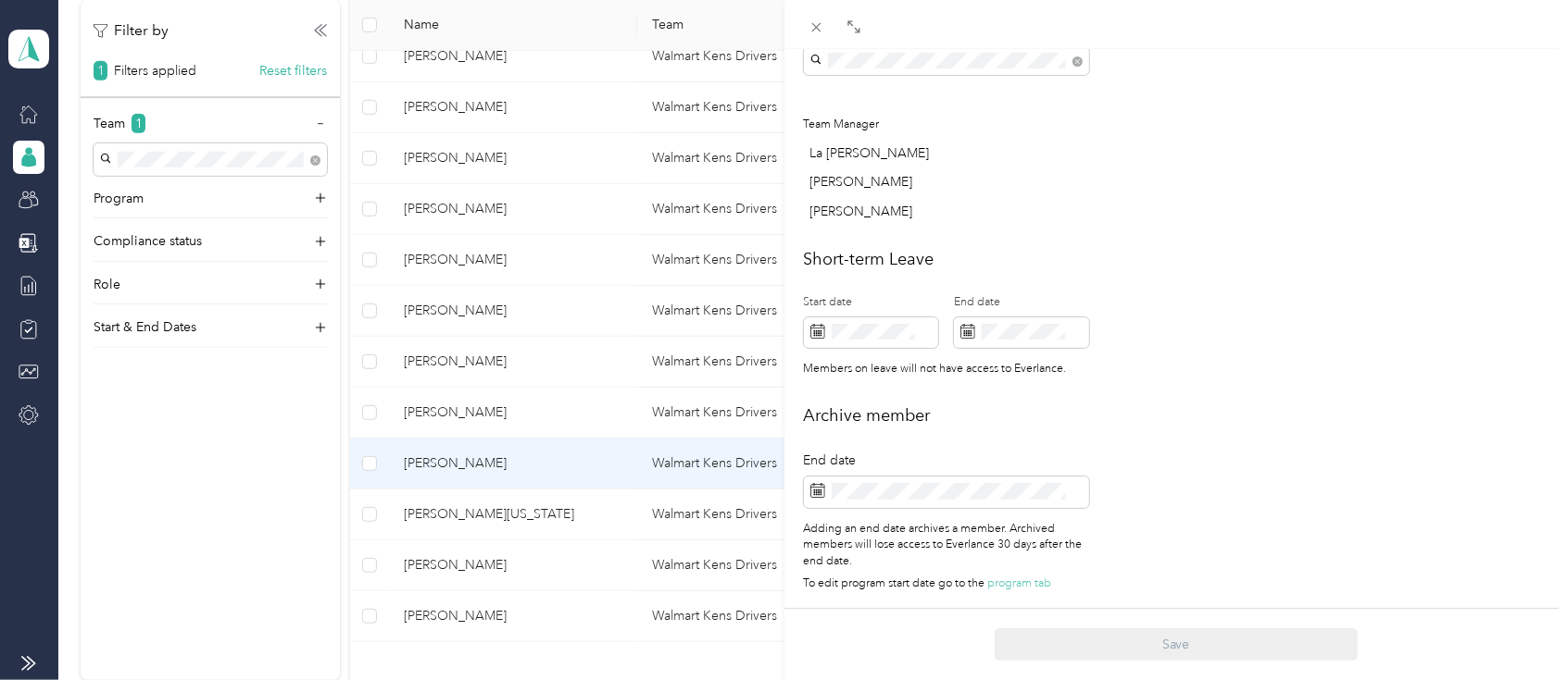
scroll to position [680, 0]
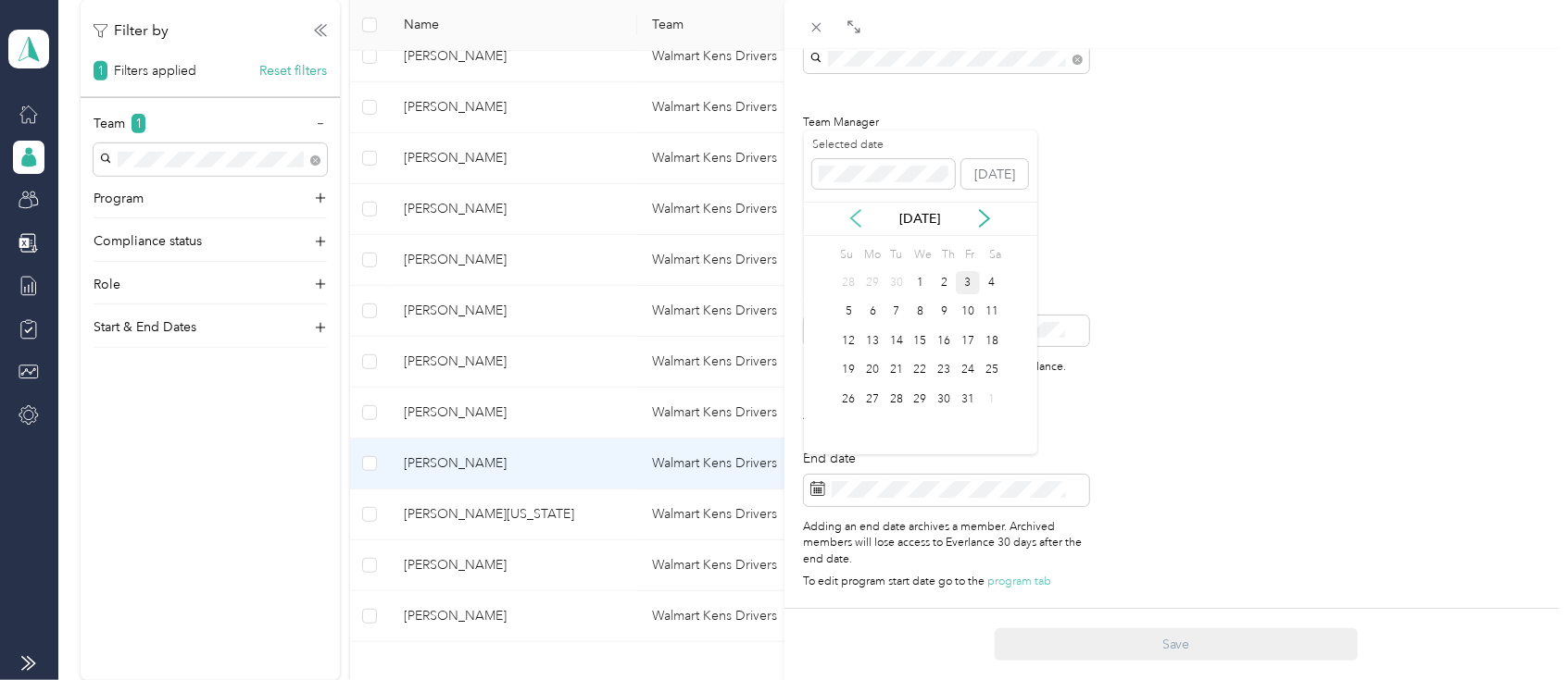
click at [852, 217] on icon at bounding box center [855, 219] width 9 height 17
click at [891, 398] on div "30" at bounding box center [897, 398] width 24 height 23
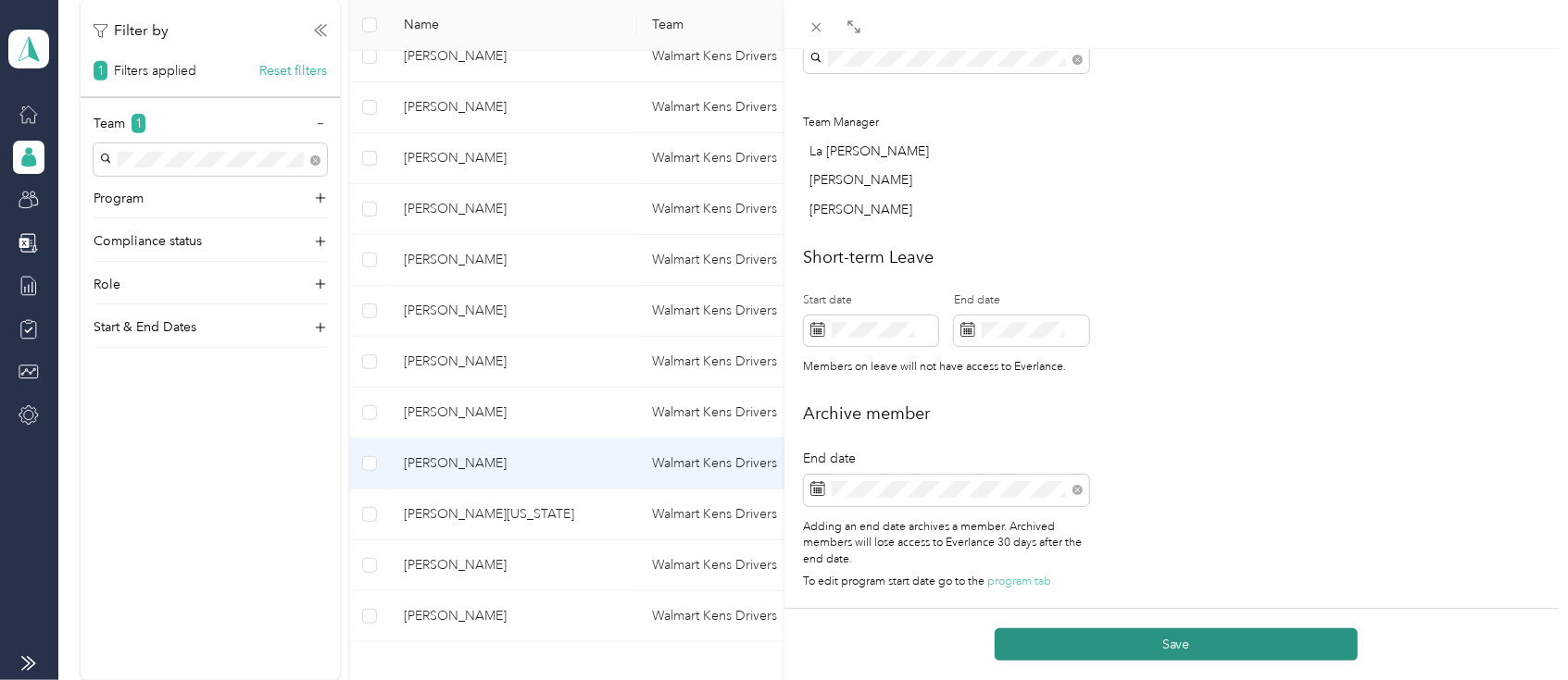
click at [1142, 642] on button "Save" at bounding box center [1176, 644] width 363 height 33
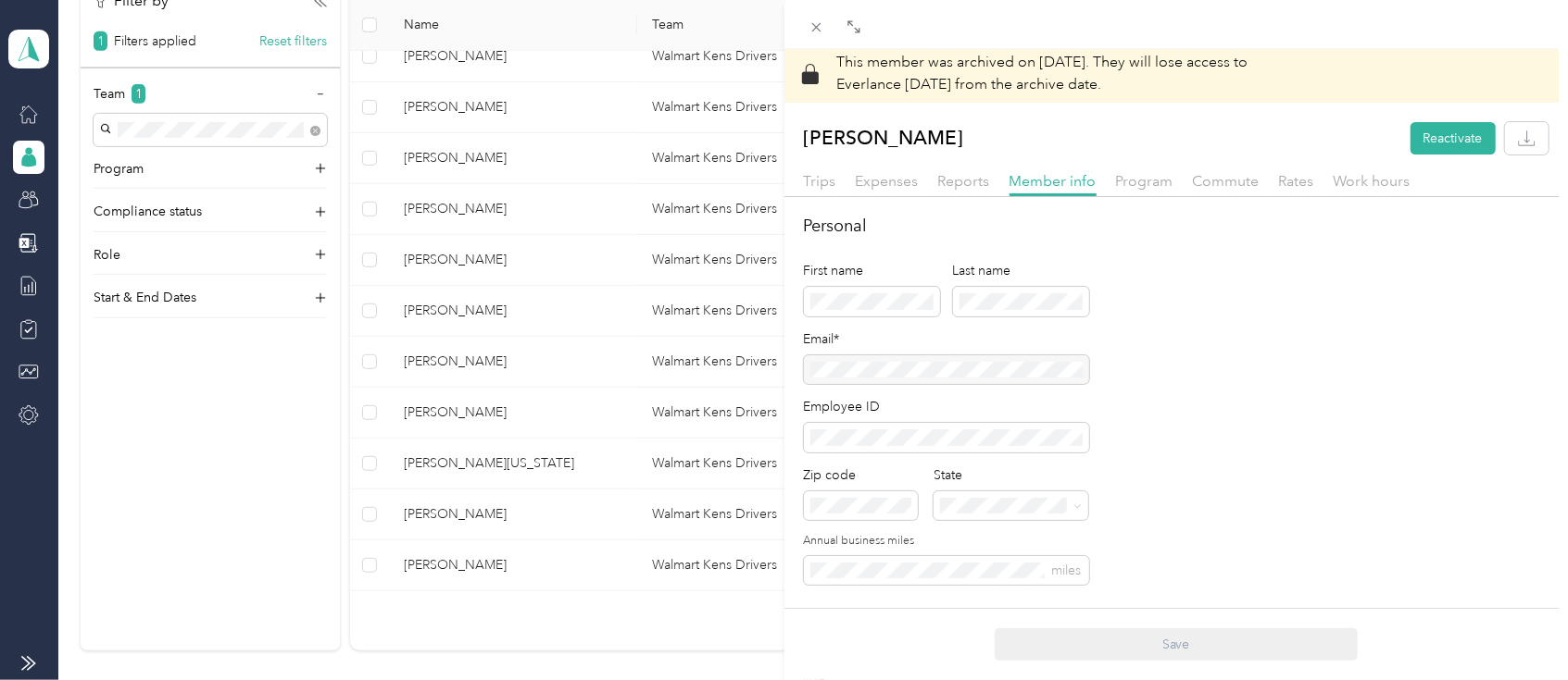
scroll to position [0, 0]
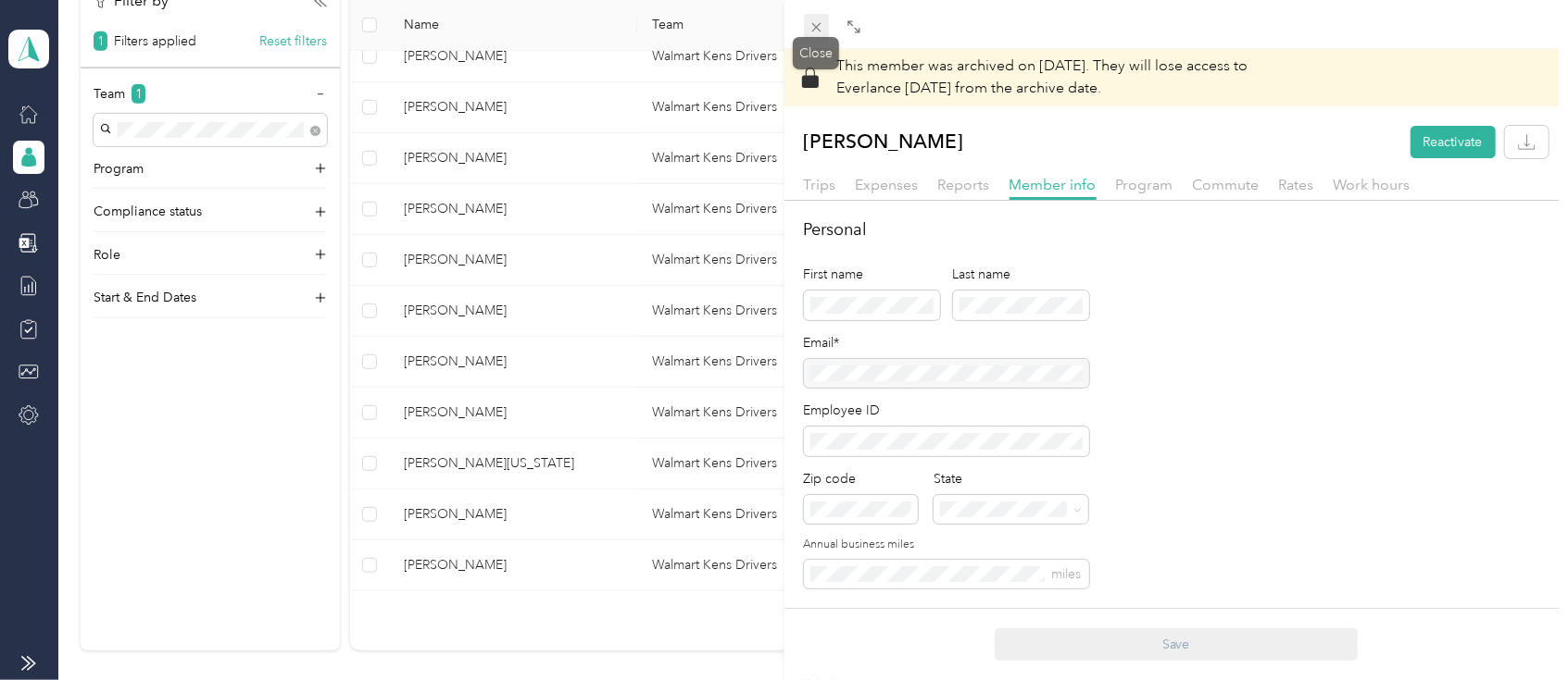
click at [817, 24] on icon at bounding box center [816, 28] width 16 height 16
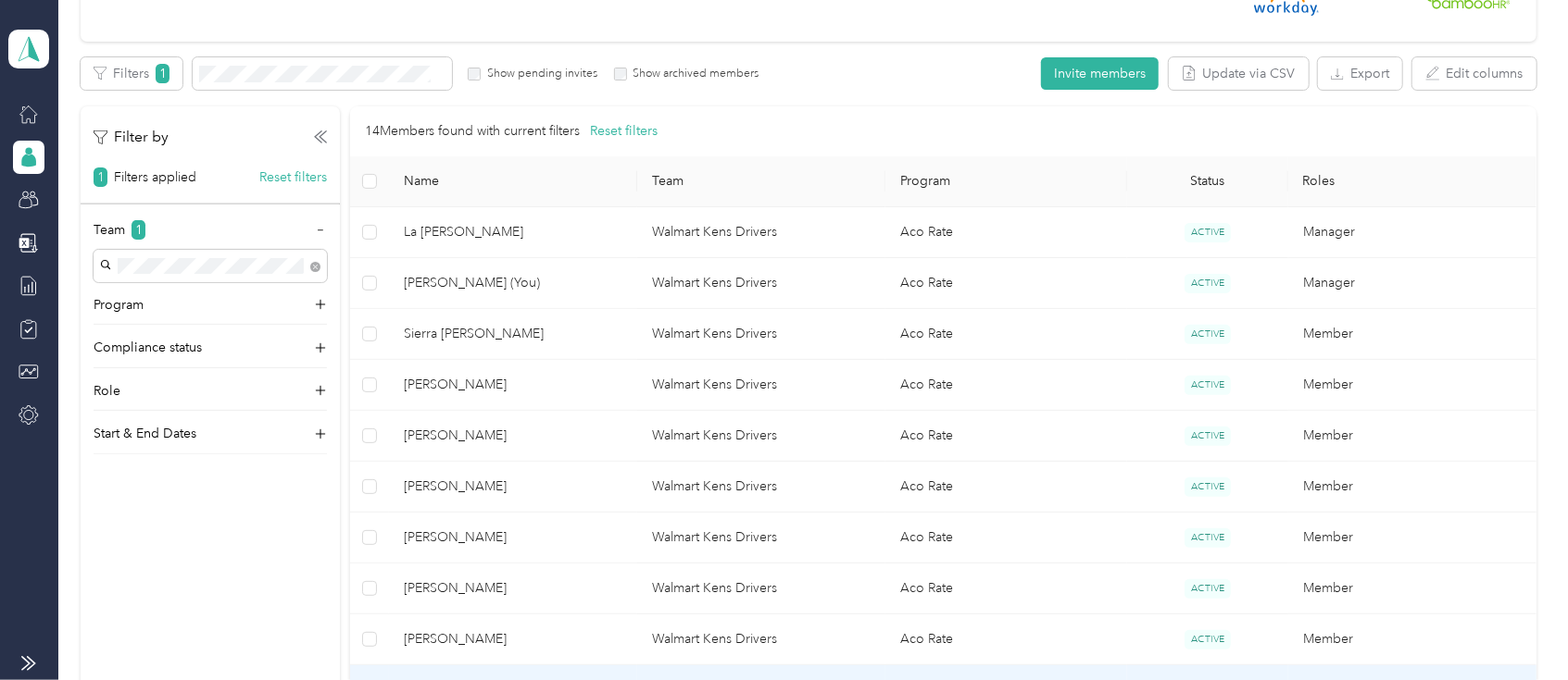
scroll to position [246, 0]
